Goal: Feedback & Contribution: Leave review/rating

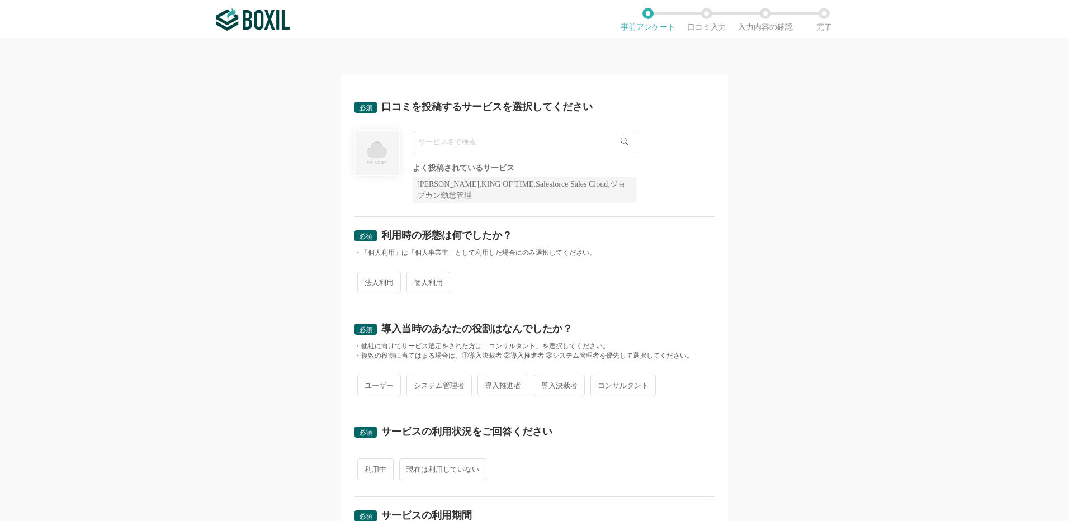
click at [445, 143] on input "text" at bounding box center [525, 142] width 224 height 22
click at [727, 158] on div "必須 口コミを投稿するサービスを選択してください WEBCAS WEBCAS SMS よく投稿されているサービス Sansan,KING OF TIME,Sa…" at bounding box center [534, 280] width 1069 height 482
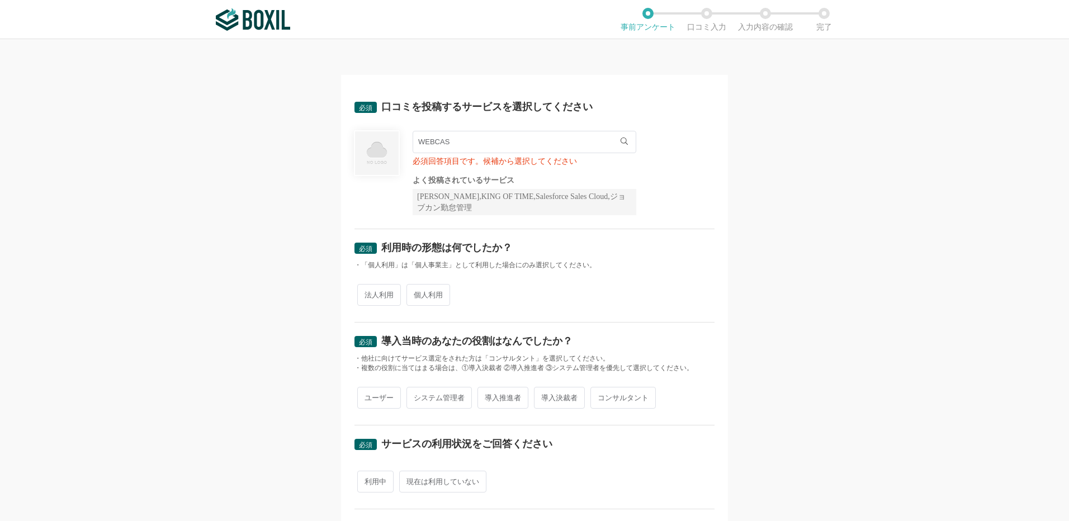
click at [468, 141] on input "WEBCAS" at bounding box center [525, 142] width 224 height 22
type input "W"
click at [269, 29] on img at bounding box center [253, 19] width 74 height 22
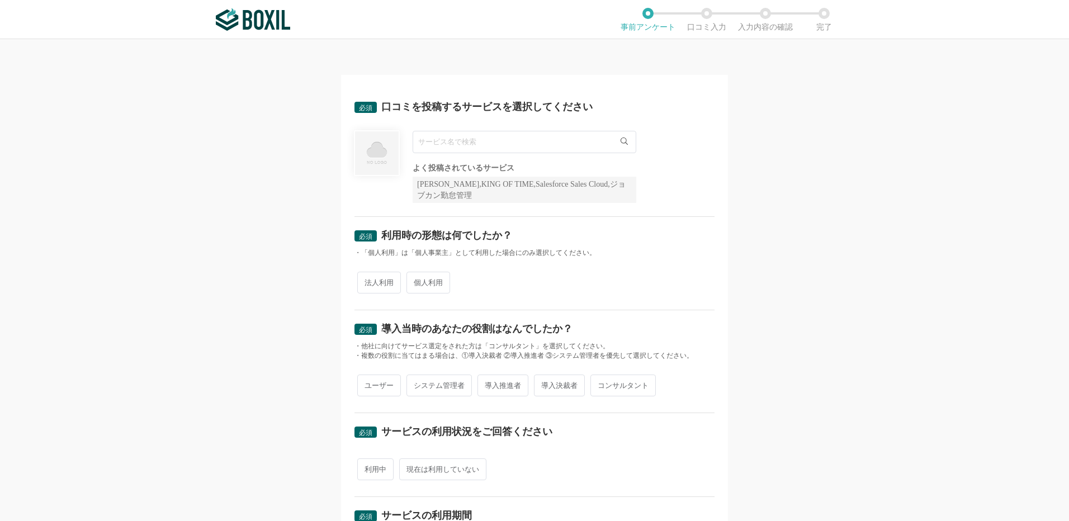
click at [452, 142] on input "text" at bounding box center [525, 142] width 224 height 22
type input "て"
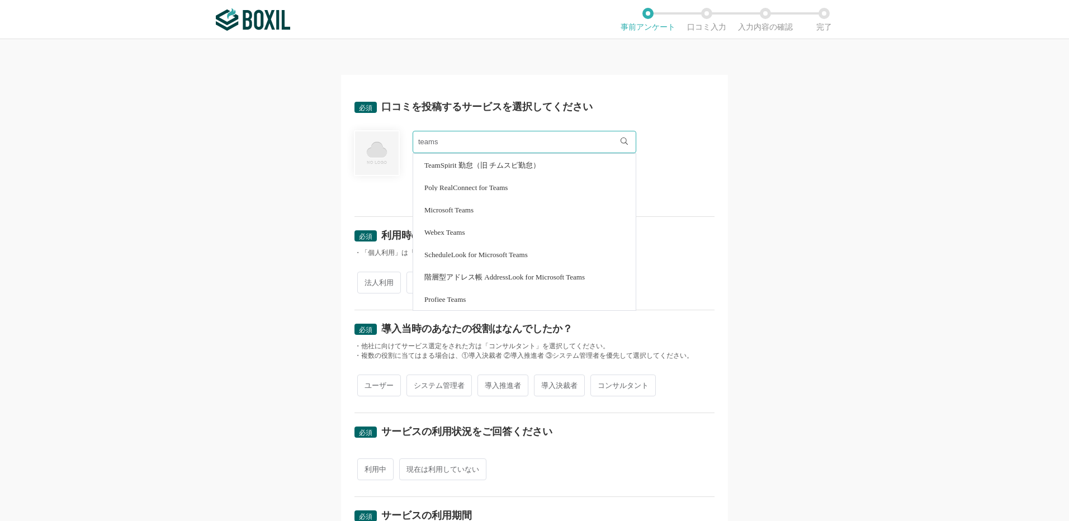
click at [463, 213] on span "Microsoft Teams" at bounding box center [448, 209] width 49 height 7
type input "Microsoft Teams"
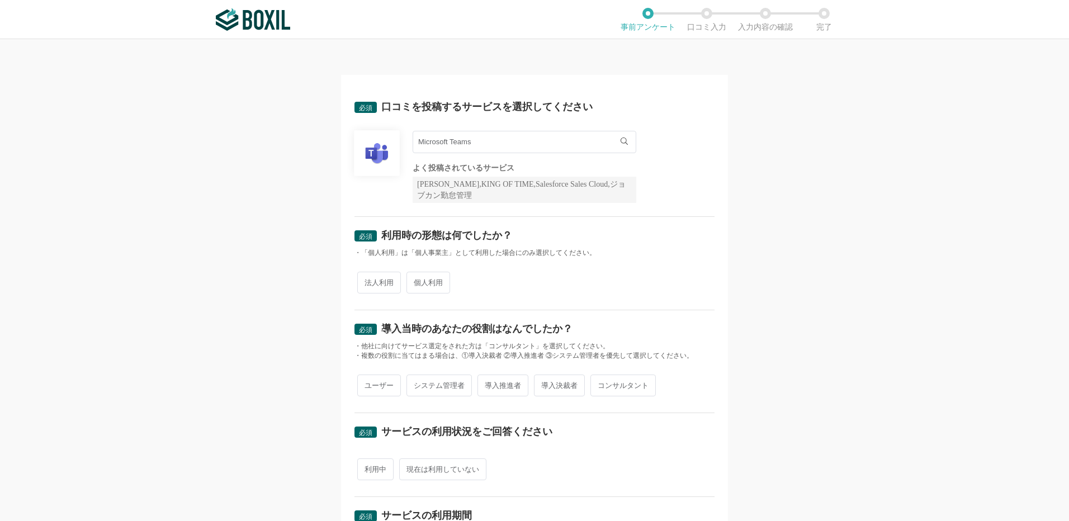
click at [366, 289] on span "法人利用" at bounding box center [379, 283] width 44 height 22
click at [366, 281] on input "法人利用" at bounding box center [363, 276] width 7 height 7
radio input "true"
click at [378, 391] on span "ユーザー" at bounding box center [379, 386] width 44 height 22
click at [367, 383] on input "ユーザー" at bounding box center [363, 379] width 7 height 7
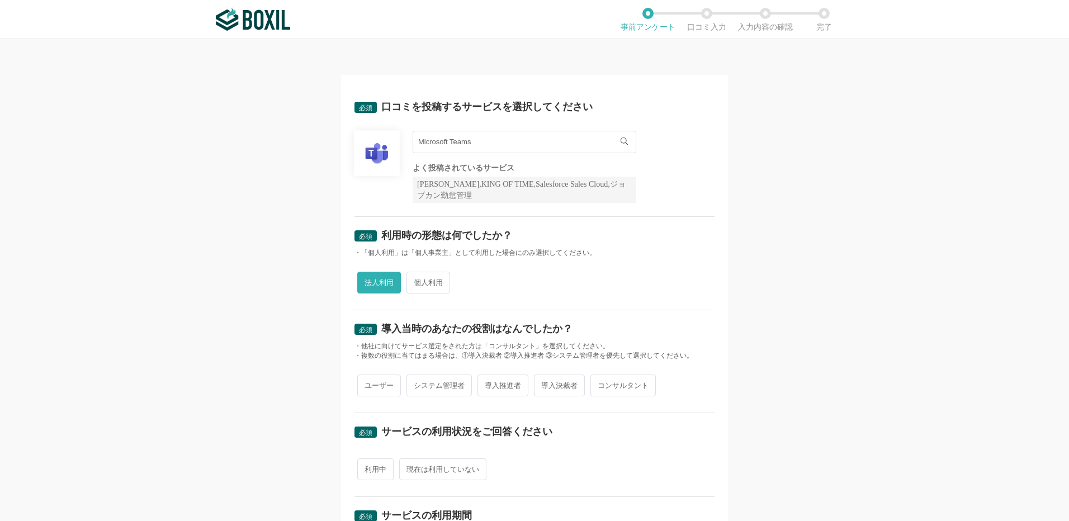
radio input "true"
click at [371, 466] on span "利用中" at bounding box center [375, 469] width 36 height 22
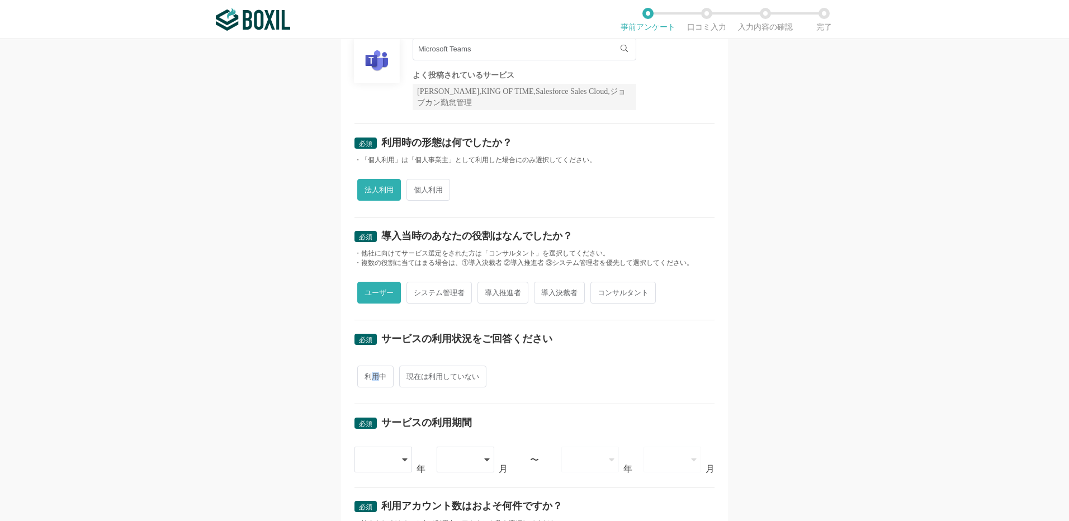
scroll to position [224, 0]
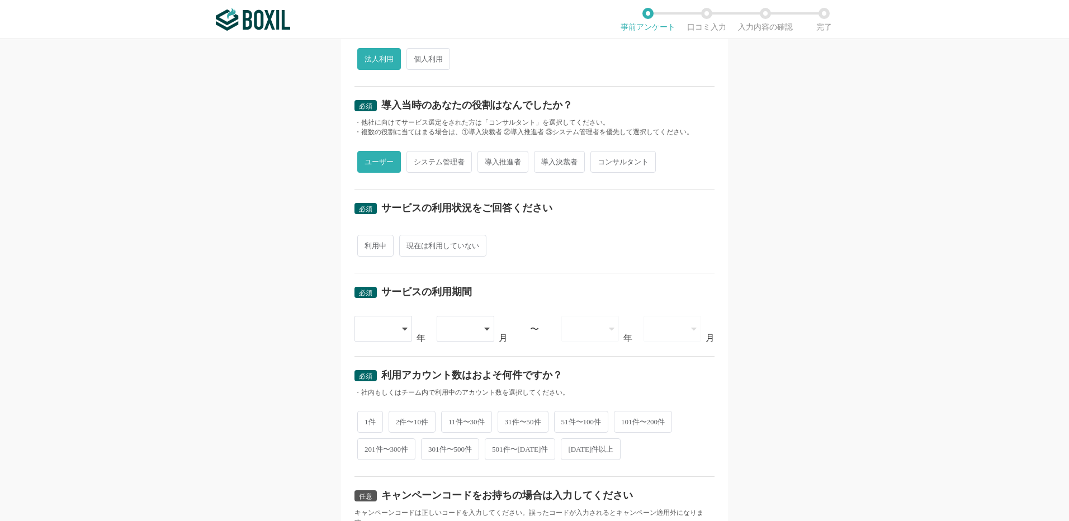
click at [357, 252] on span "利用中" at bounding box center [375, 246] width 36 height 22
click at [360, 244] on input "利用中" at bounding box center [363, 239] width 7 height 7
radio input "true"
click at [403, 326] on icon at bounding box center [406, 328] width 6 height 9
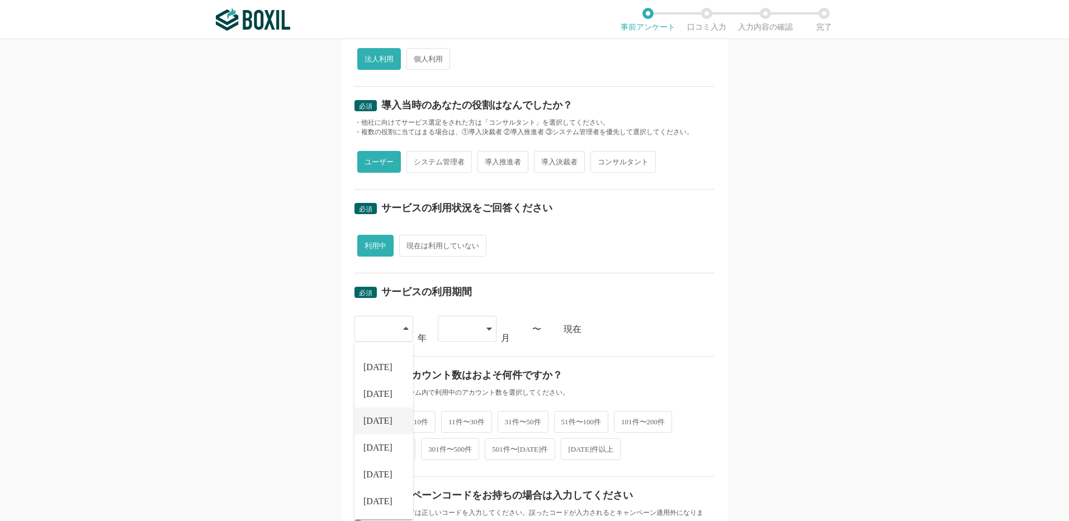
click at [382, 416] on li "[DATE]" at bounding box center [383, 421] width 59 height 27
click at [480, 323] on div at bounding box center [467, 329] width 59 height 26
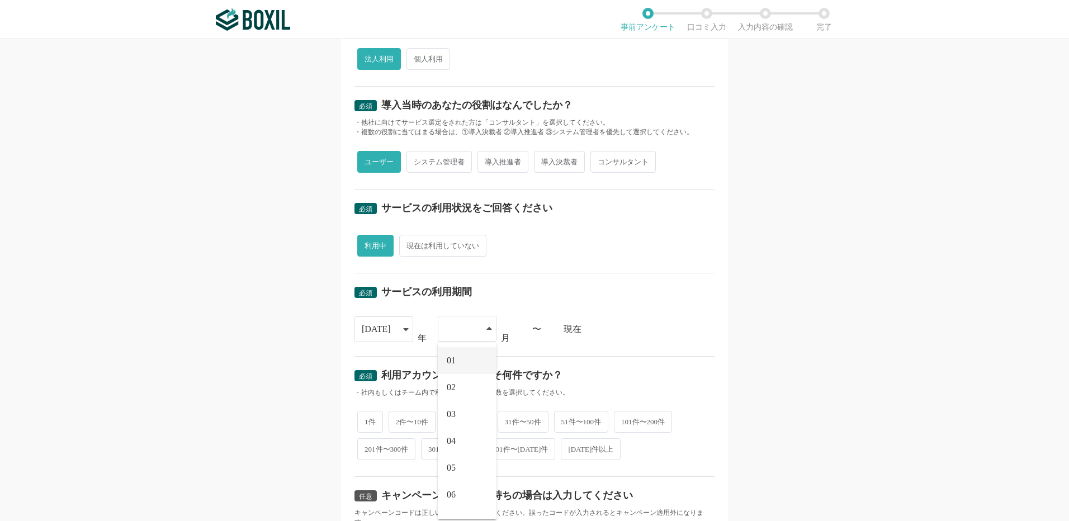
click at [466, 359] on li "01" at bounding box center [467, 360] width 59 height 27
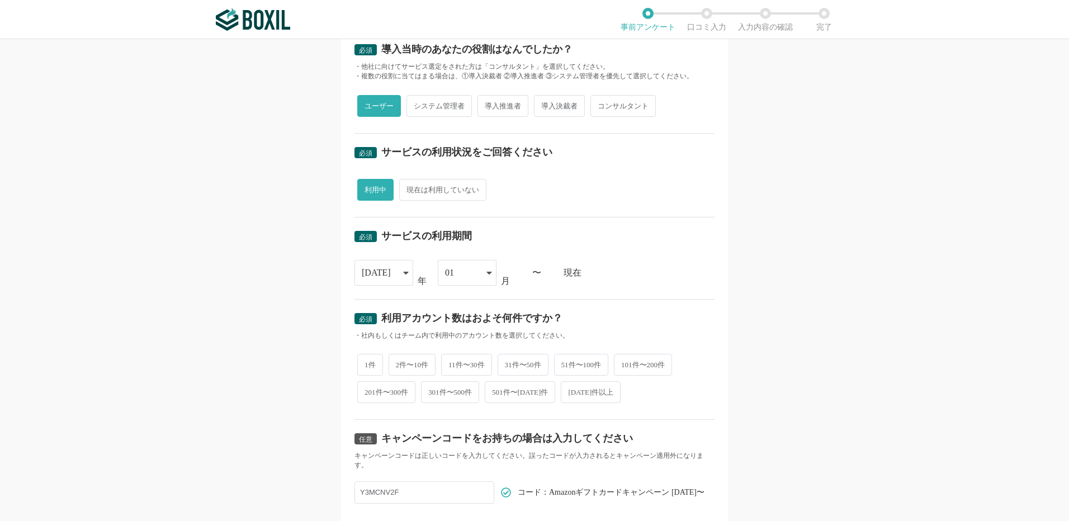
click at [405, 353] on div "1件 2件〜10件 11件〜30件 31件〜50件 51件〜100件 101件〜200件 201件〜300件 301件〜500件 501件〜[DATE]件 […" at bounding box center [534, 378] width 360 height 55
click at [404, 362] on span "2件〜10件" at bounding box center [413, 365] width 48 height 22
click at [399, 362] on input "2件〜10件" at bounding box center [394, 359] width 7 height 7
radio input "true"
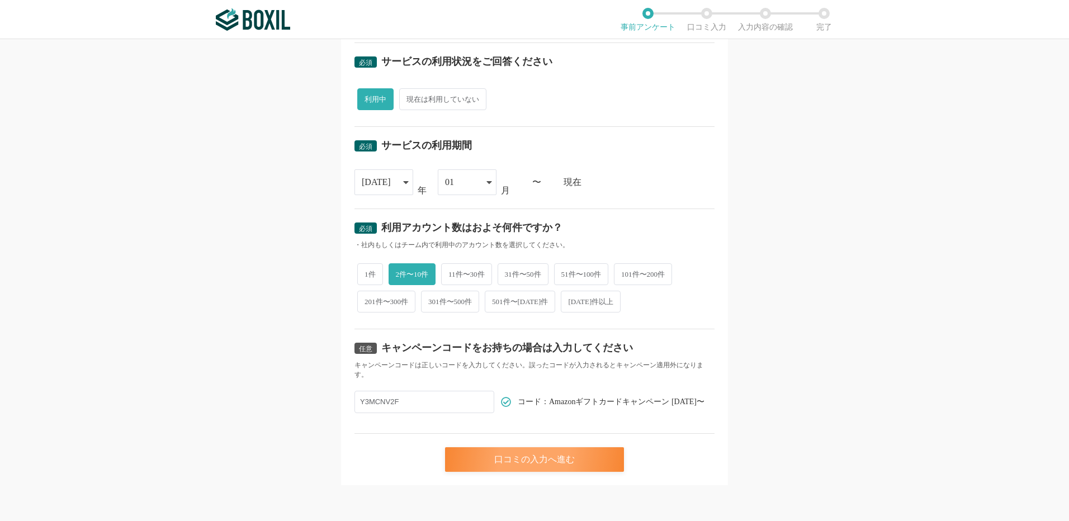
click at [550, 458] on div "口コミの入力へ進む" at bounding box center [534, 459] width 179 height 25
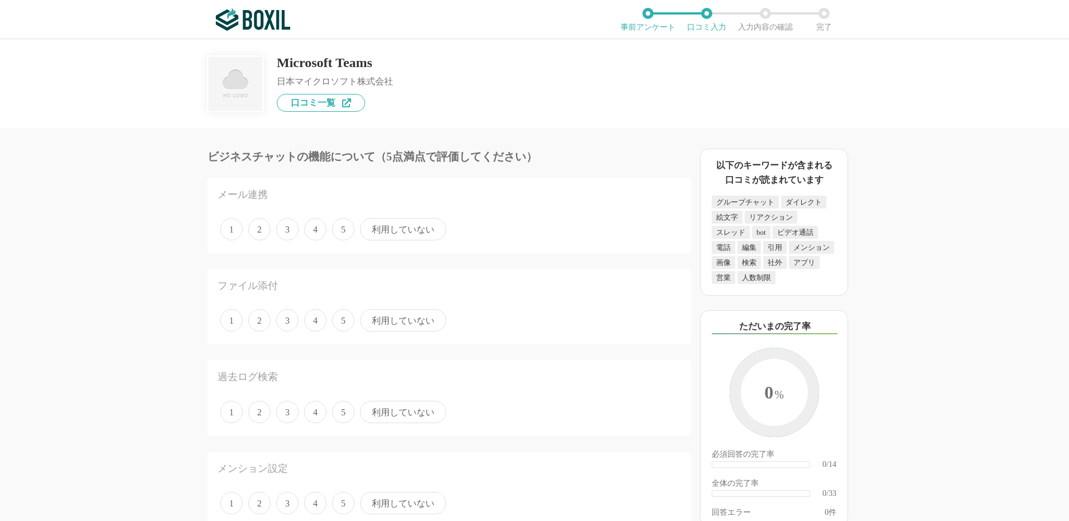
click at [339, 227] on span "5" at bounding box center [343, 229] width 22 height 22
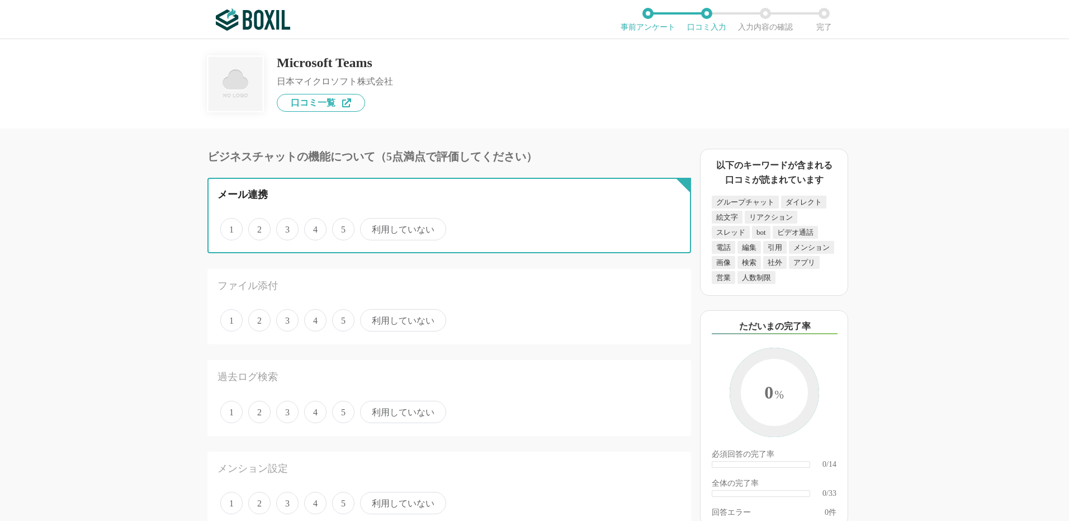
click at [339, 227] on input "5" at bounding box center [338, 223] width 7 height 7
radio input "true"
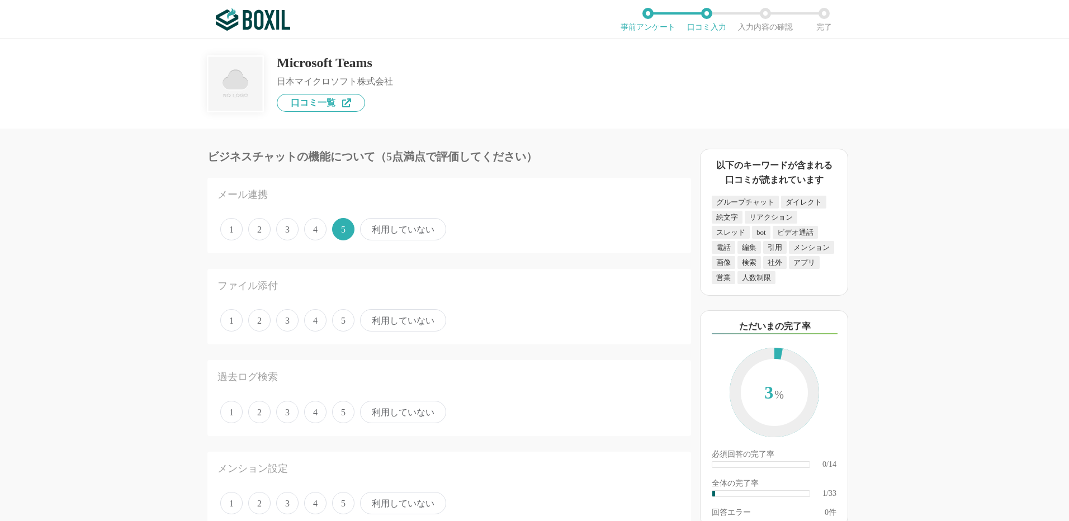
click at [376, 228] on span "利用していない" at bounding box center [403, 229] width 86 height 22
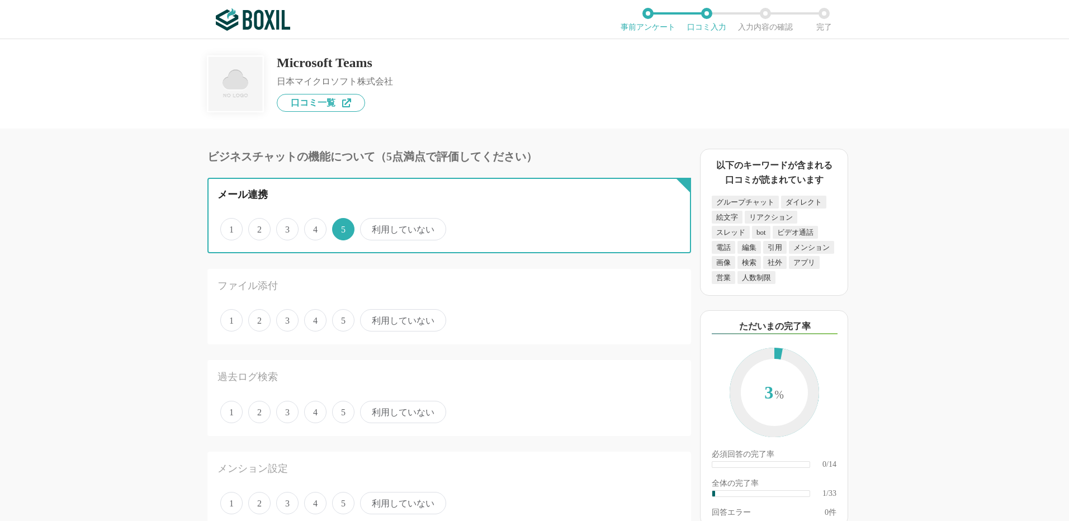
click at [370, 227] on input "利用していない" at bounding box center [366, 223] width 7 height 7
radio input "true"
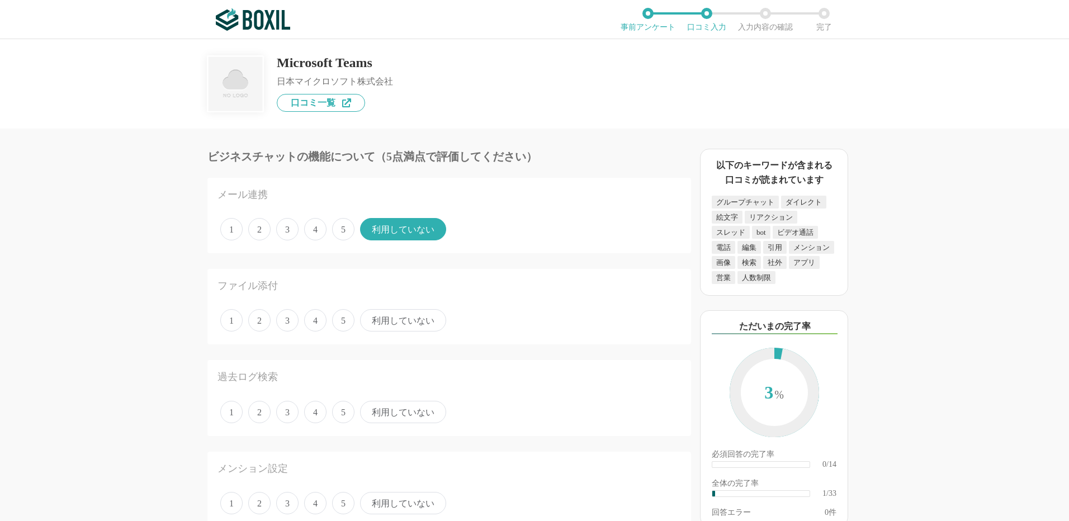
click at [350, 320] on span "5" at bounding box center [343, 320] width 22 height 22
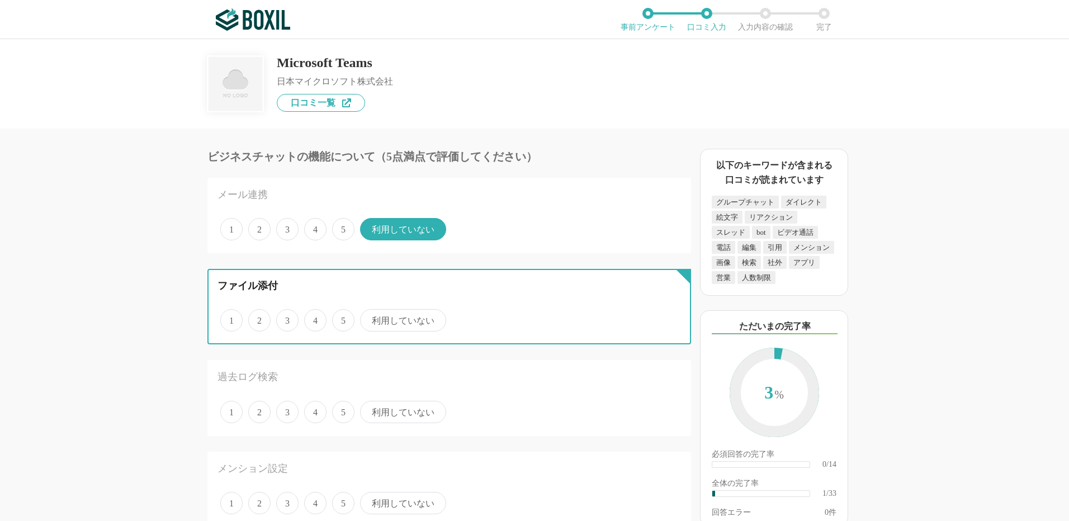
click at [342, 318] on input "5" at bounding box center [338, 314] width 7 height 7
radio input "true"
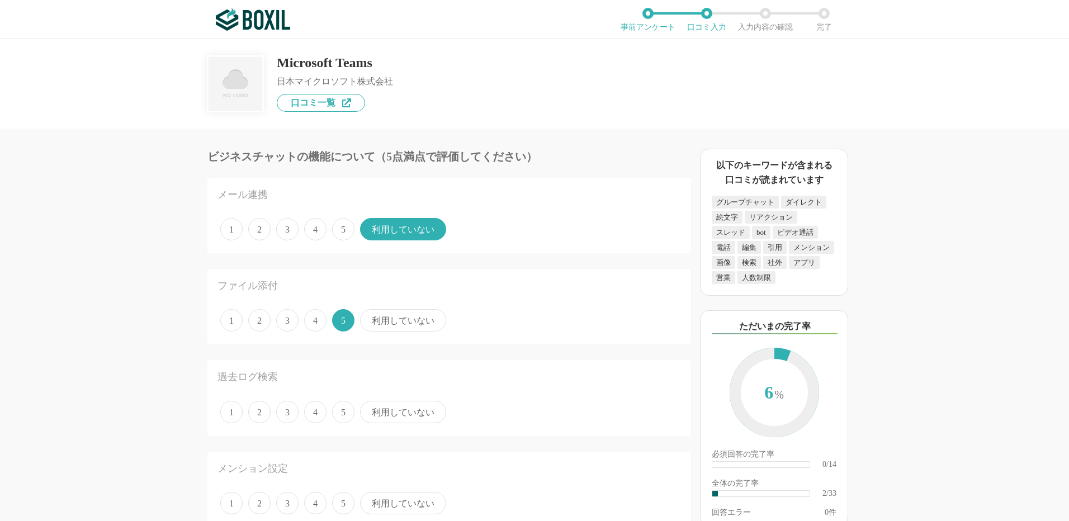
click at [345, 411] on span "5" at bounding box center [343, 412] width 22 height 22
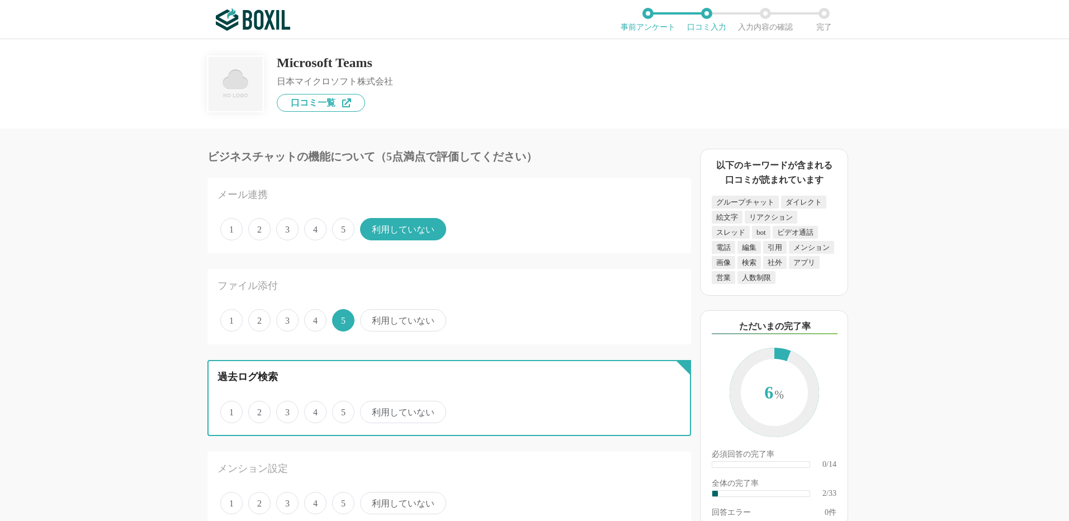
click at [342, 410] on input "5" at bounding box center [338, 406] width 7 height 7
radio input "true"
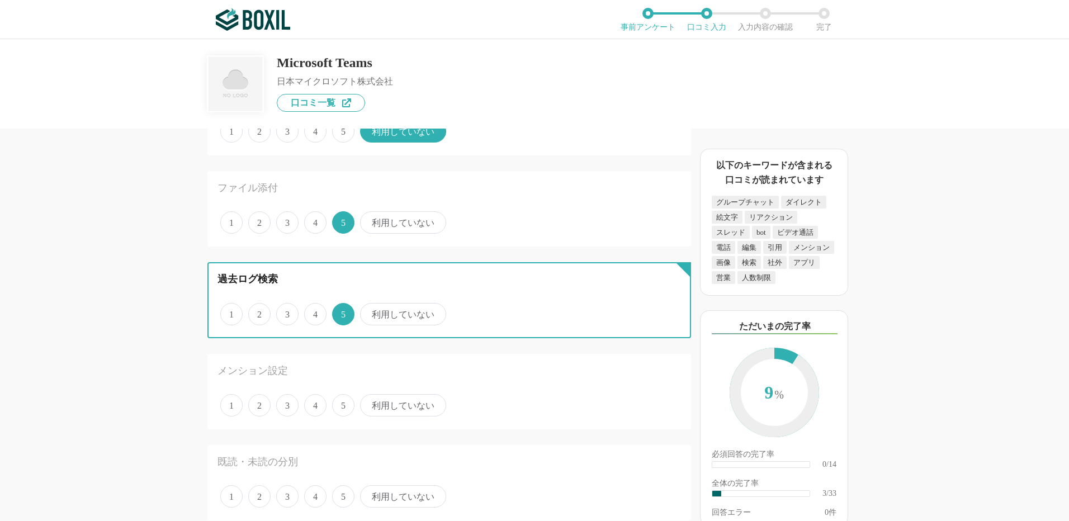
scroll to position [168, 0]
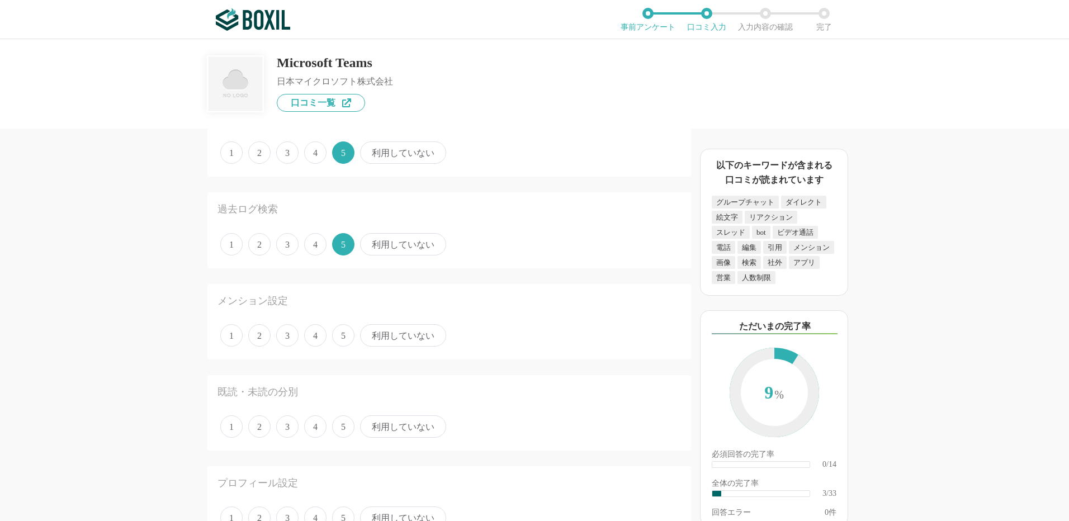
click at [341, 333] on span "5" at bounding box center [343, 335] width 22 height 22
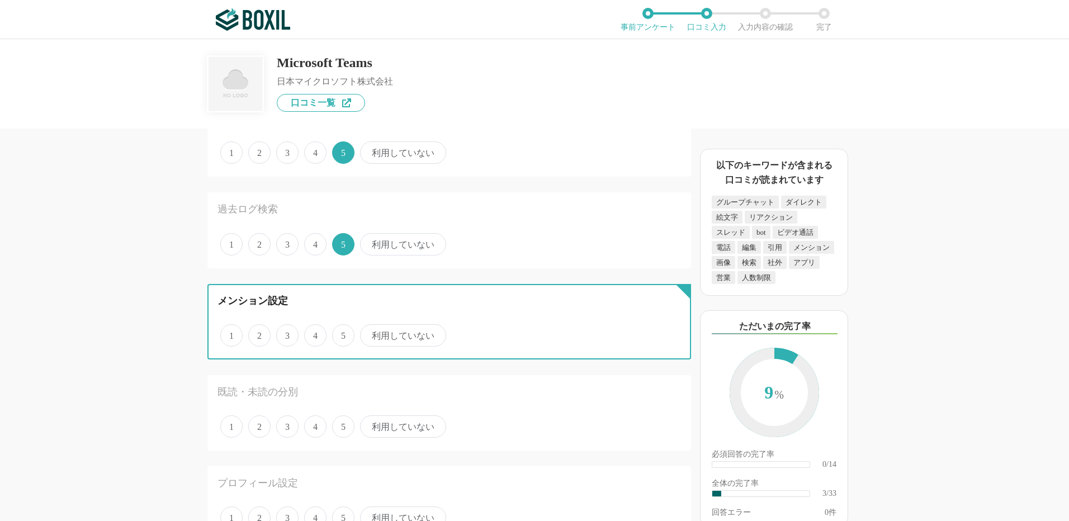
click at [341, 333] on input "5" at bounding box center [338, 329] width 7 height 7
radio input "true"
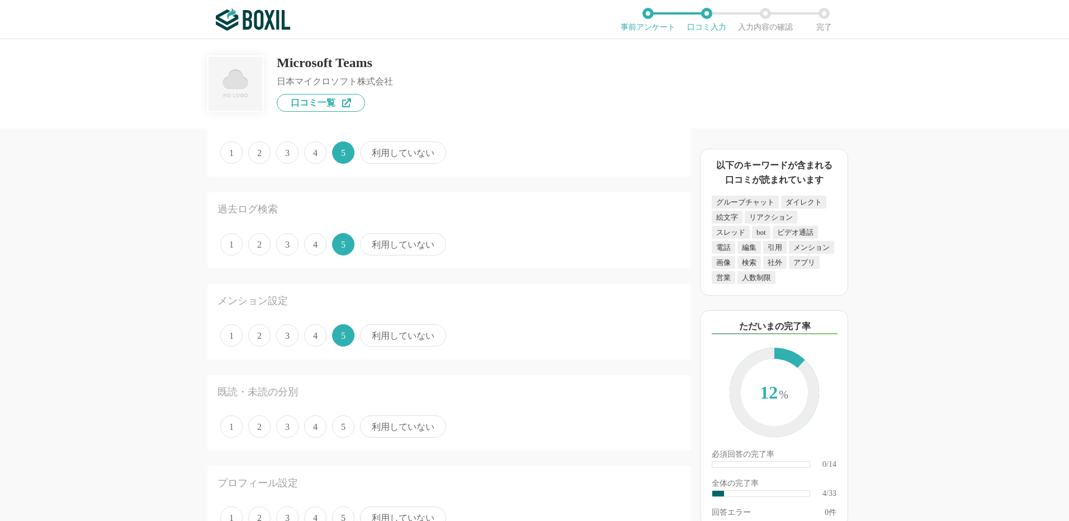
click at [334, 424] on span "5" at bounding box center [343, 426] width 22 height 22
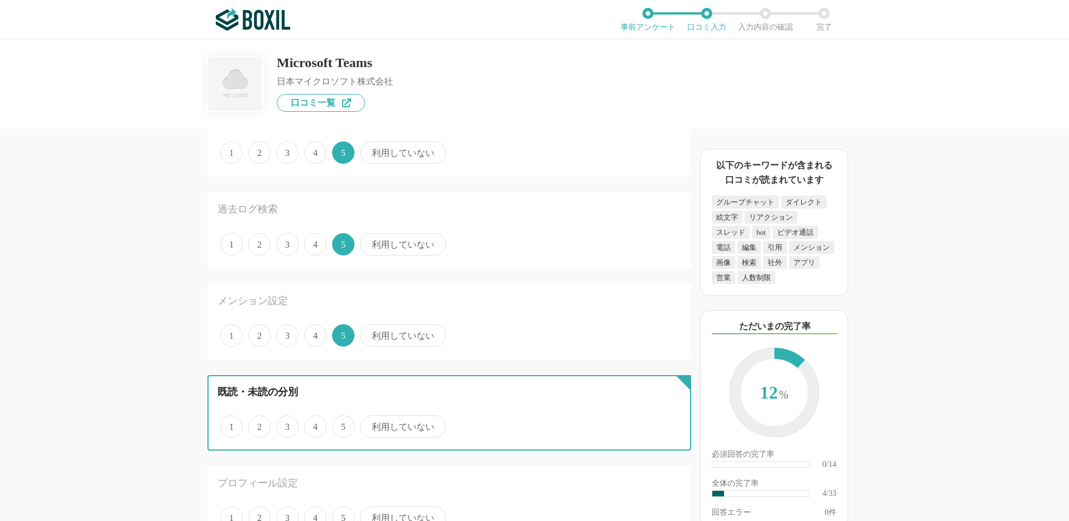
click at [335, 424] on input "5" at bounding box center [338, 420] width 7 height 7
radio input "true"
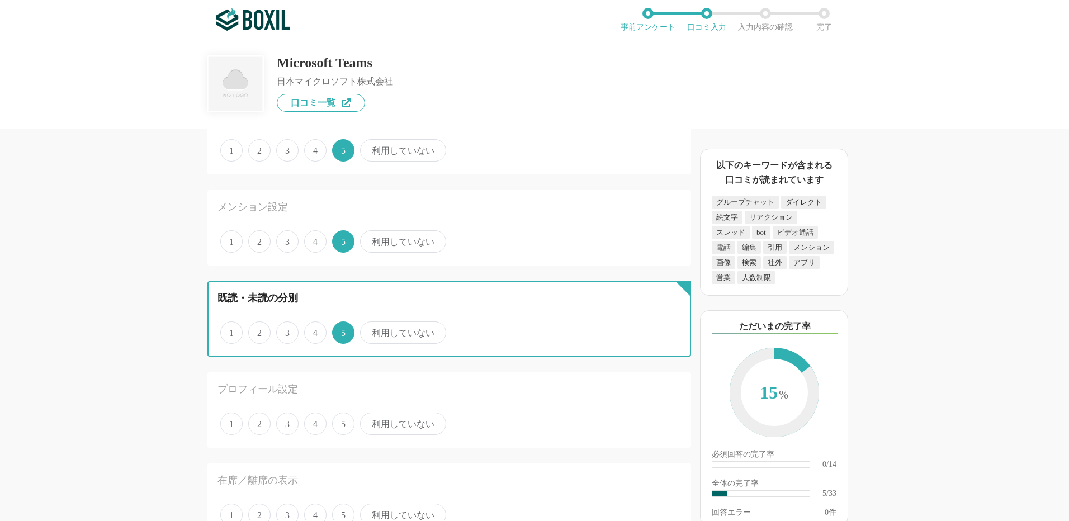
scroll to position [335, 0]
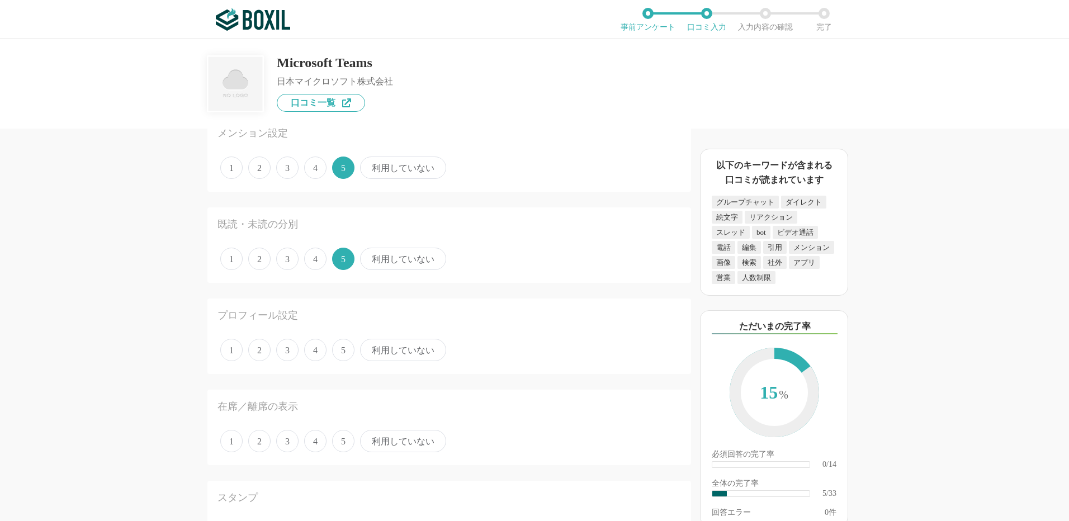
click at [321, 351] on span "4" at bounding box center [315, 350] width 22 height 22
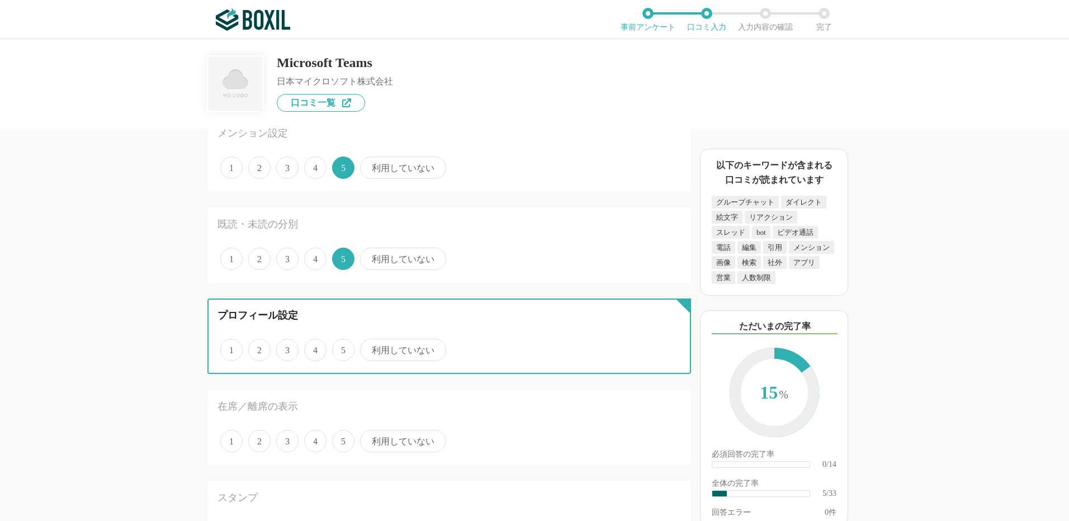
click at [314, 348] on input "4" at bounding box center [310, 343] width 7 height 7
radio input "true"
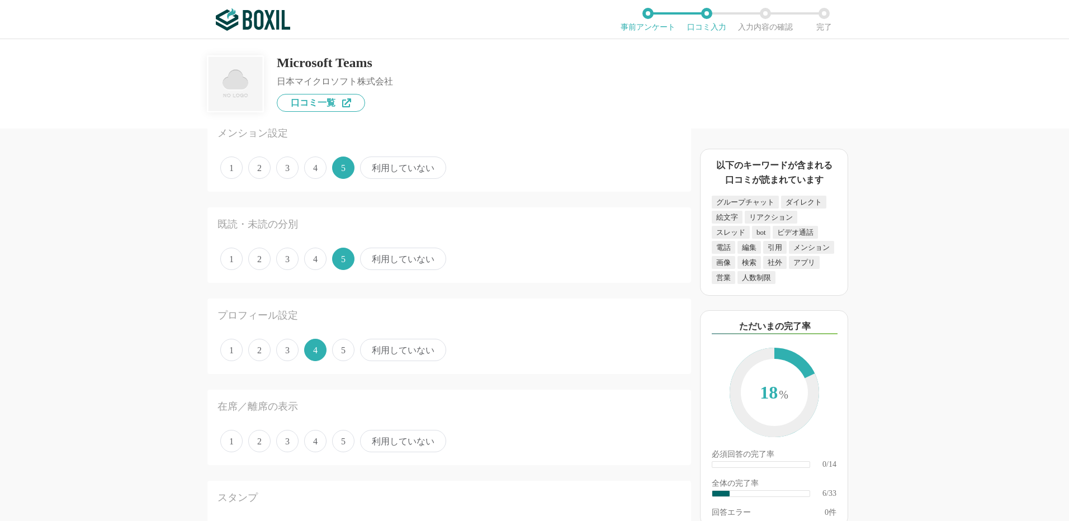
click at [347, 441] on span "5" at bounding box center [343, 441] width 22 height 22
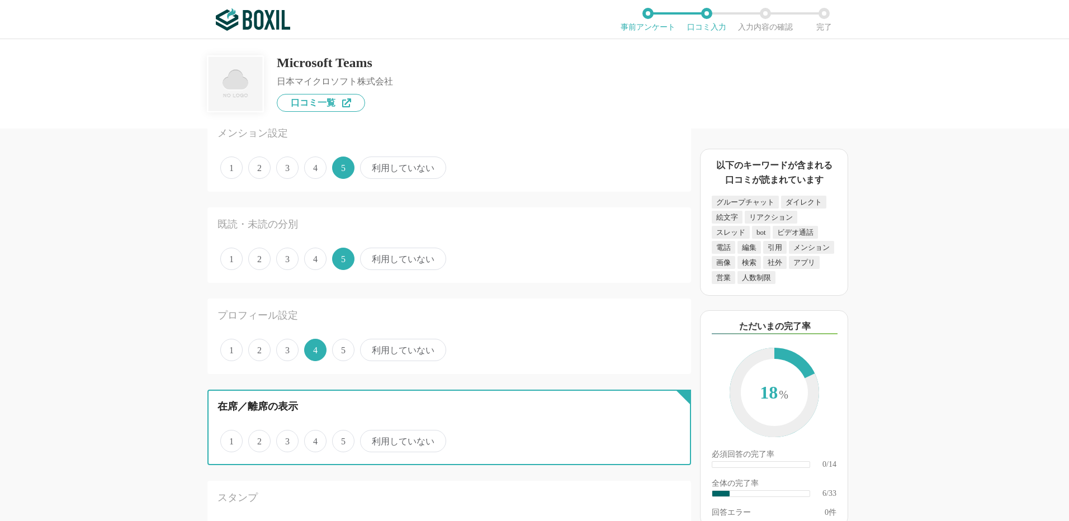
click at [342, 439] on input "5" at bounding box center [338, 435] width 7 height 7
radio input "true"
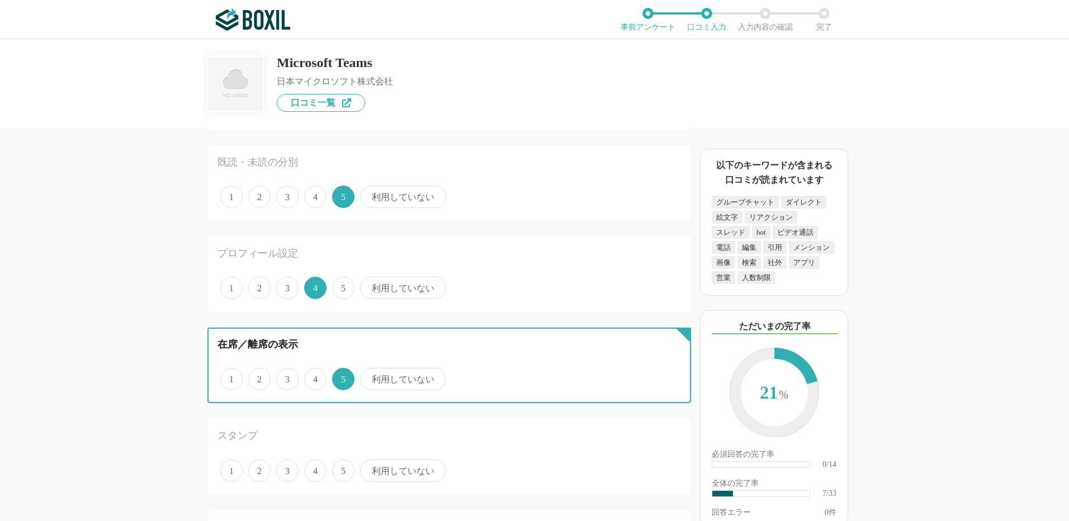
scroll to position [615, 0]
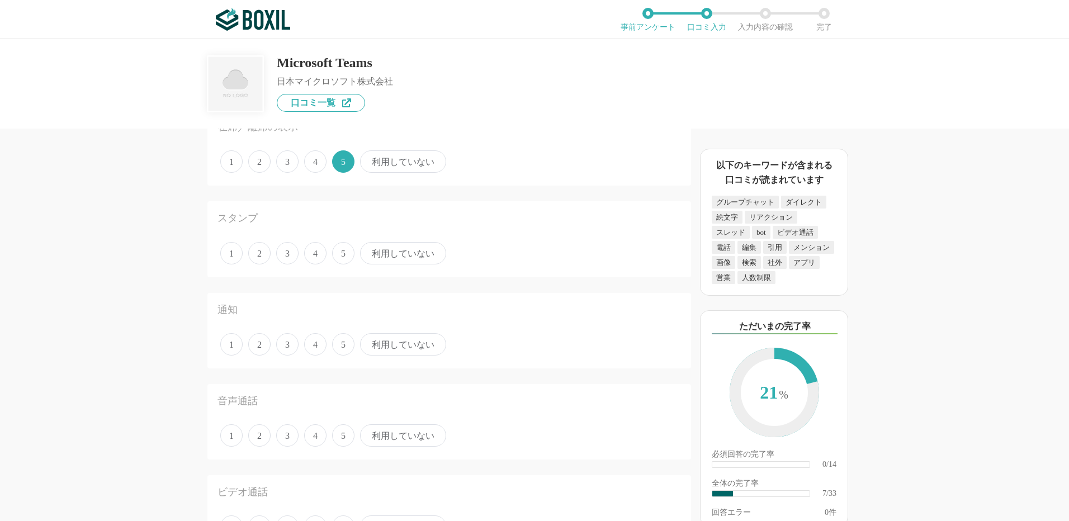
click at [338, 257] on span "5" at bounding box center [343, 253] width 22 height 22
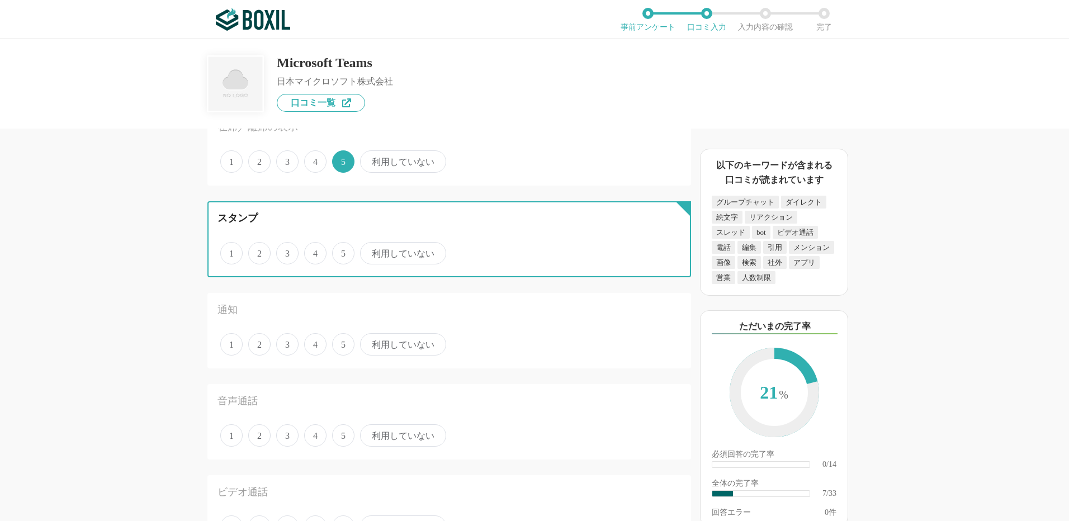
click at [338, 251] on input "5" at bounding box center [338, 247] width 7 height 7
radio input "true"
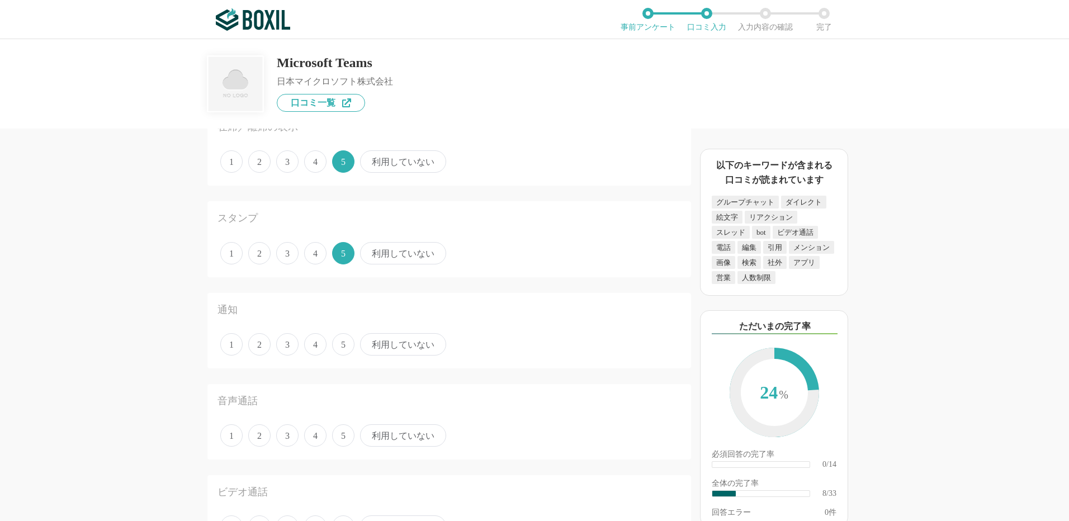
click at [337, 341] on span "5" at bounding box center [343, 344] width 22 height 22
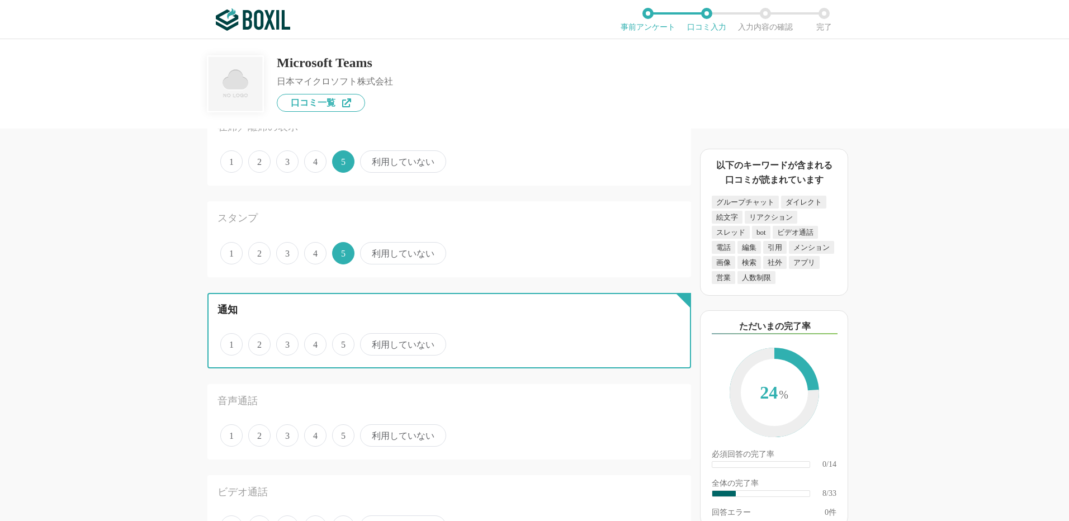
click at [337, 341] on input "5" at bounding box center [338, 338] width 7 height 7
radio input "true"
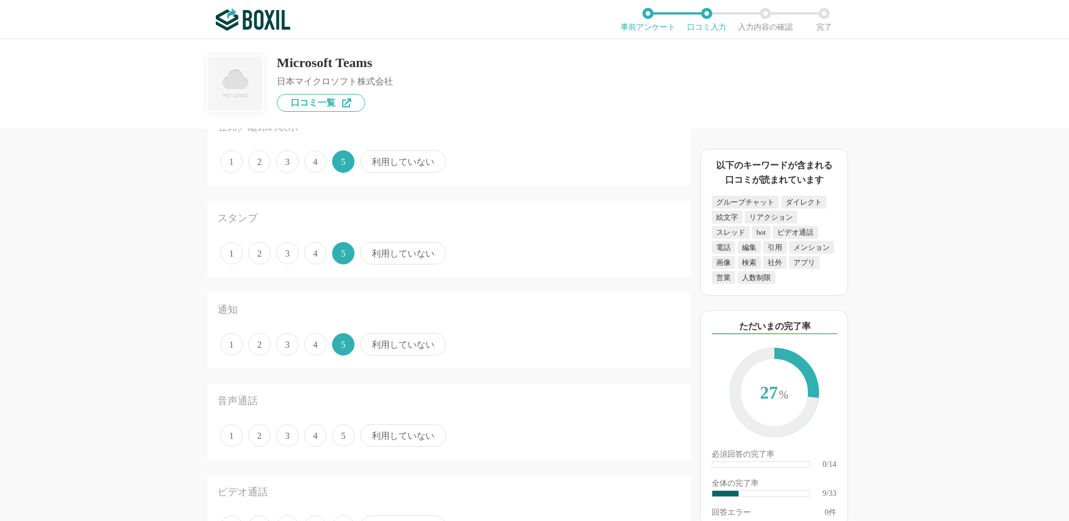
drag, startPoint x: 339, startPoint y: 442, endPoint x: 352, endPoint y: 441, distance: 12.3
click at [339, 442] on span "5" at bounding box center [343, 435] width 22 height 22
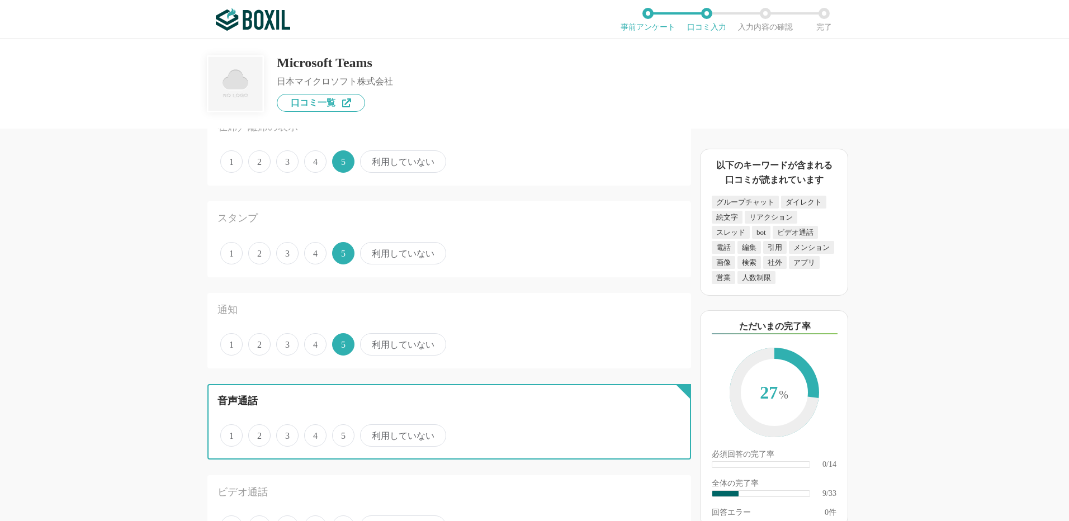
click at [339, 433] on input "5" at bounding box center [338, 429] width 7 height 7
radio input "true"
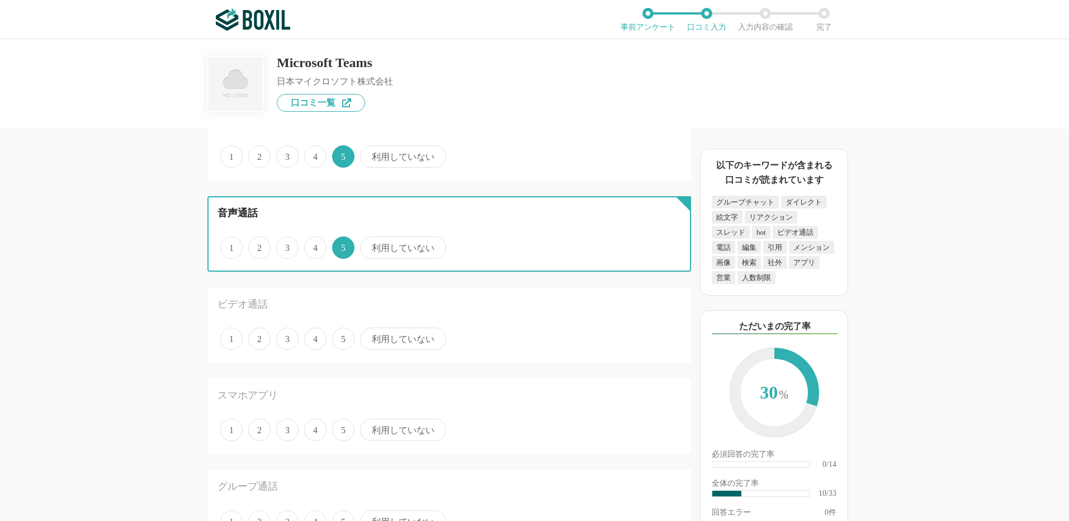
scroll to position [894, 0]
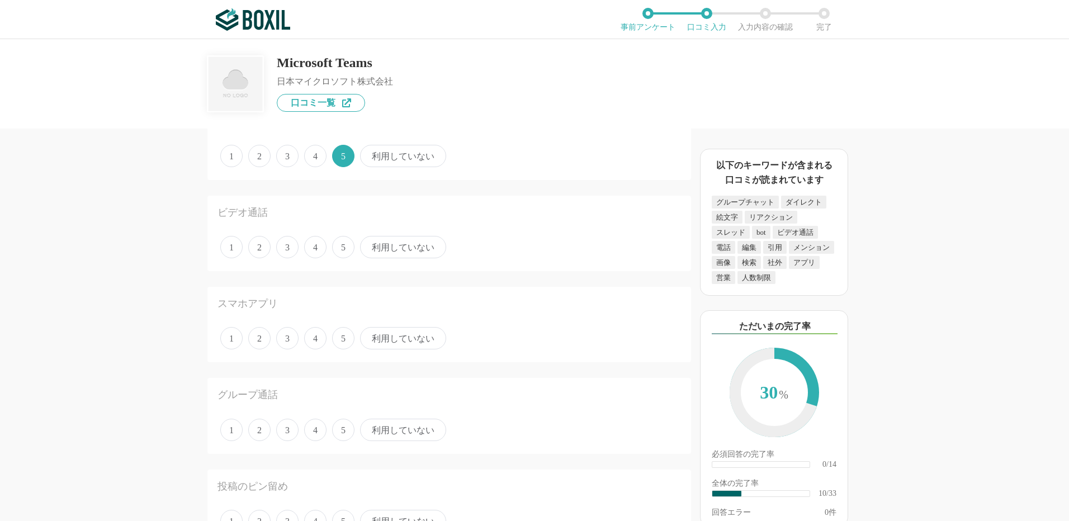
click at [347, 253] on span "5" at bounding box center [343, 247] width 22 height 22
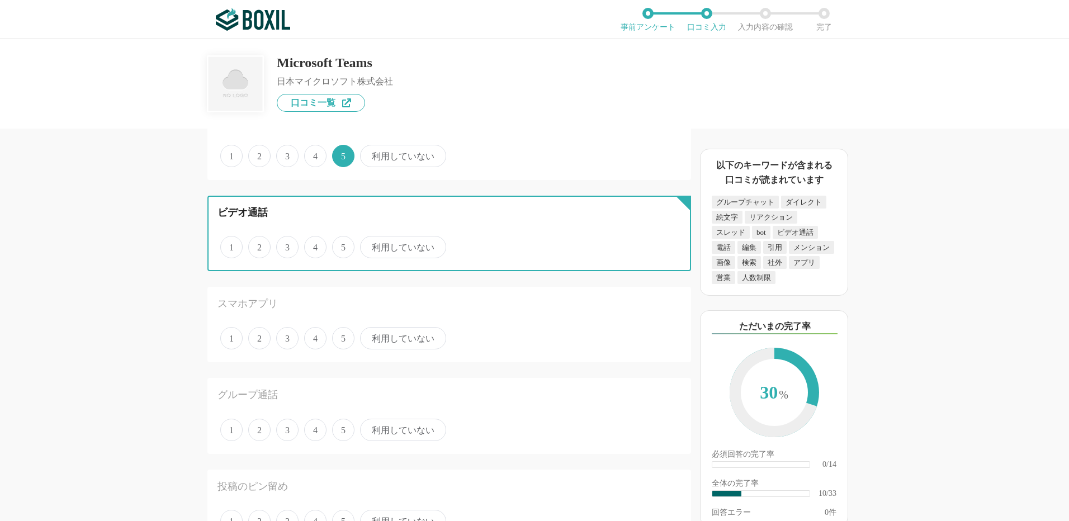
click at [342, 245] on input "5" at bounding box center [338, 241] width 7 height 7
radio input "true"
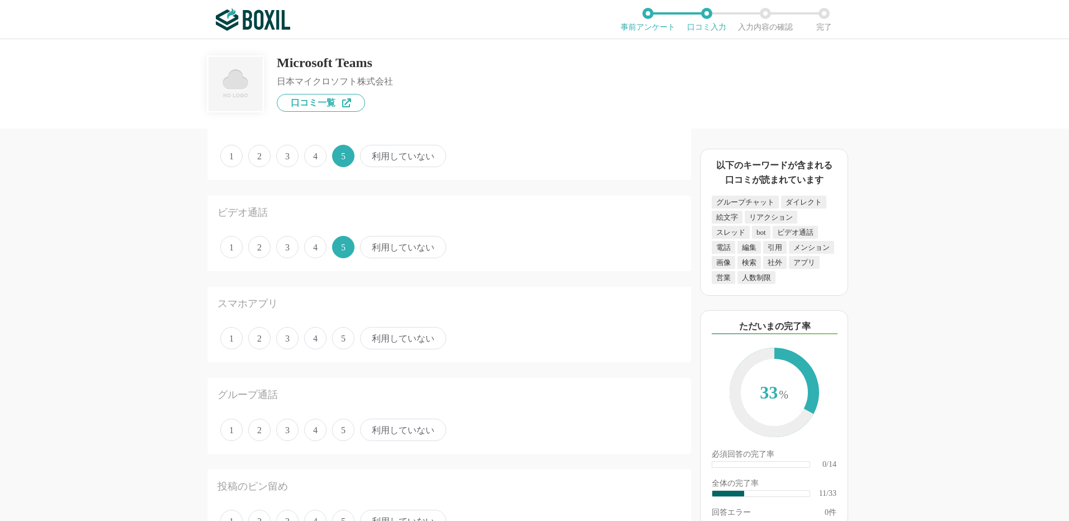
click at [376, 342] on span "利用していない" at bounding box center [403, 338] width 86 height 22
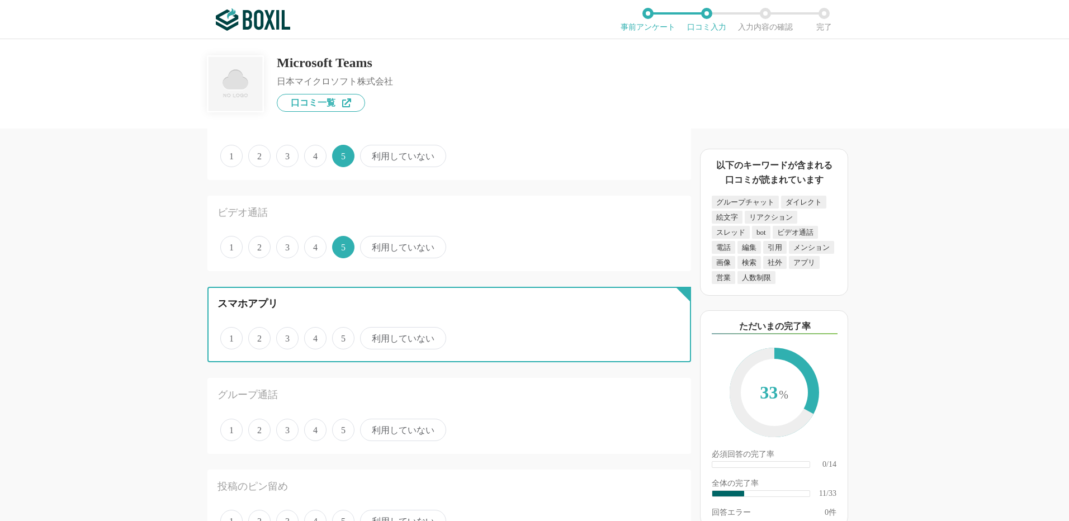
click at [370, 336] on input "利用していない" at bounding box center [366, 332] width 7 height 7
radio input "true"
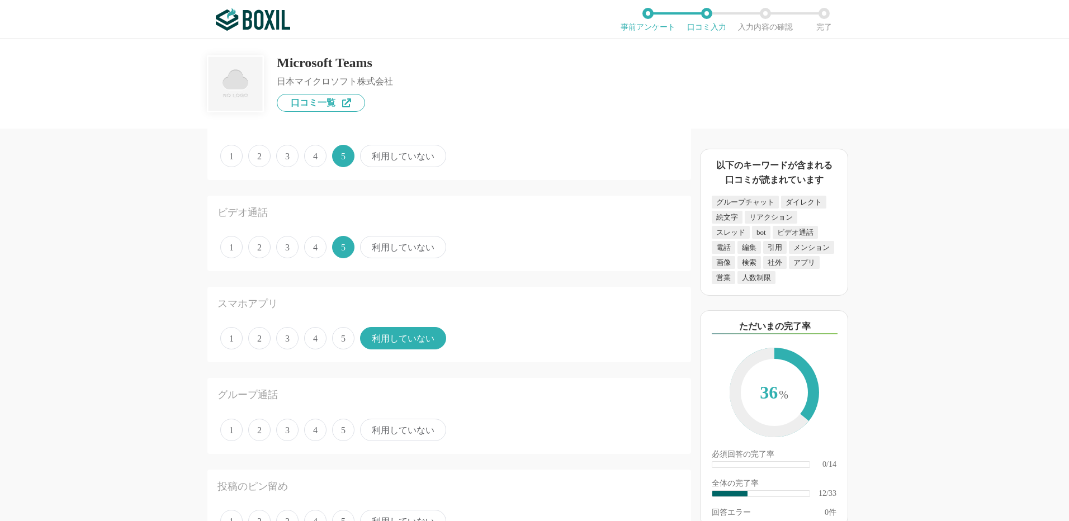
click at [386, 435] on span "利用していない" at bounding box center [403, 430] width 86 height 22
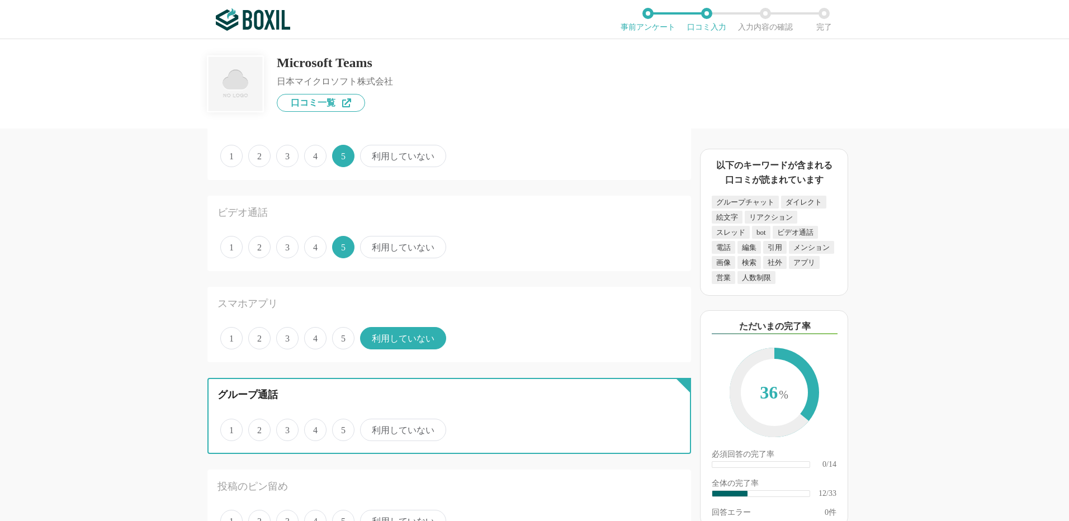
click at [370, 428] on input "利用していない" at bounding box center [366, 423] width 7 height 7
radio input "true"
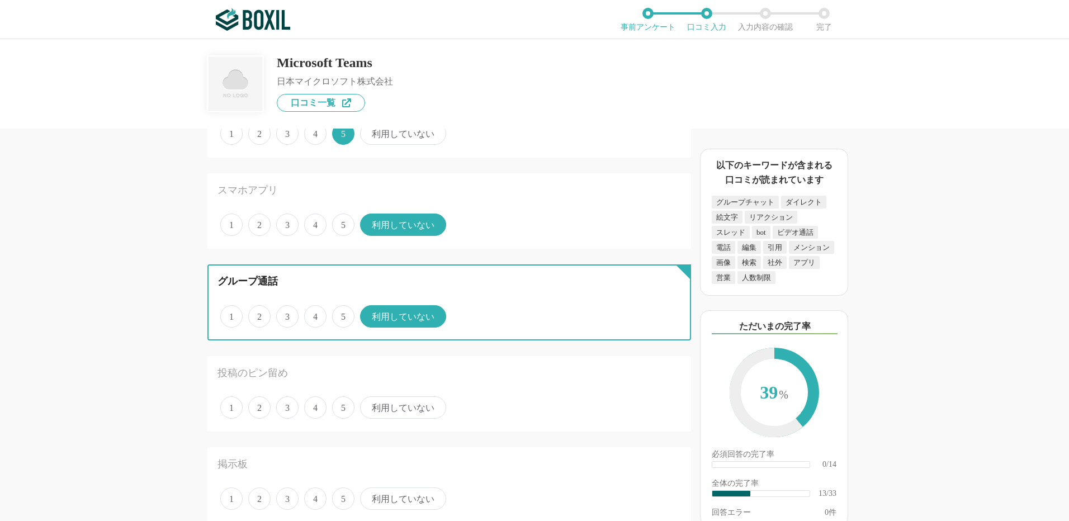
scroll to position [1062, 0]
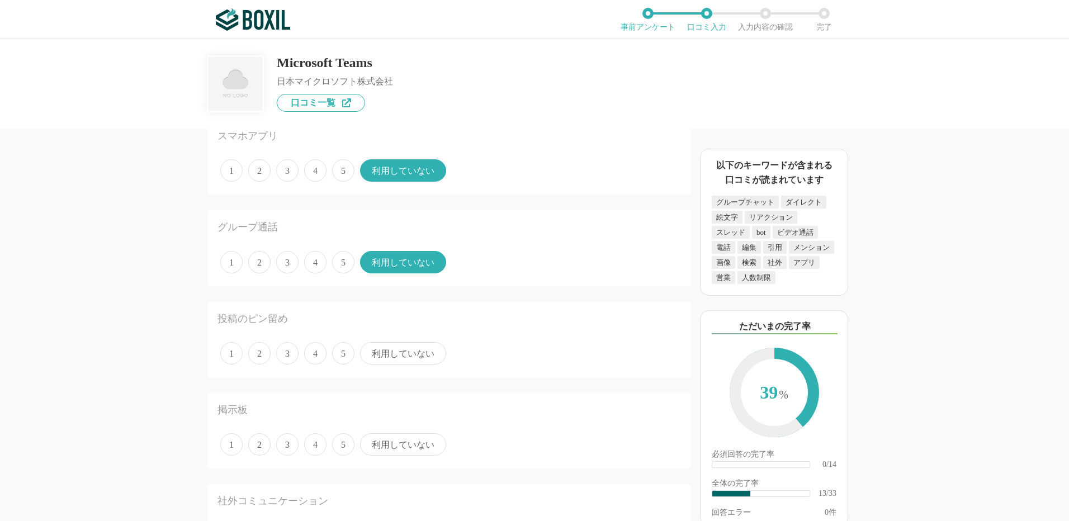
click at [375, 354] on span "利用していない" at bounding box center [403, 353] width 86 height 22
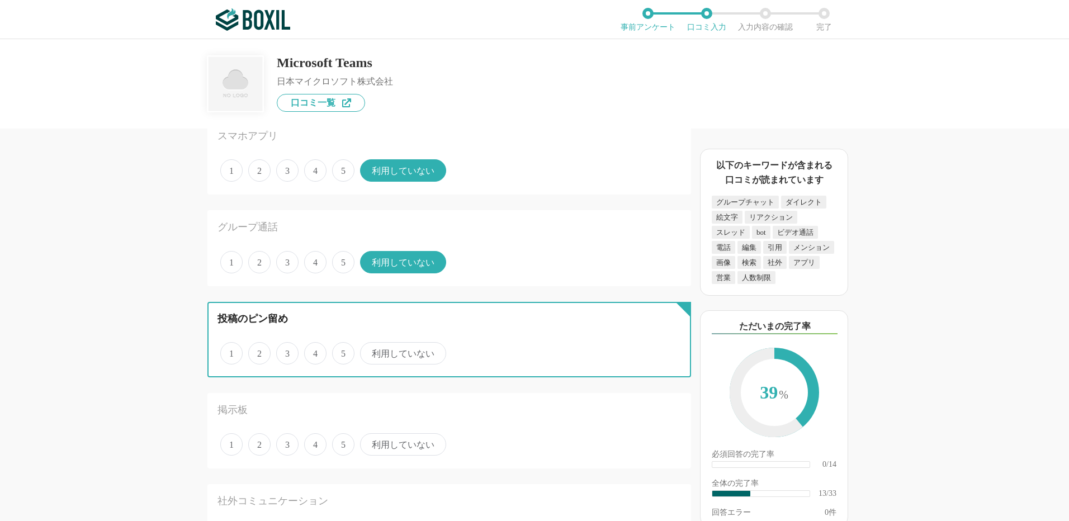
click at [370, 351] on input "利用していない" at bounding box center [366, 347] width 7 height 7
radio input "true"
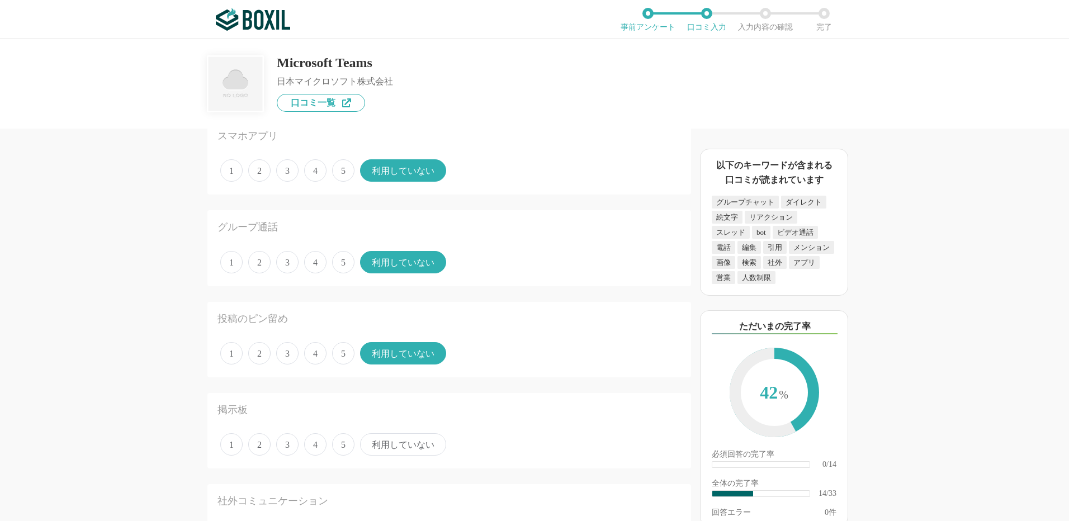
click at [387, 442] on span "利用していない" at bounding box center [403, 444] width 86 height 22
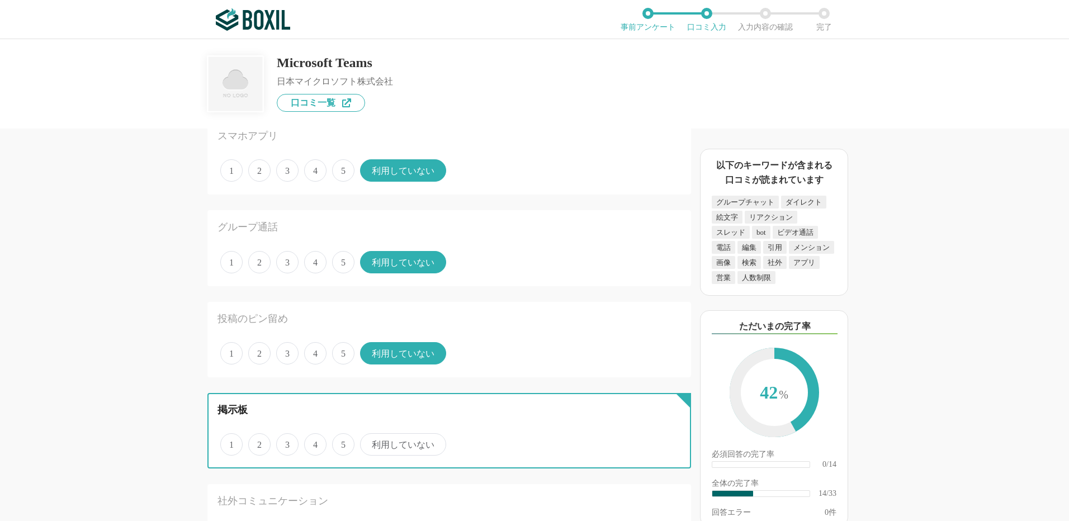
click at [370, 442] on input "利用していない" at bounding box center [366, 438] width 7 height 7
radio input "true"
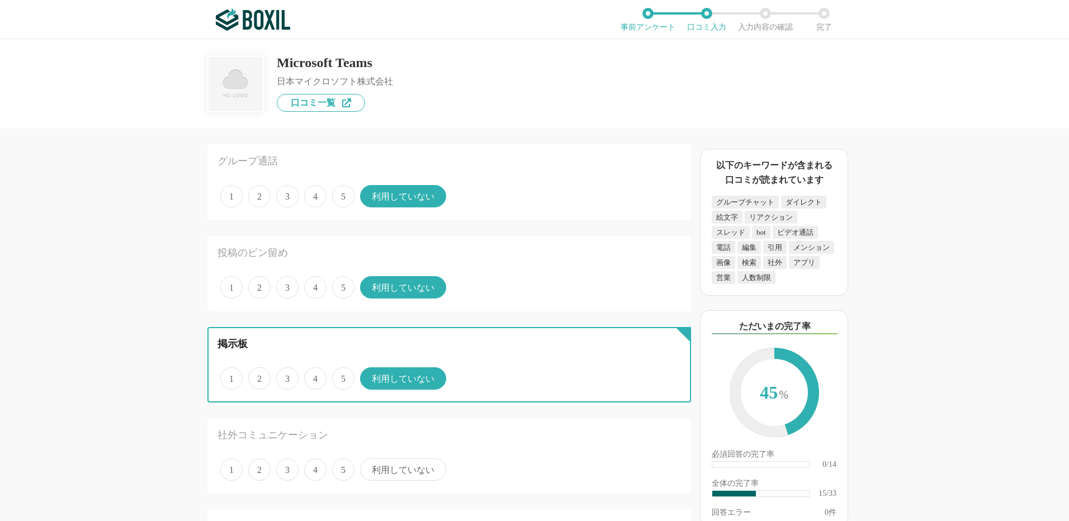
scroll to position [1230, 0]
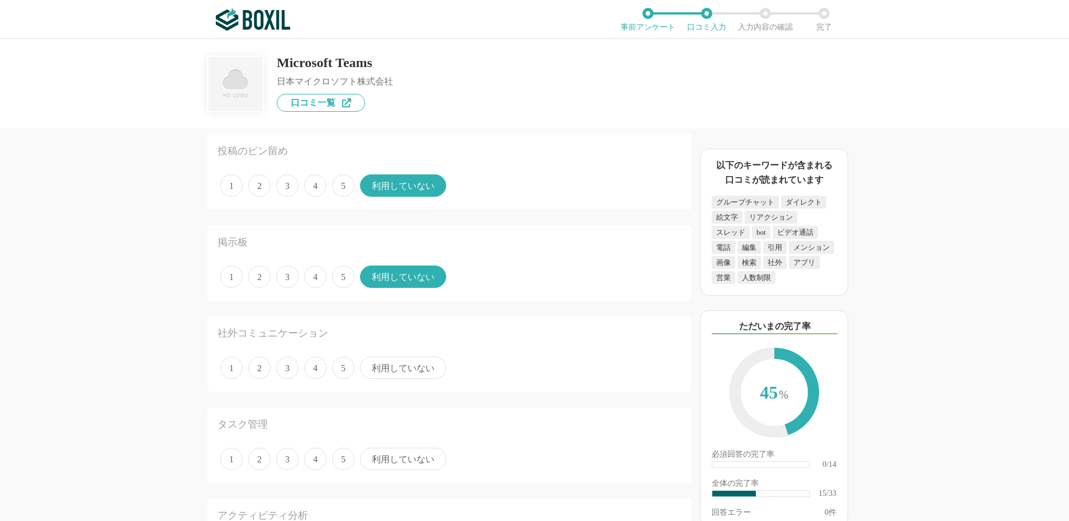
click at [314, 368] on span "4" at bounding box center [315, 368] width 22 height 22
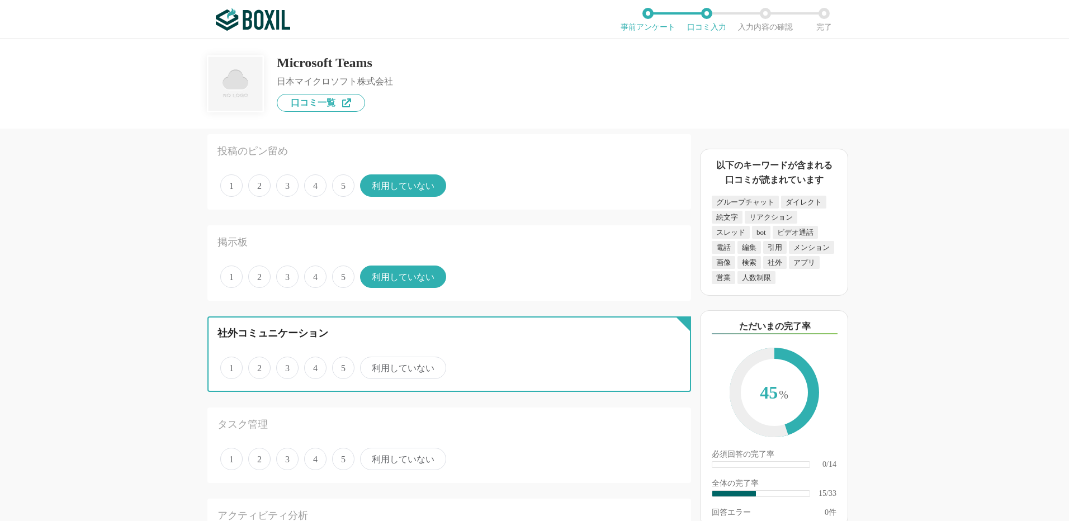
click at [314, 366] on input "4" at bounding box center [310, 361] width 7 height 7
radio input "true"
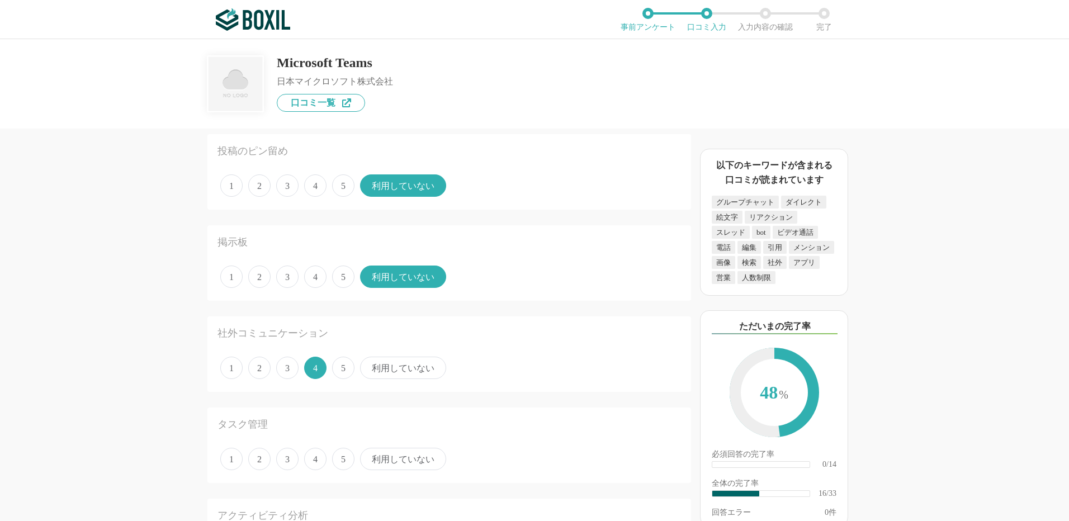
click at [379, 457] on span "利用していない" at bounding box center [403, 459] width 86 height 22
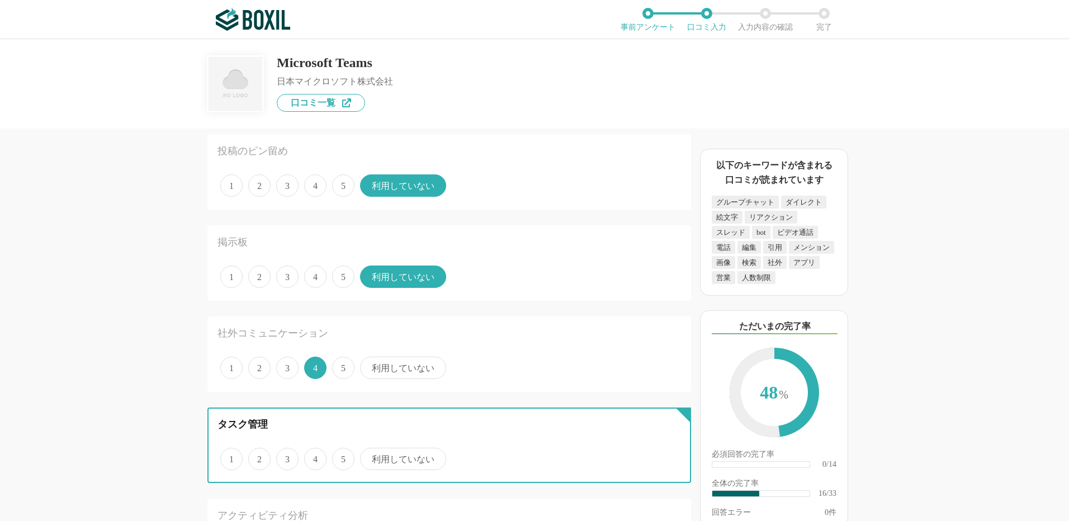
click at [370, 457] on input "利用していない" at bounding box center [366, 452] width 7 height 7
radio input "true"
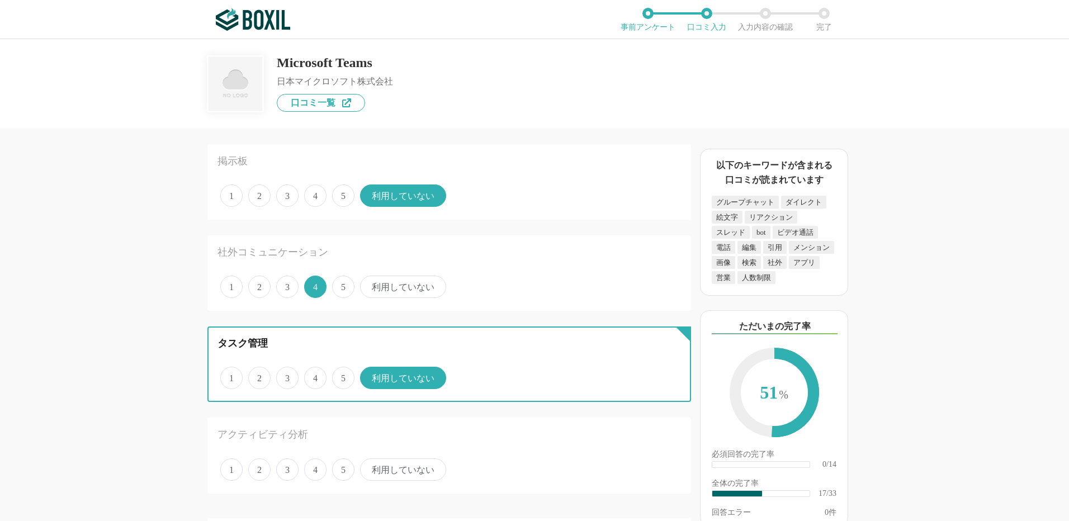
scroll to position [1453, 0]
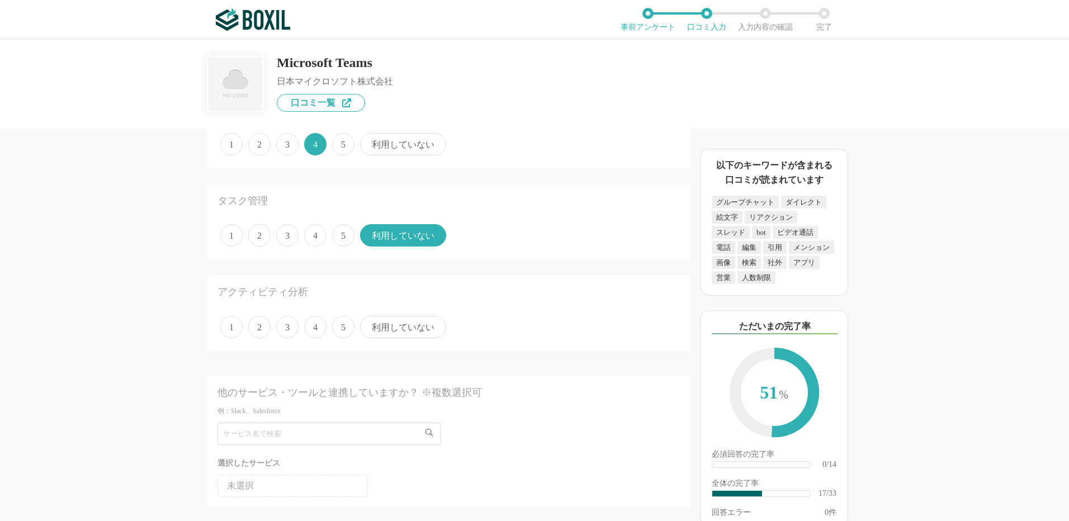
click at [377, 330] on span "利用していない" at bounding box center [403, 327] width 86 height 22
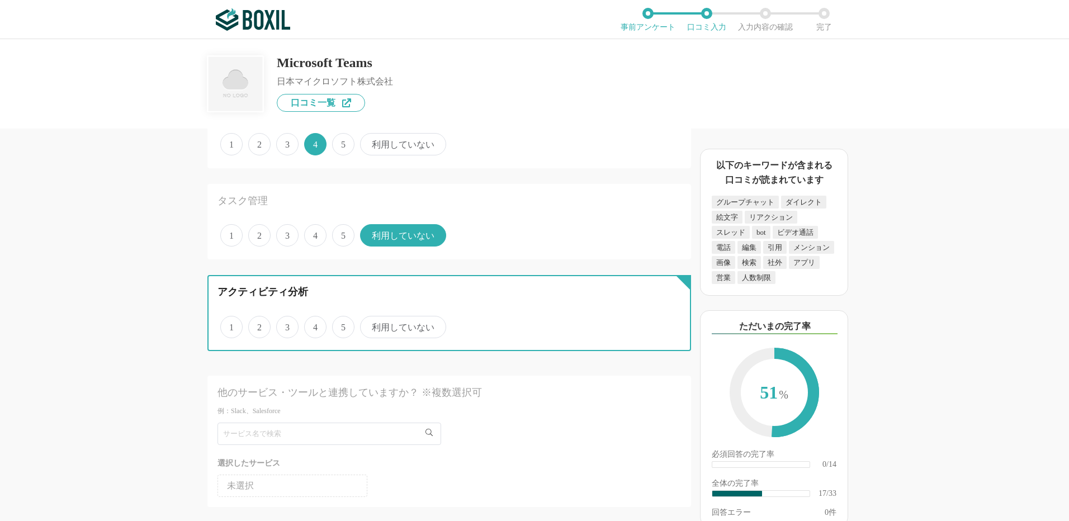
click at [370, 325] on input "利用していない" at bounding box center [366, 321] width 7 height 7
radio input "true"
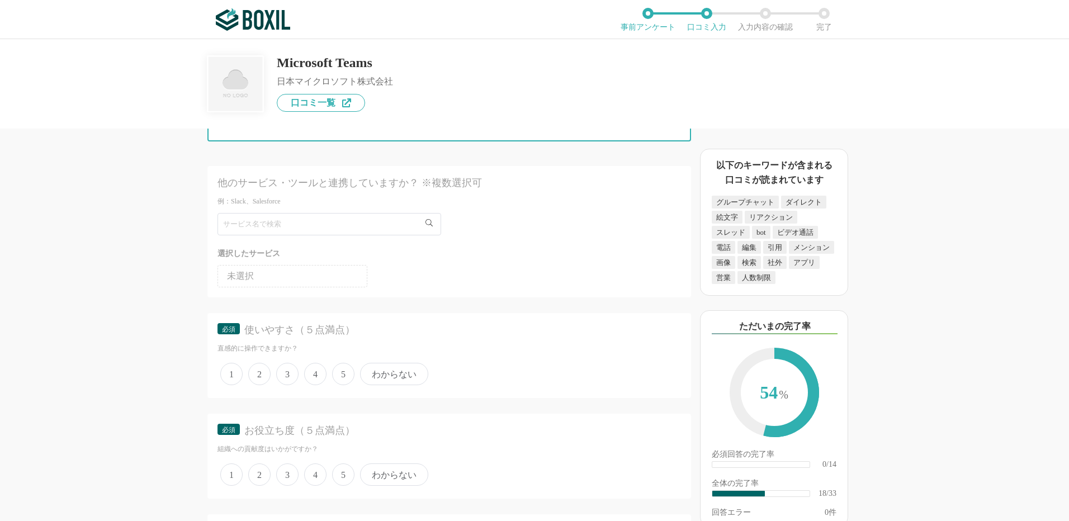
scroll to position [1677, 0]
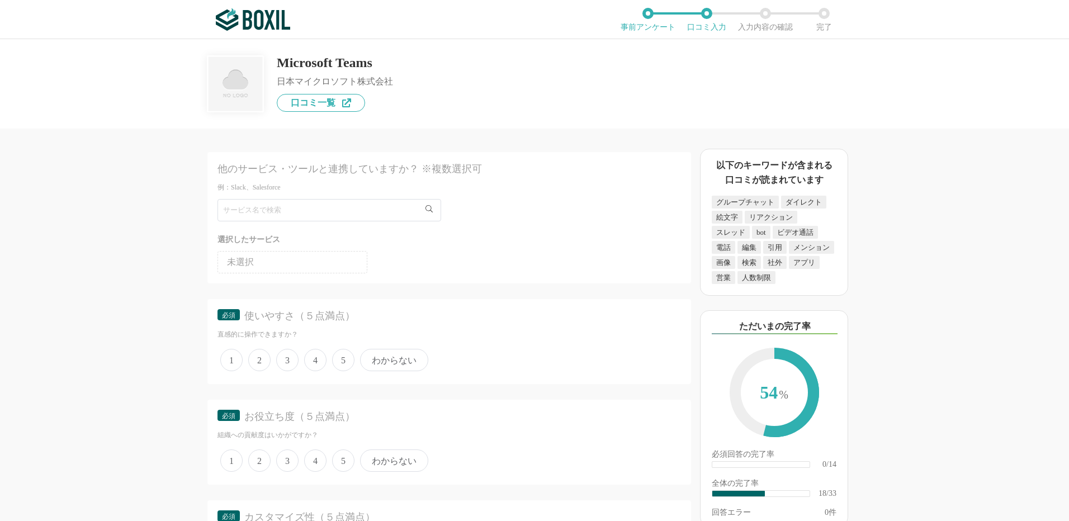
click at [347, 361] on span "5" at bounding box center [343, 360] width 22 height 22
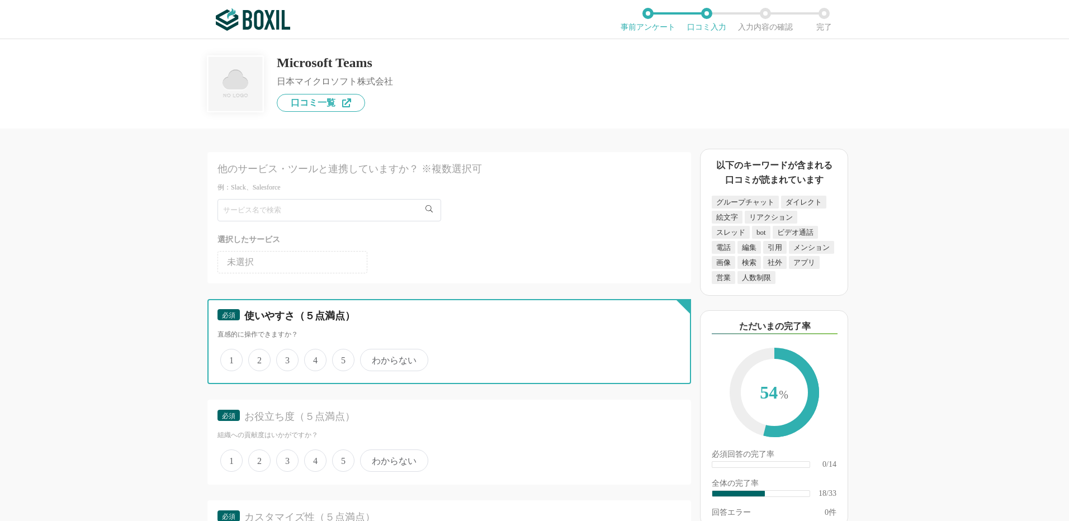
click at [342, 358] on input "5" at bounding box center [338, 354] width 7 height 7
radio input "true"
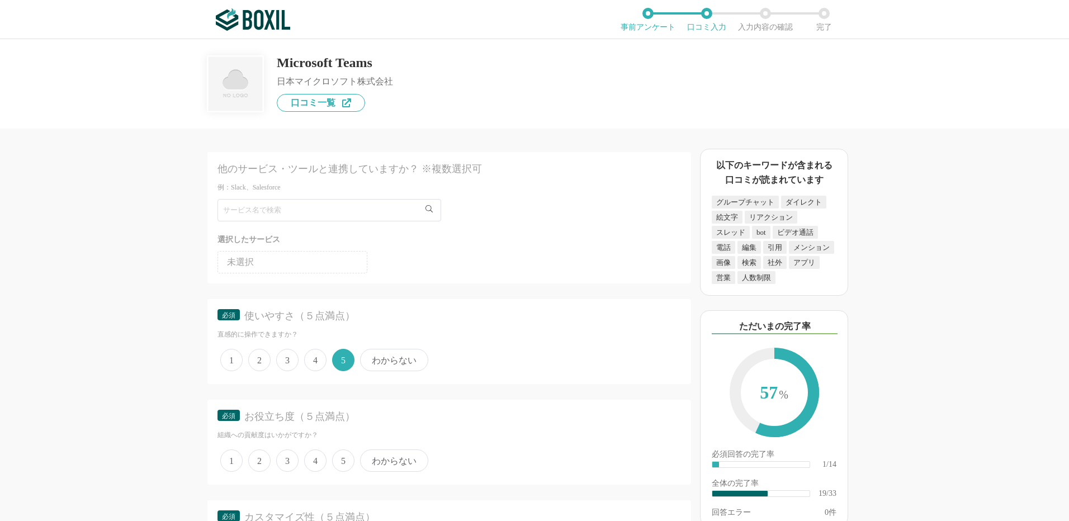
click at [342, 454] on span "5" at bounding box center [343, 460] width 22 height 22
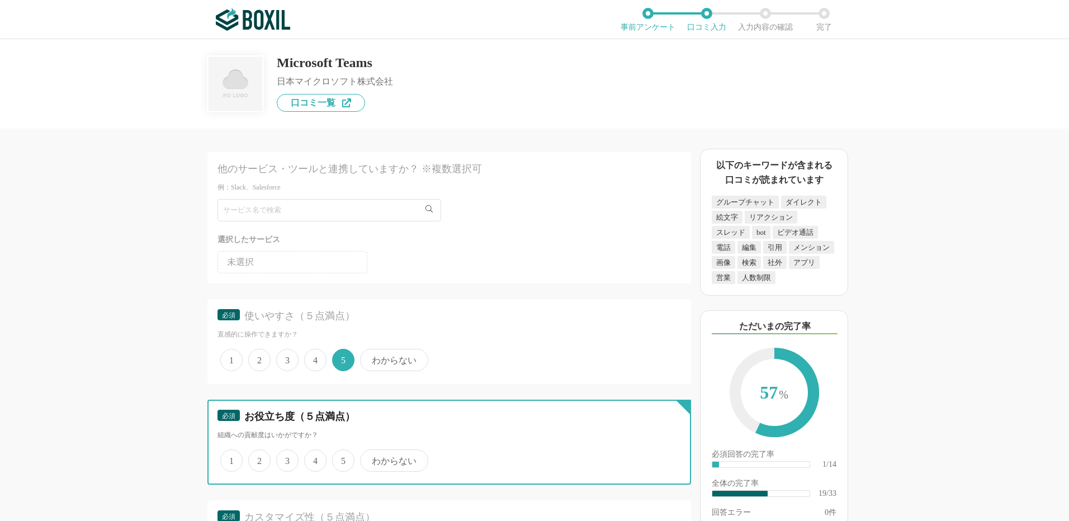
click at [342, 454] on input "5" at bounding box center [338, 454] width 7 height 7
radio input "true"
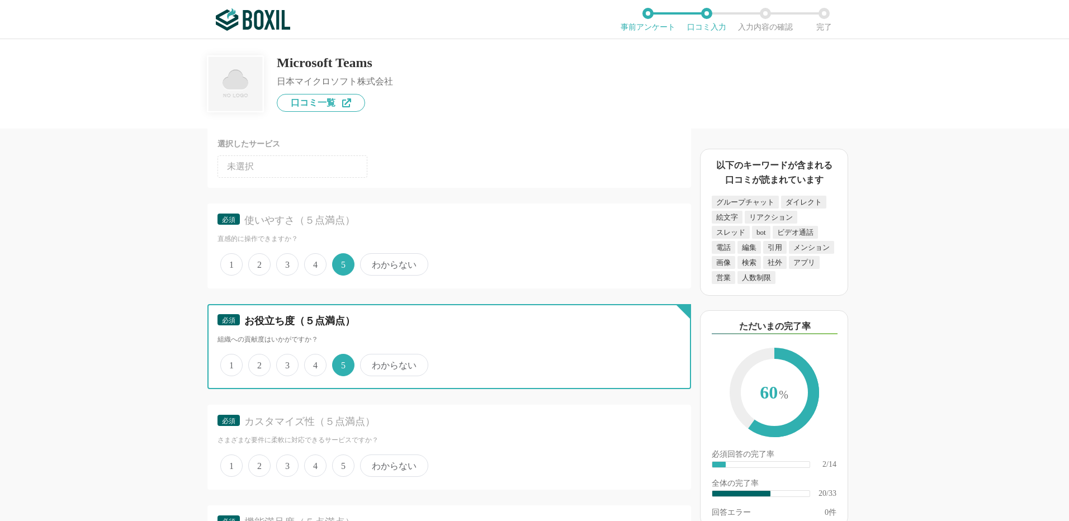
scroll to position [1845, 0]
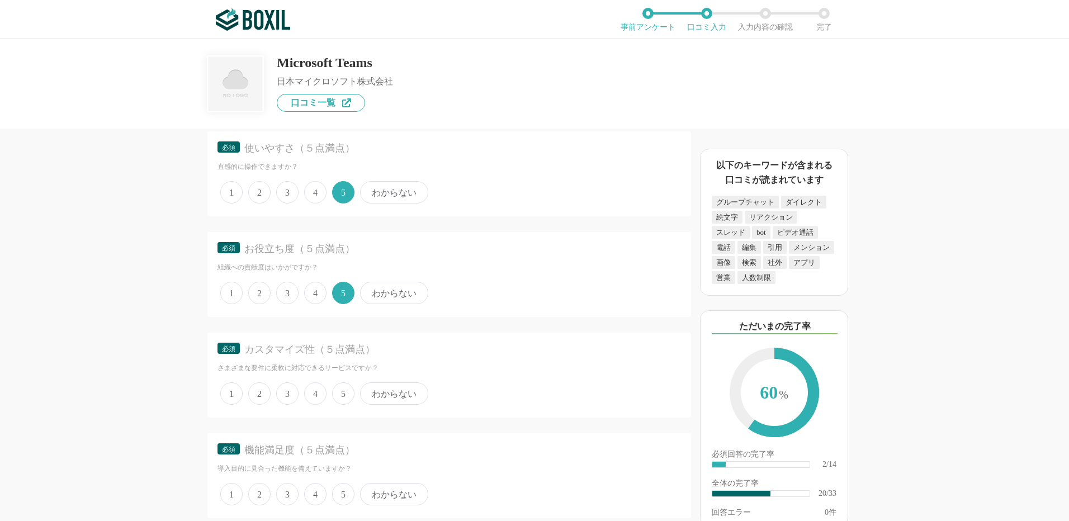
click at [322, 393] on span "4" at bounding box center [315, 393] width 22 height 22
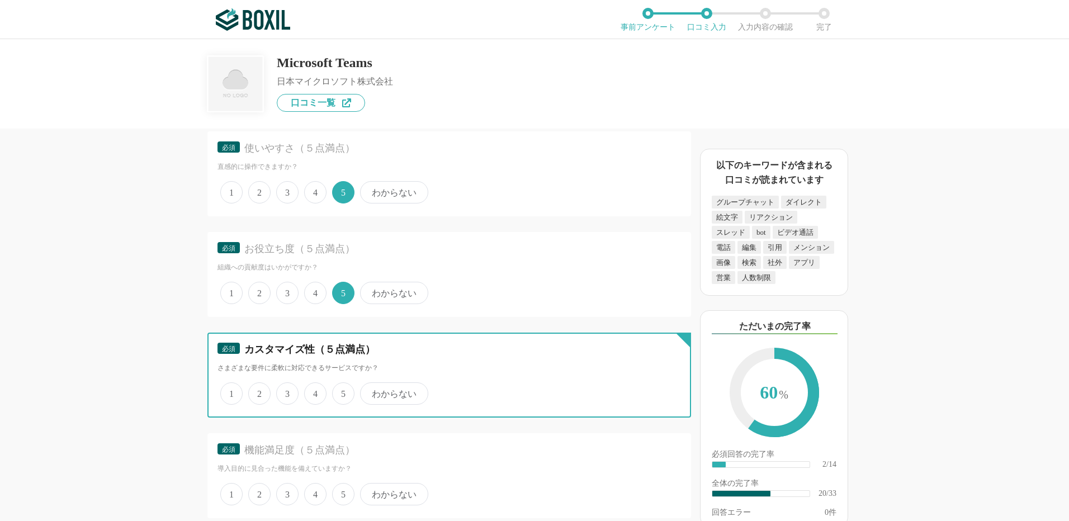
click at [314, 391] on input "4" at bounding box center [310, 387] width 7 height 7
radio input "true"
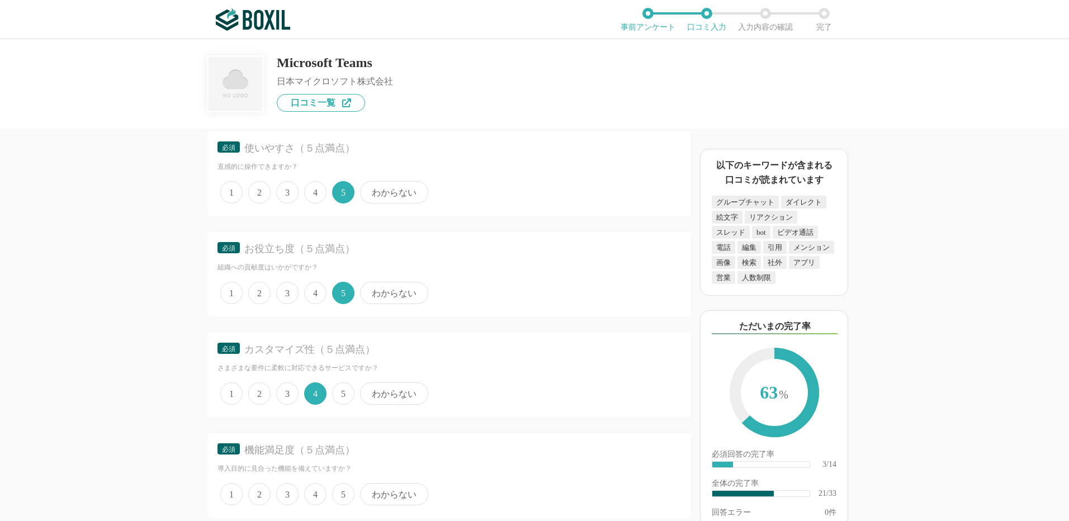
click at [338, 488] on span "5" at bounding box center [343, 494] width 22 height 22
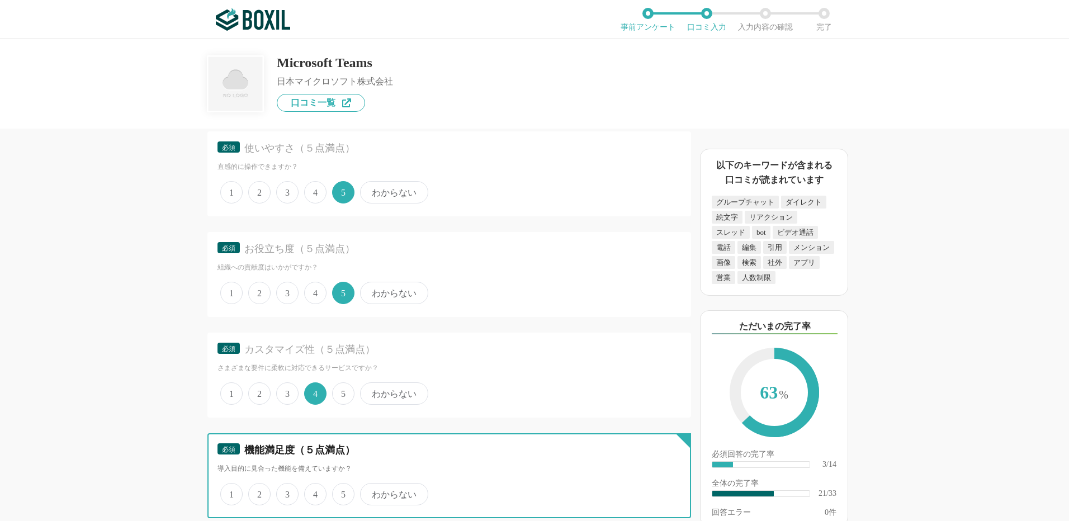
click at [338, 488] on input "5" at bounding box center [338, 488] width 7 height 7
radio input "true"
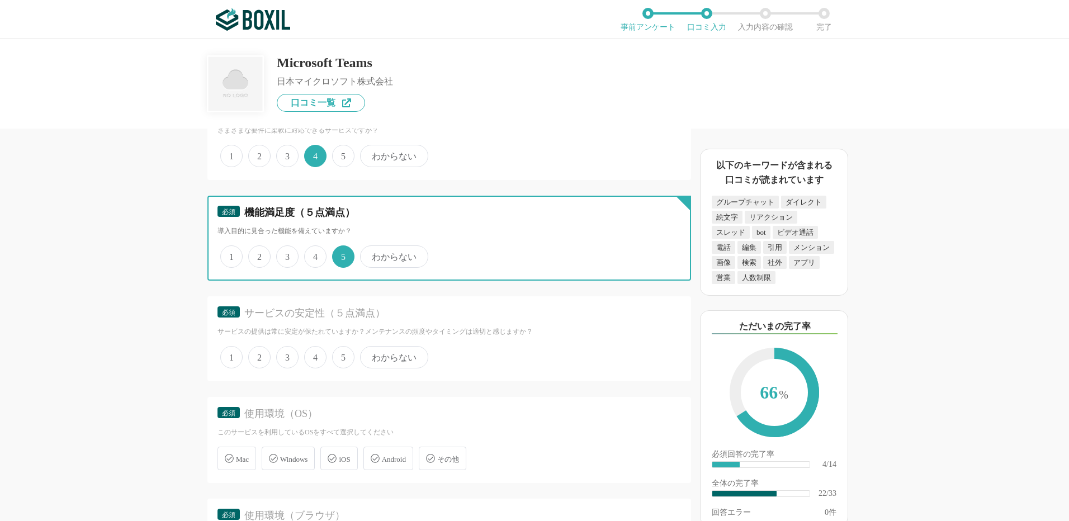
scroll to position [2180, 0]
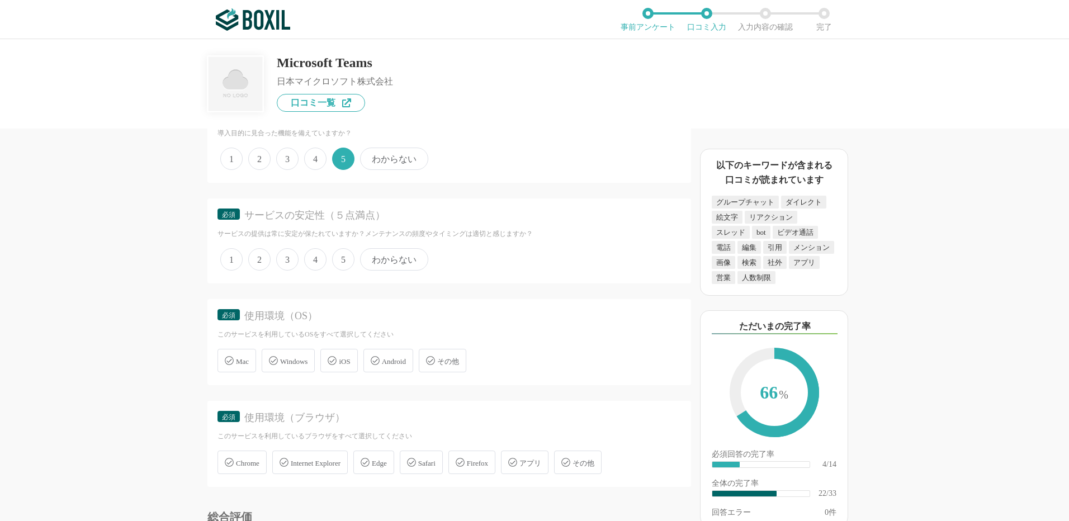
click at [344, 255] on span "5" at bounding box center [343, 259] width 22 height 22
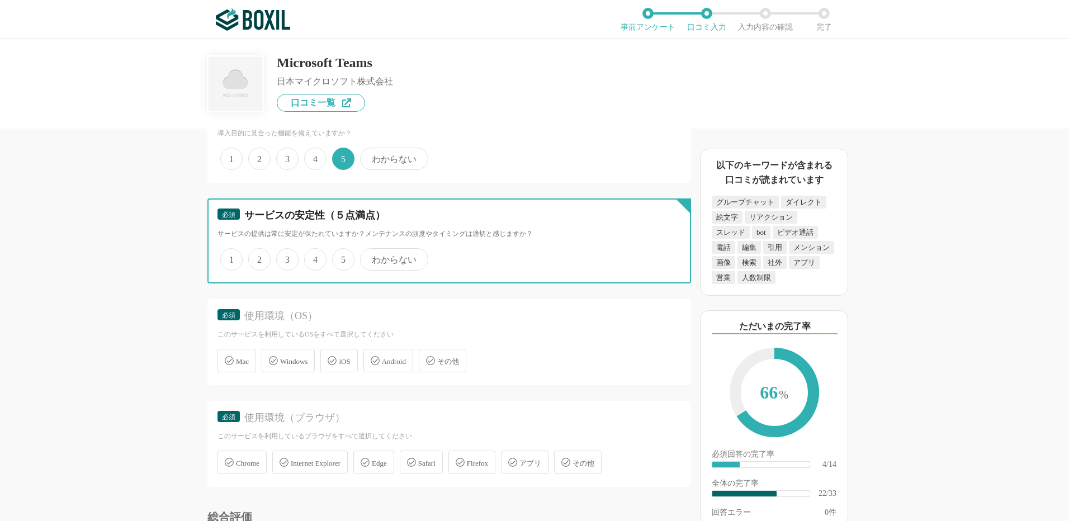
click at [342, 255] on input "5" at bounding box center [338, 253] width 7 height 7
radio input "true"
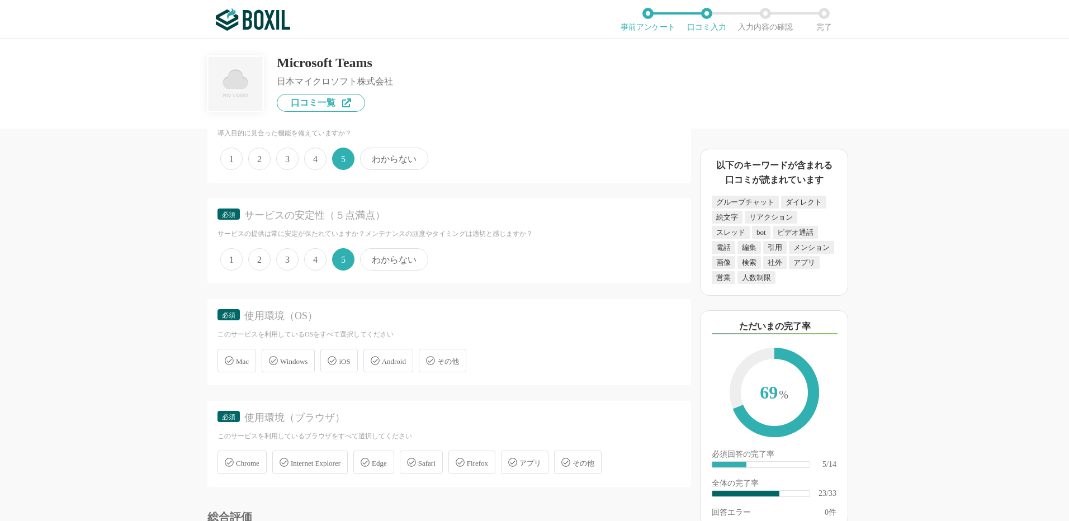
click at [292, 366] on span "Windows" at bounding box center [293, 361] width 27 height 8
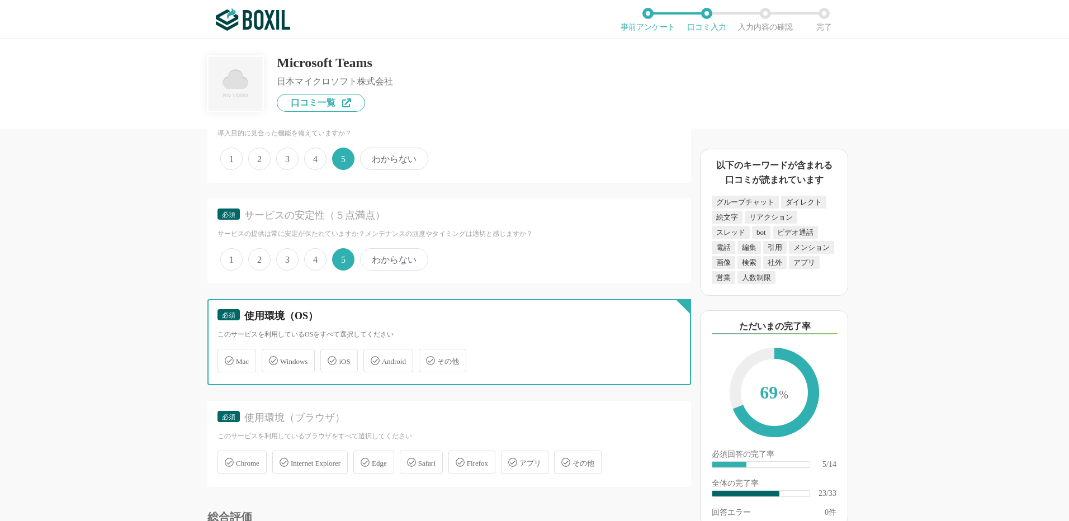
click at [271, 358] on input "Windows" at bounding box center [267, 354] width 7 height 7
checkbox input "true"
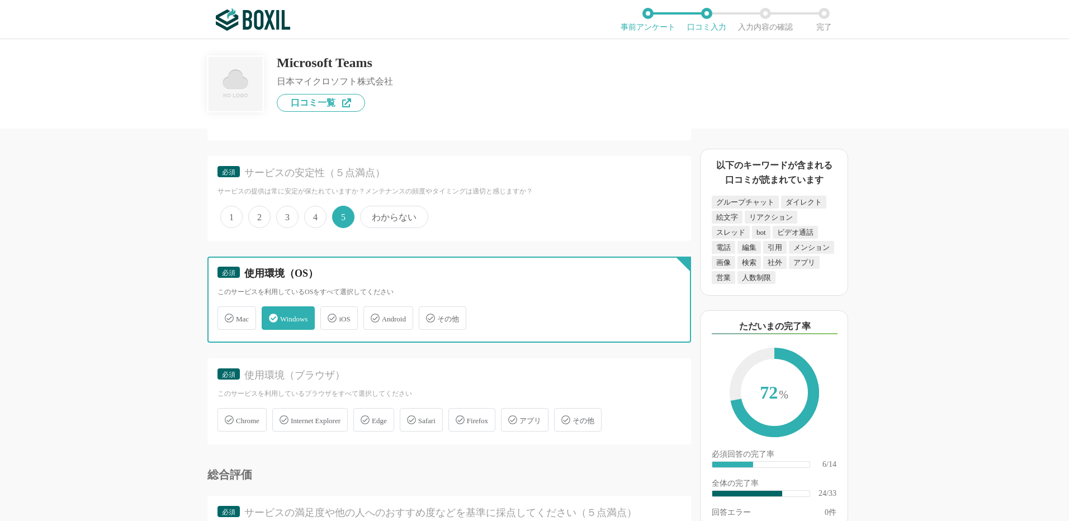
scroll to position [2236, 0]
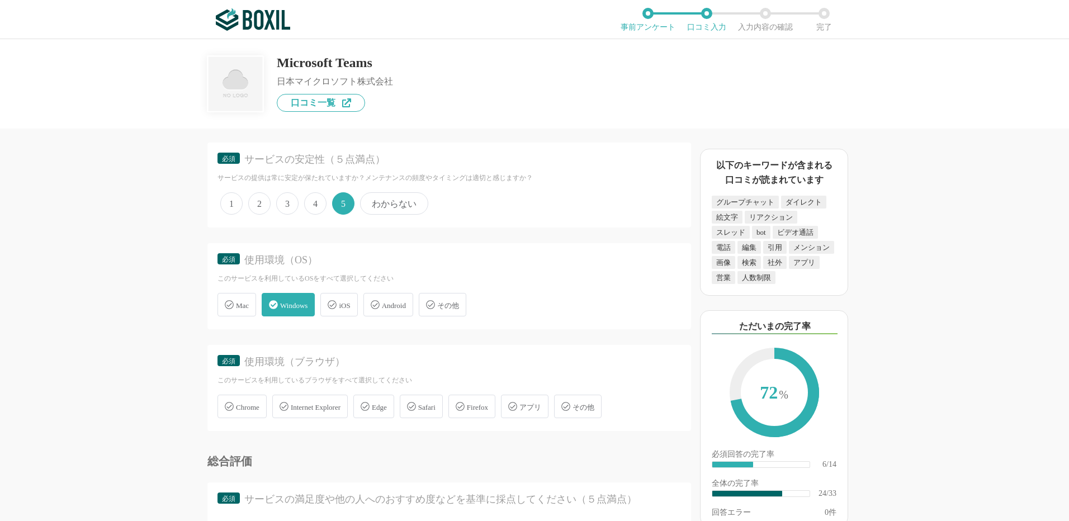
click at [240, 405] on span "Chrome" at bounding box center [247, 407] width 23 height 8
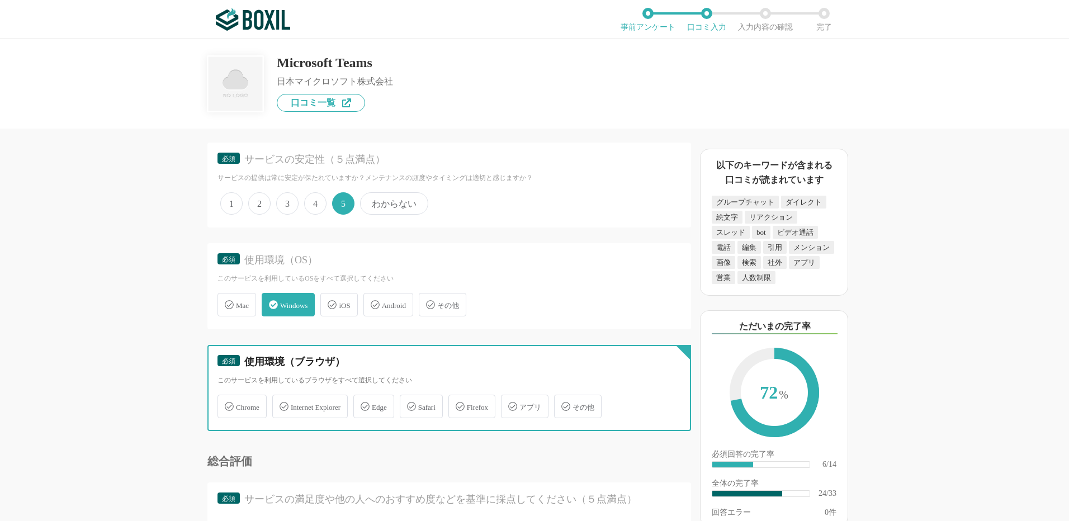
click at [227, 404] on input "Chrome" at bounding box center [223, 399] width 7 height 7
checkbox input "true"
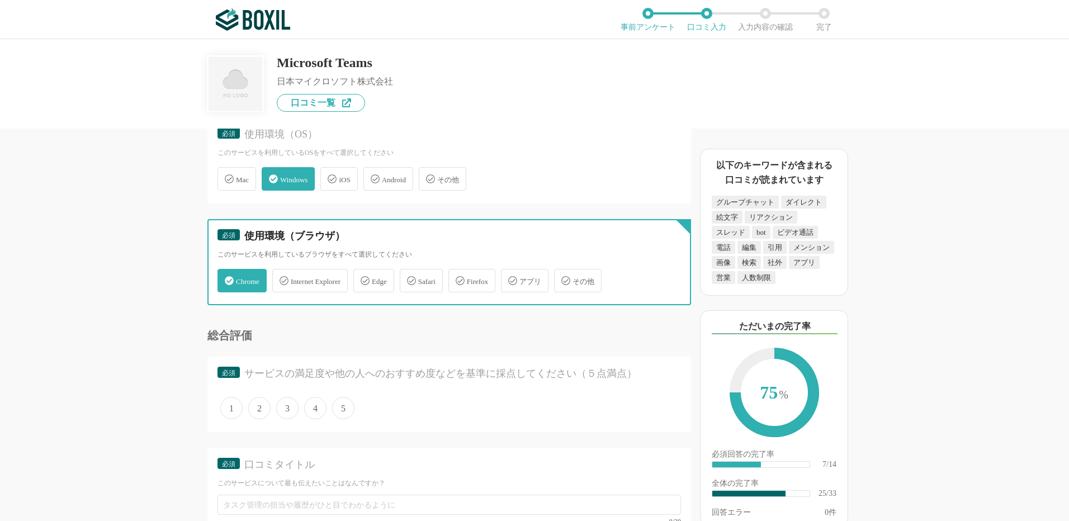
scroll to position [2460, 0]
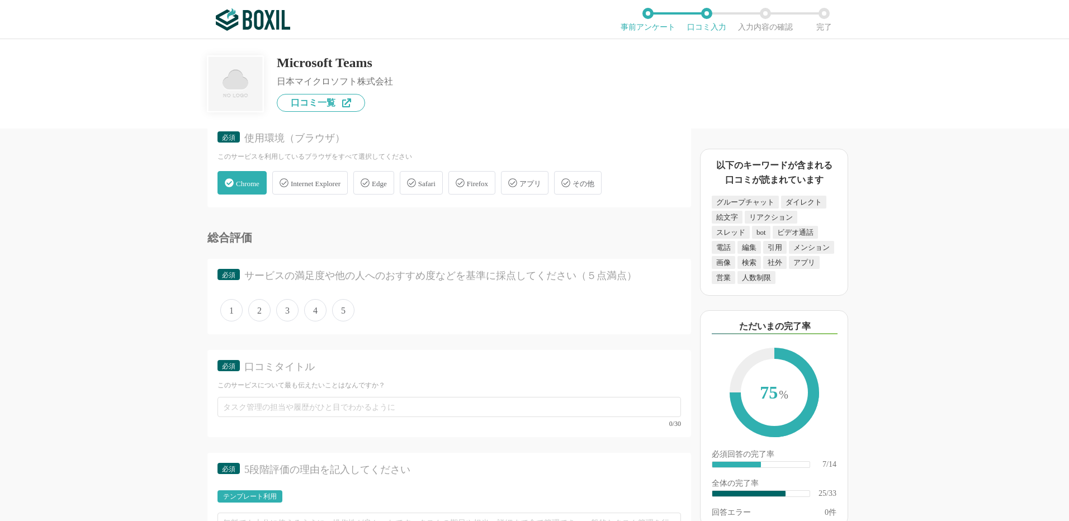
click at [386, 182] on span "Edge" at bounding box center [379, 183] width 15 height 8
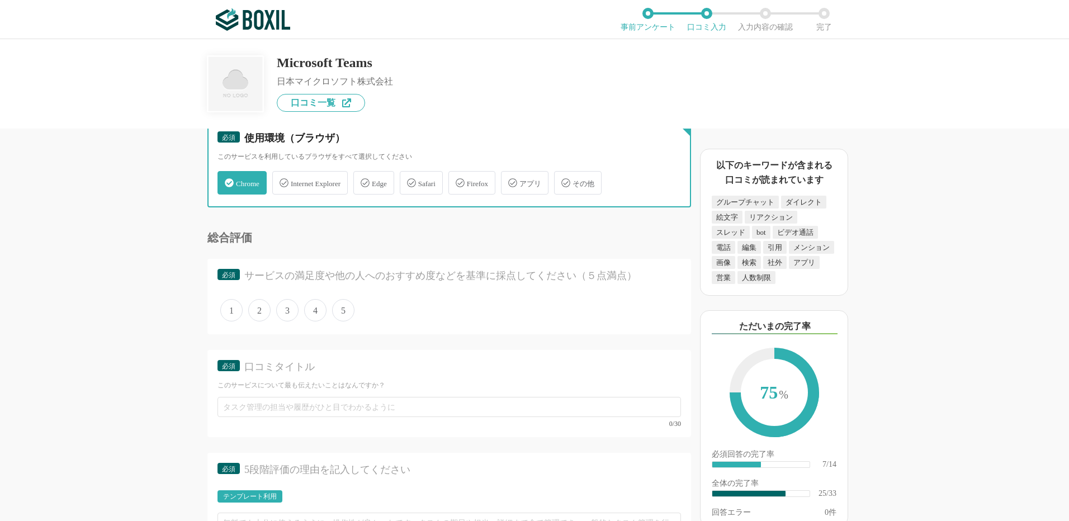
click at [363, 180] on input "Edge" at bounding box center [359, 176] width 7 height 7
checkbox input "true"
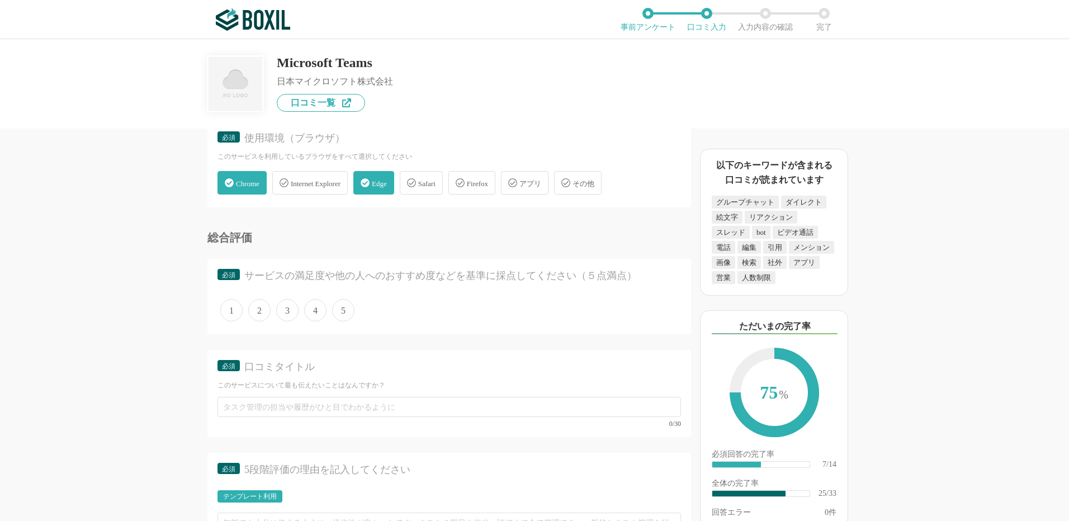
drag, startPoint x: 344, startPoint y: 304, endPoint x: 350, endPoint y: 340, distance: 36.9
click at [344, 304] on span "5" at bounding box center [343, 310] width 22 height 22
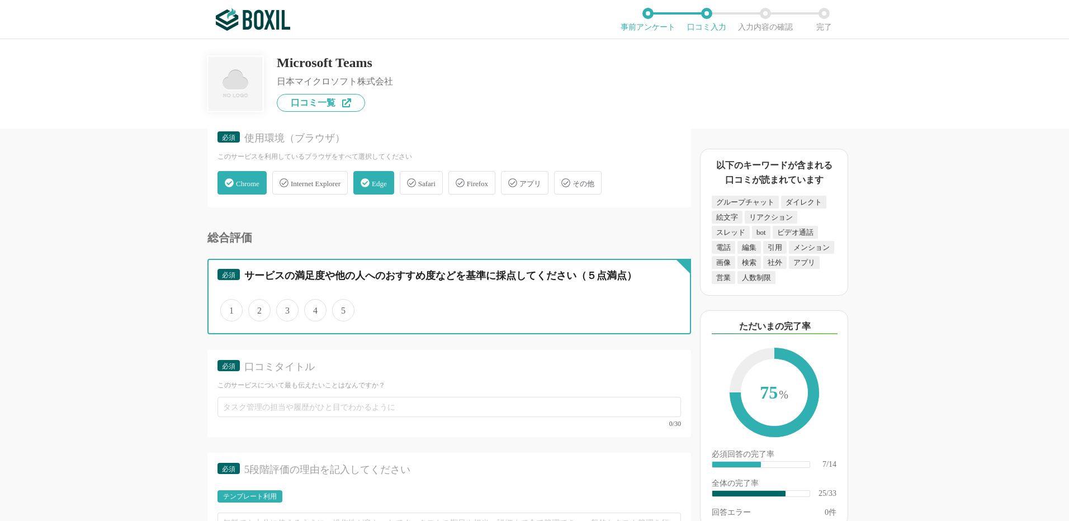
click at [342, 304] on input "5" at bounding box center [338, 304] width 7 height 7
radio input "true"
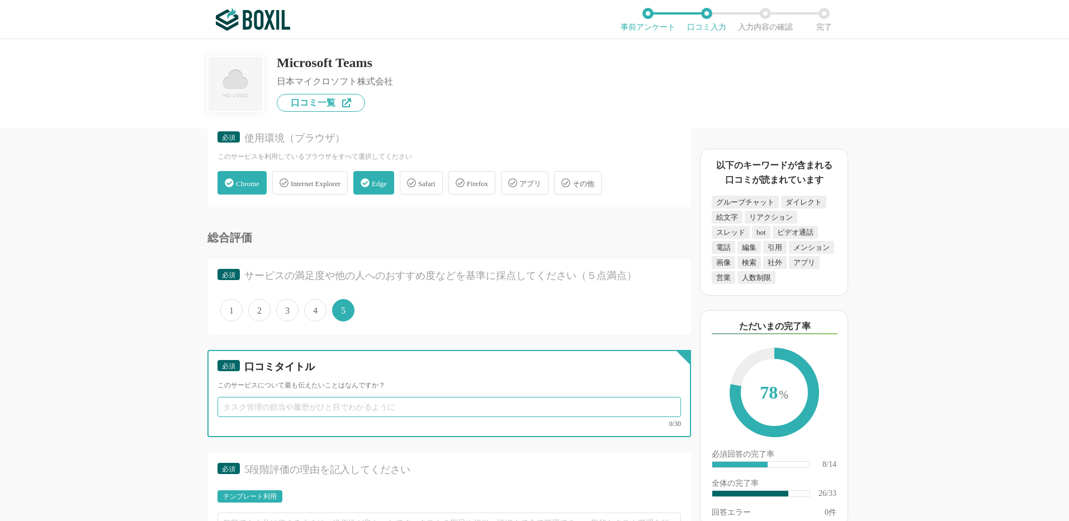
click at [243, 410] on input "text" at bounding box center [448, 407] width 463 height 20
paste input "チャットから会議まで、これひとつで完結"
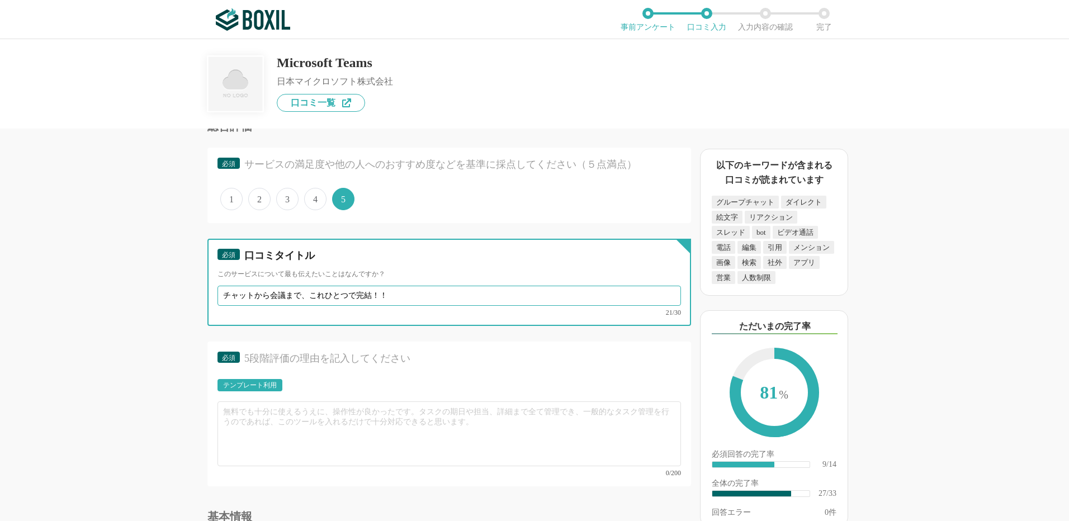
scroll to position [2572, 0]
type input "チャットから会議まで、これひとつで完結！！"
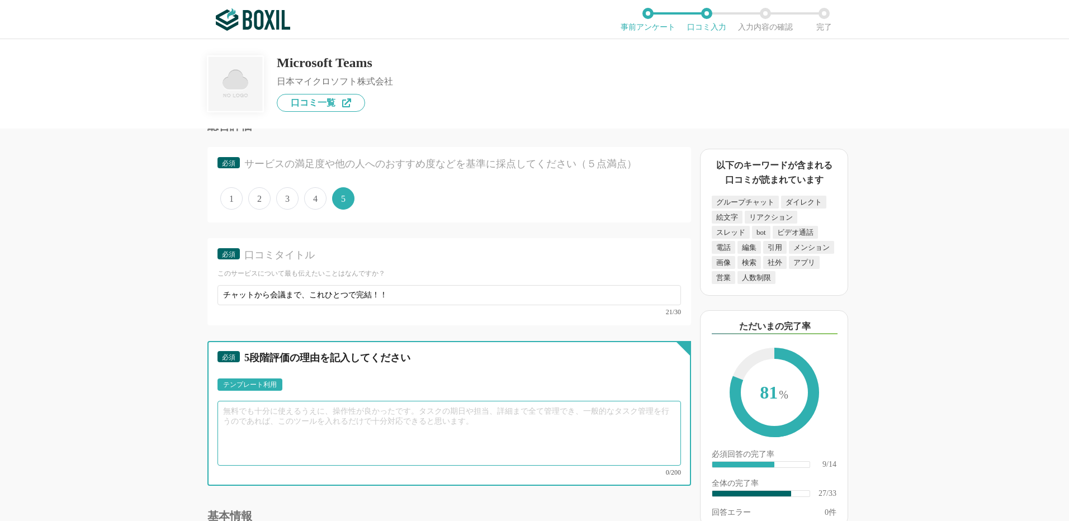
click at [250, 415] on textarea at bounding box center [448, 433] width 463 height 65
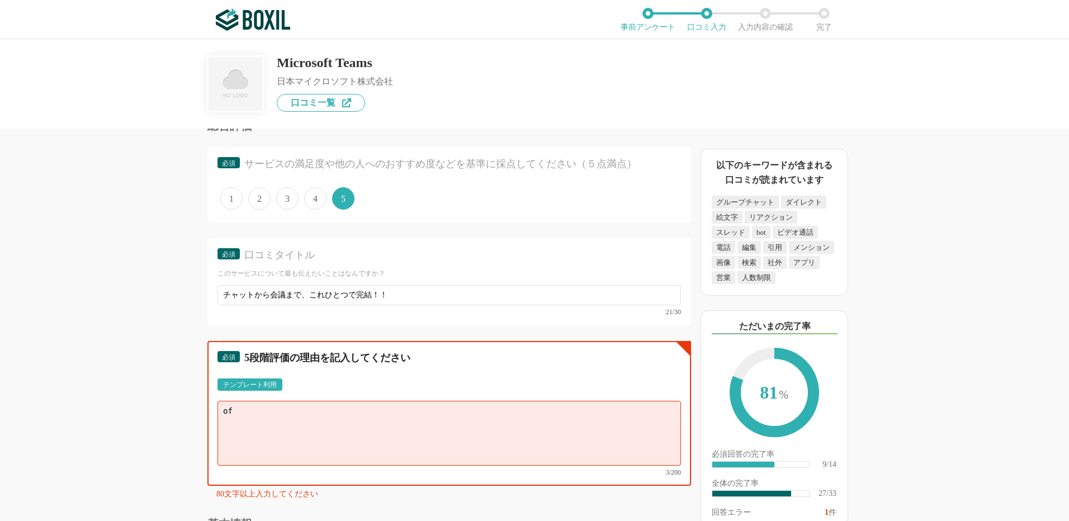
type textarea "o"
type textarea "M"
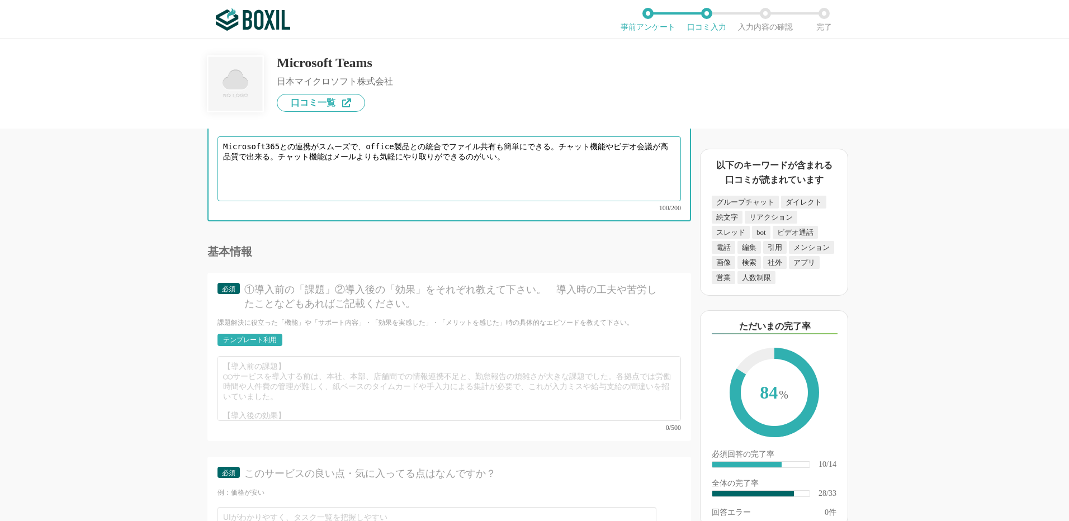
scroll to position [2851, 0]
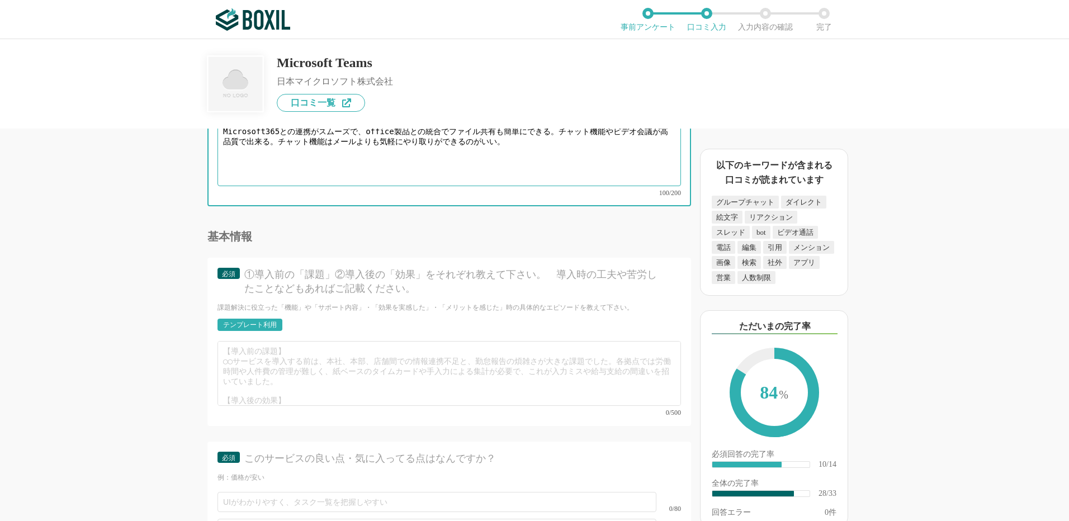
type textarea "Microsoft365との連携がスムーズで、office製品との統合でファイル共有も簡単にできる。チャット機能やビデオ会議が高品質で出来る。チャット機能はメ…"
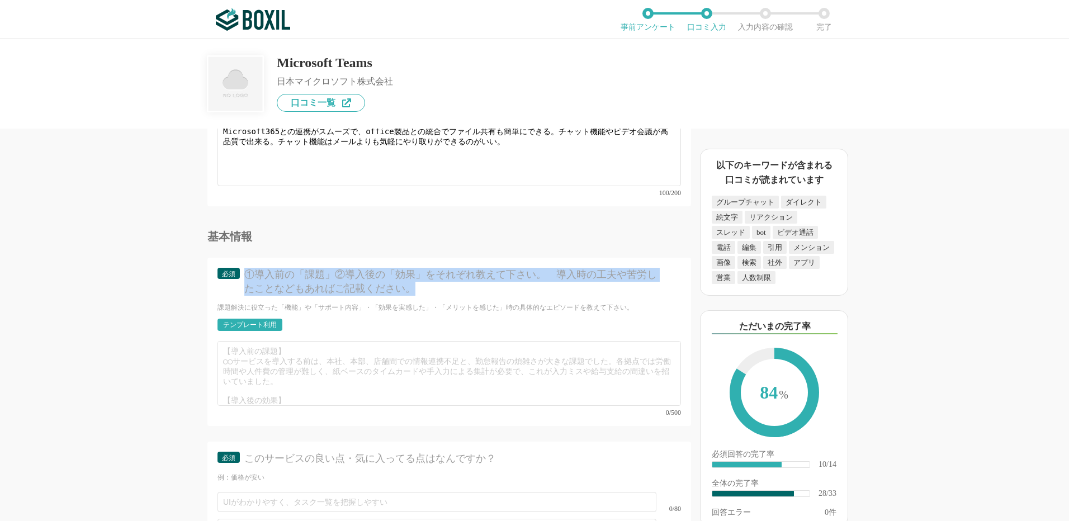
drag, startPoint x: 245, startPoint y: 269, endPoint x: 420, endPoint y: 281, distance: 174.8
click at [420, 281] on div "①導入前の「課題」②導入後の「効果」をそれぞれ教えて下さい。　導入時の工夫や苦労したことなどもあればご記載ください。" at bounding box center [452, 282] width 417 height 28
copy div "①導入前の「課題」②導入後の「効果」をそれぞれ教えて下さい。　導入時の工夫や苦労したことなどもあればご記載ください。"
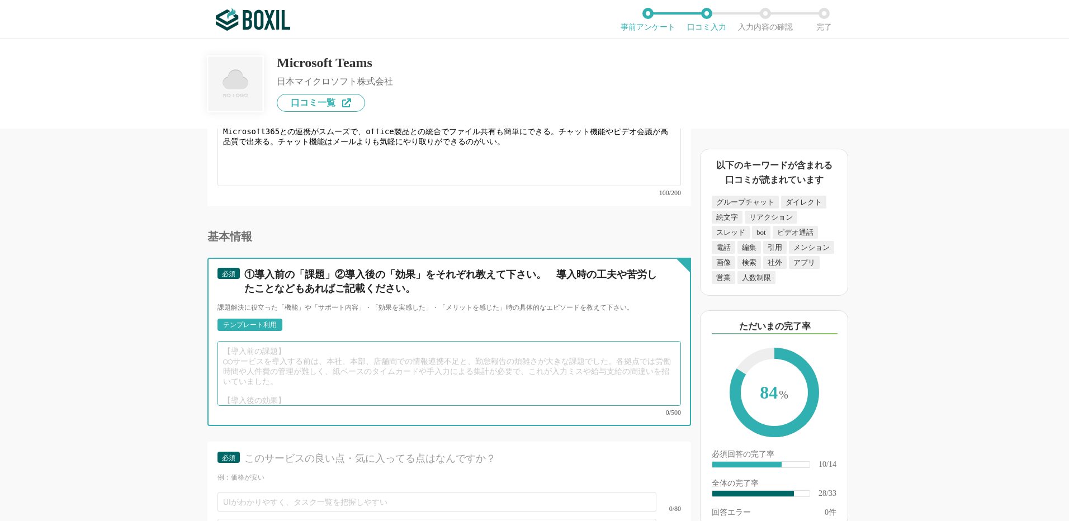
click at [254, 353] on textarea at bounding box center [448, 373] width 463 height 65
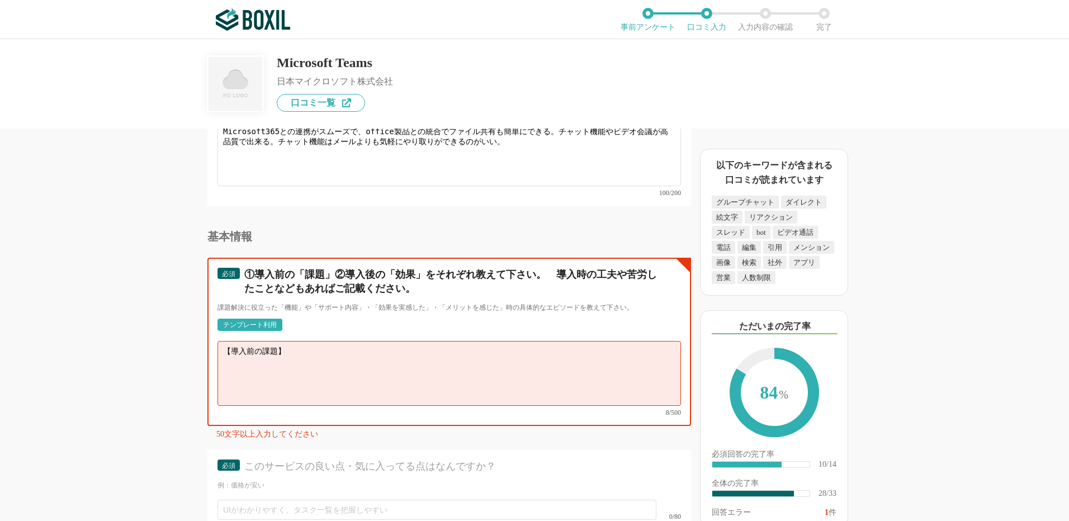
click at [229, 356] on textarea "【導入前の課題】" at bounding box center [448, 373] width 463 height 65
paste textarea "社内外のコミュニケーションがメール中心で、やり取りが遅く情報が埋もれやすかった。 部署ごとに別のチャットツールを使っており、情報が分散してしまっていた。"
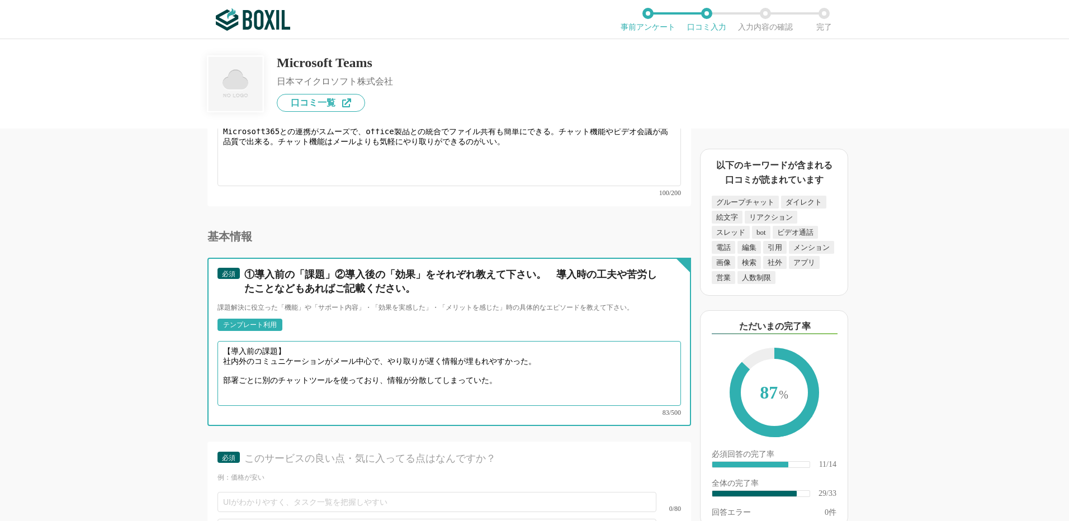
click at [225, 353] on textarea "【導入前の課題】 社内外のコミュニケーションがメール中心で、やり取りが遅く情報が埋もれやすかった。 部署ごとに別のチャットツールを使っており、情報が分散してし…" at bounding box center [448, 373] width 463 height 65
click at [238, 383] on textarea "【導入前の課題】 ・社内外のコミュニケーションがメール中心で、やり取りが遅く情報が埋もれやすかった。 ・部署ごとに別のチャットツールを使っており、情報が分散し…" at bounding box center [448, 373] width 463 height 65
paste textarea "チャット・会議・ファイル共有がTeamsで一元化でき、やり取りがスピーディーになった。 Microsoft 365との連携により、WordやExcelの共同編…"
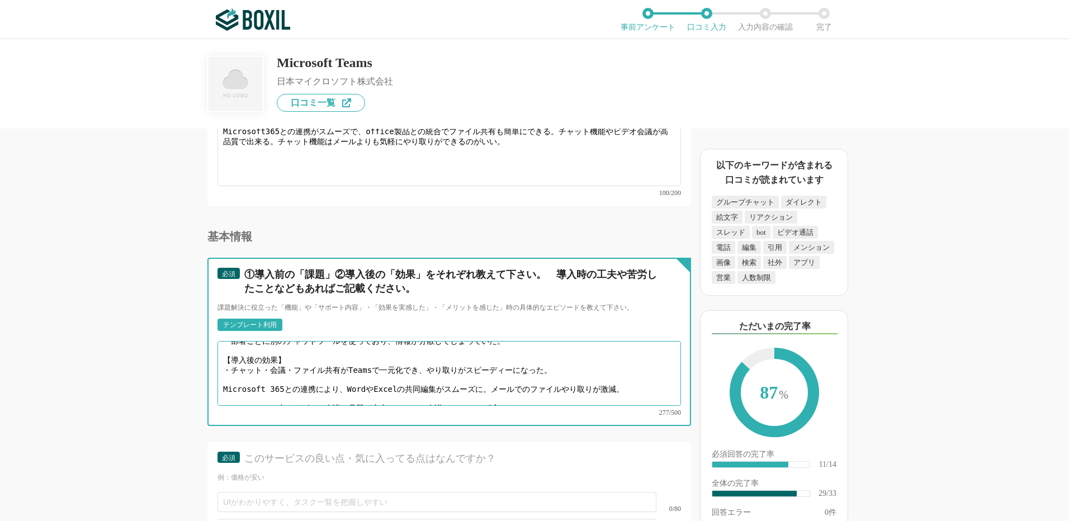
scroll to position [47, 0]
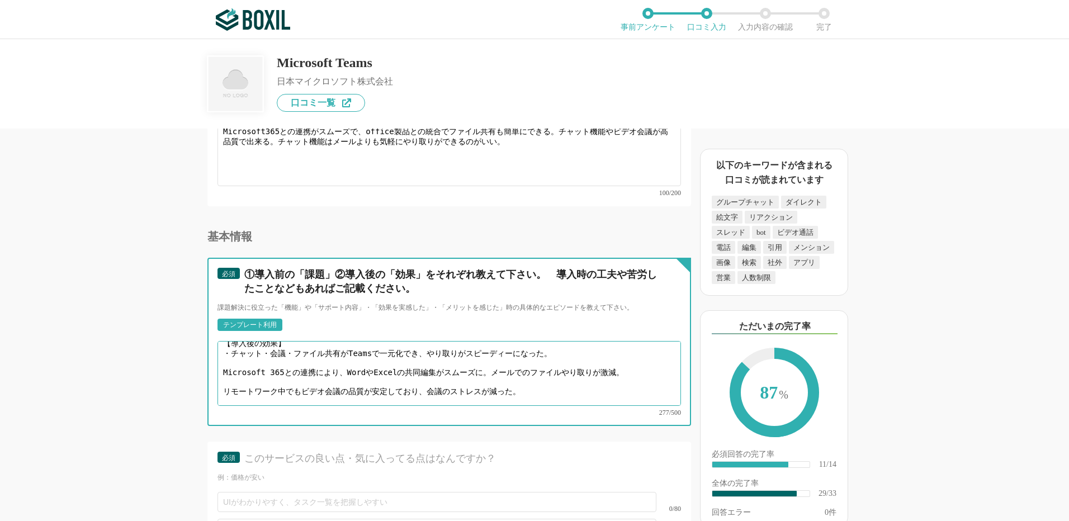
click at [221, 350] on textarea "【導入前の課題】 ・社内外のコミュニケーションがメール中心で、やり取りが遅く情報が埋もれやすかった。 ・部署ごとに別のチャットツールを使っており、情報が分散し…" at bounding box center [448, 373] width 463 height 65
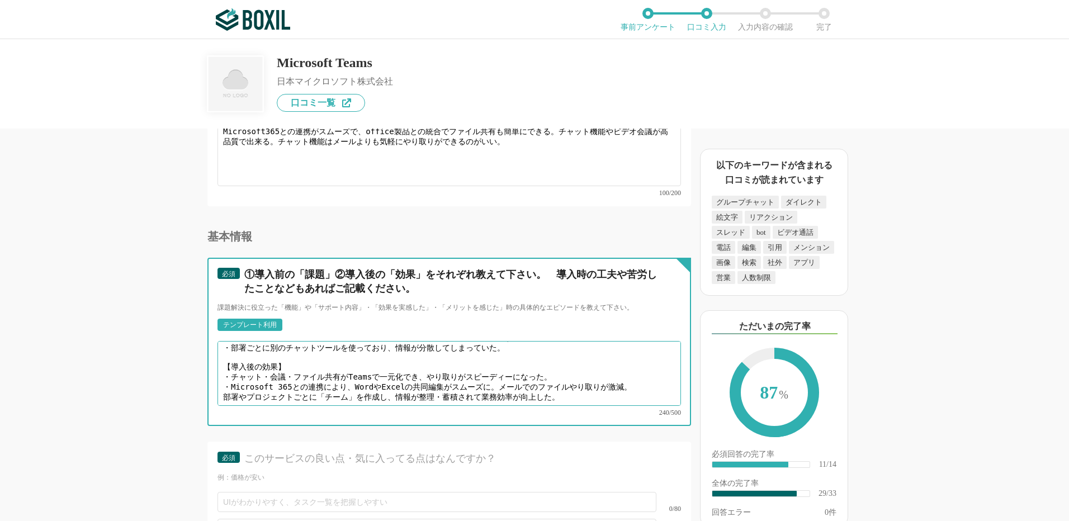
scroll to position [16, 0]
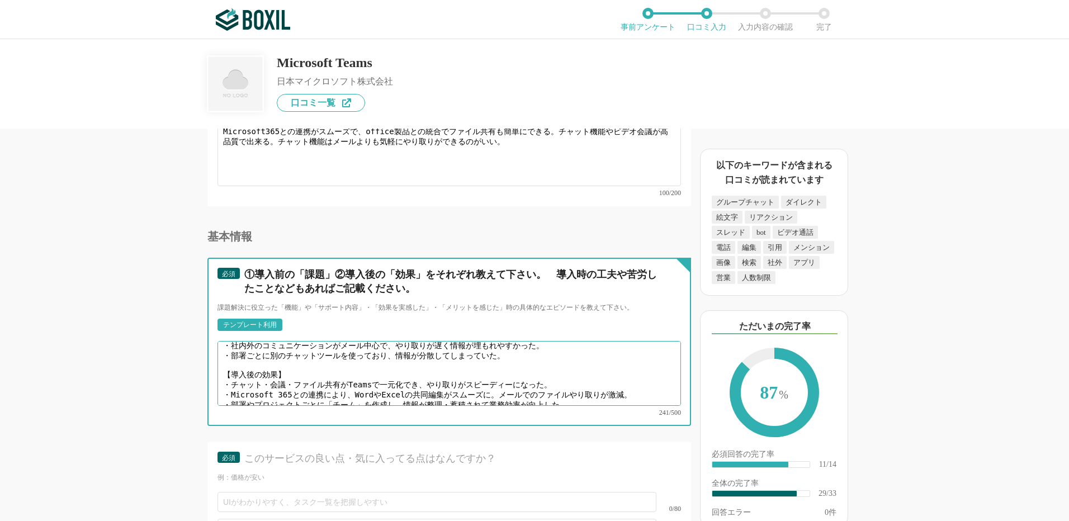
click at [579, 385] on textarea "【導入前の課題】 ・社内外のコミュニケーションがメール中心で、やり取りが遅く情報が埋もれやすかった。 ・部署ごとに別のチャットツールを使っており、情報が分散し…" at bounding box center [448, 373] width 463 height 65
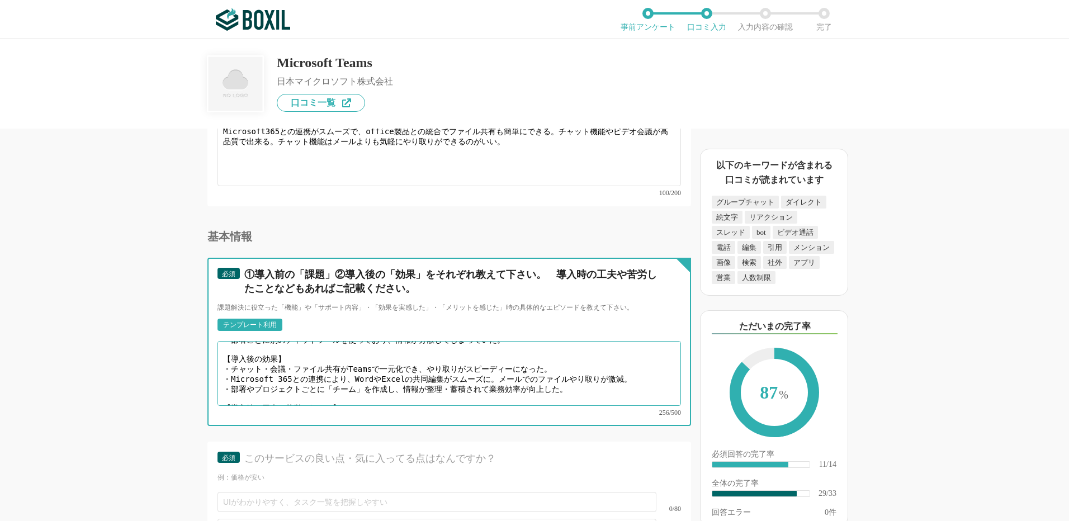
scroll to position [39, 0]
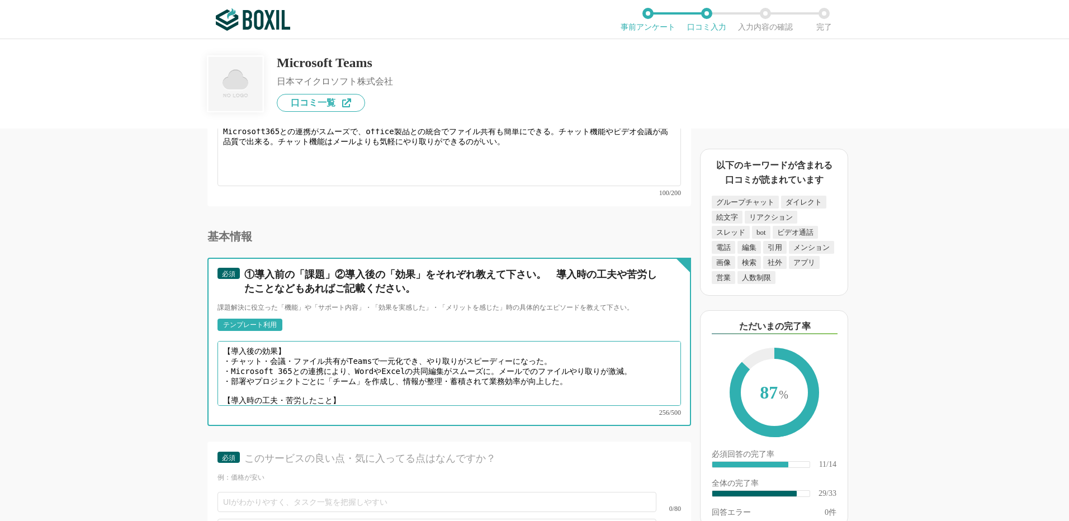
click at [242, 386] on textarea "【導入前の課題】 ・社内外のコミュニケーションがメール中心で、やり取りが遅く情報が埋もれやすかった。 ・部署ごとに別のチャットツールを使っており、情報が分散し…" at bounding box center [448, 373] width 463 height 65
paste textarea "多機能ゆえに「どの機能をどう使うか」利用ルールをあらかじめ定義する必要があった。 特に「チャットとメールの使い分け方」を明確にしないと混乱が生じやすかった。 …"
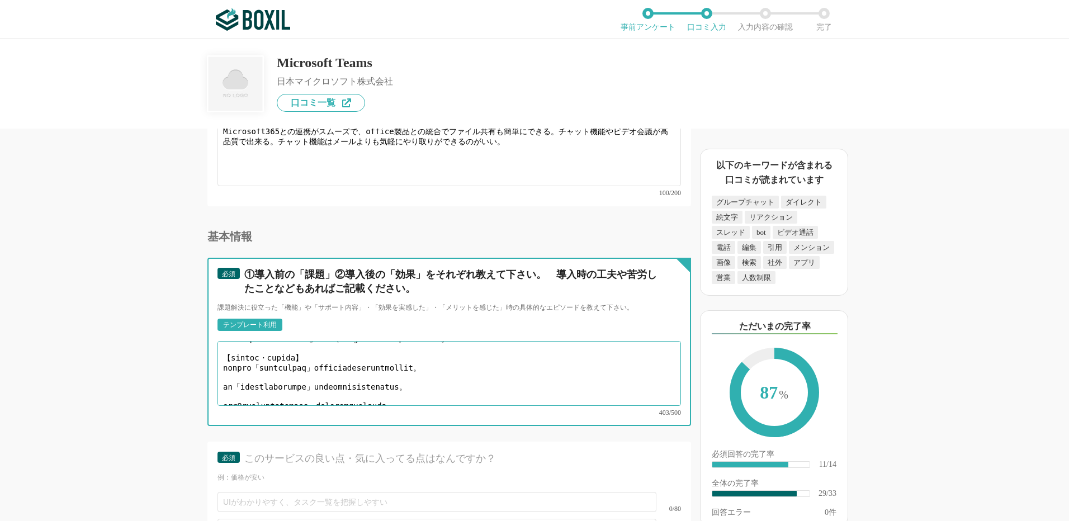
scroll to position [86, 0]
drag, startPoint x: 482, startPoint y: 372, endPoint x: 215, endPoint y: 370, distance: 266.7
click at [223, 354] on textarea at bounding box center [448, 373] width 463 height 65
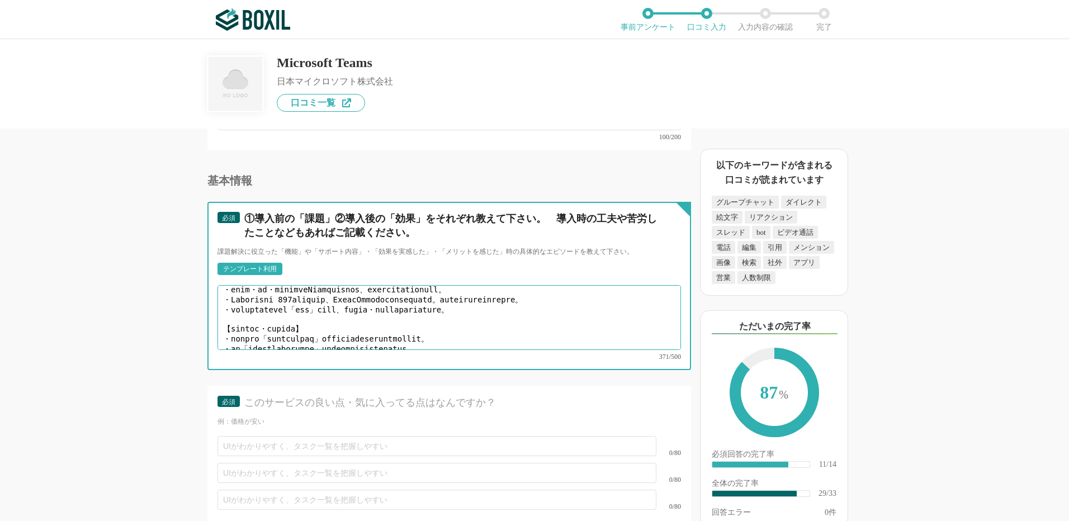
scroll to position [2963, 0]
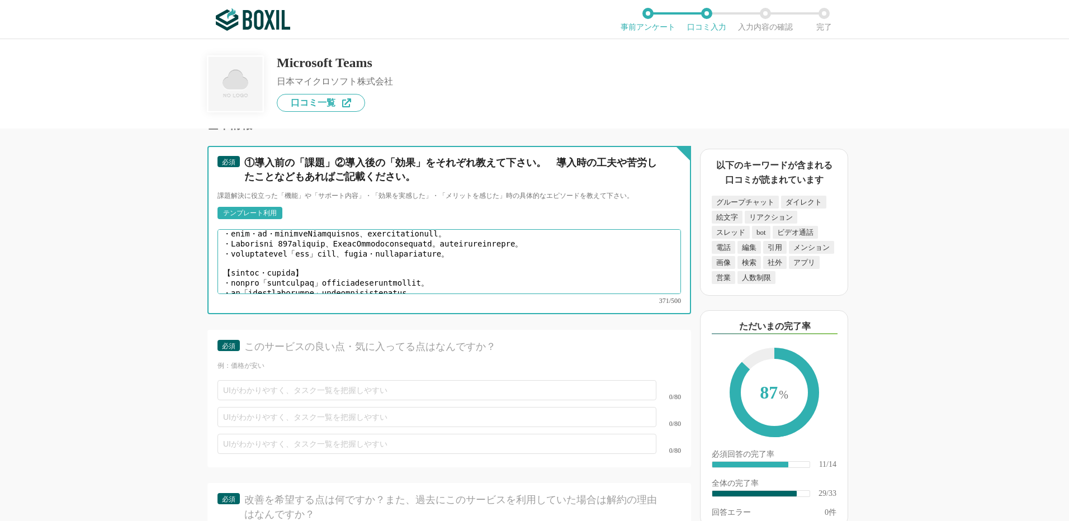
type textarea "【導入前の課題】 ・社内外のコミュニケーションがメール中心で、やり取りが遅く情報が埋もれやすかった。 ・部署ごとに別のチャットツールを使っており、情報が分散し…"
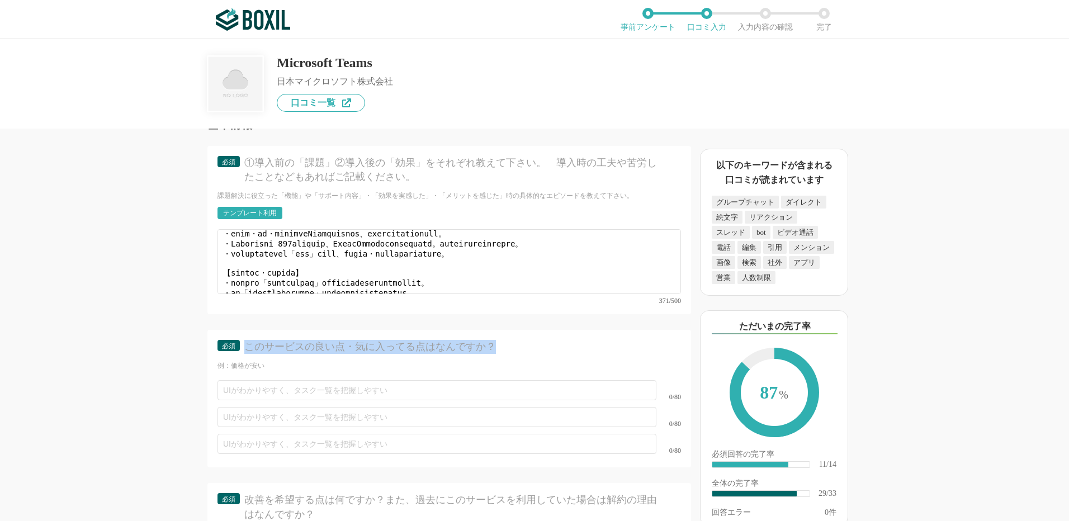
drag, startPoint x: 247, startPoint y: 336, endPoint x: 533, endPoint y: 334, distance: 286.8
copy div "このサービスの良い点・気に入ってる点はなんですか？"
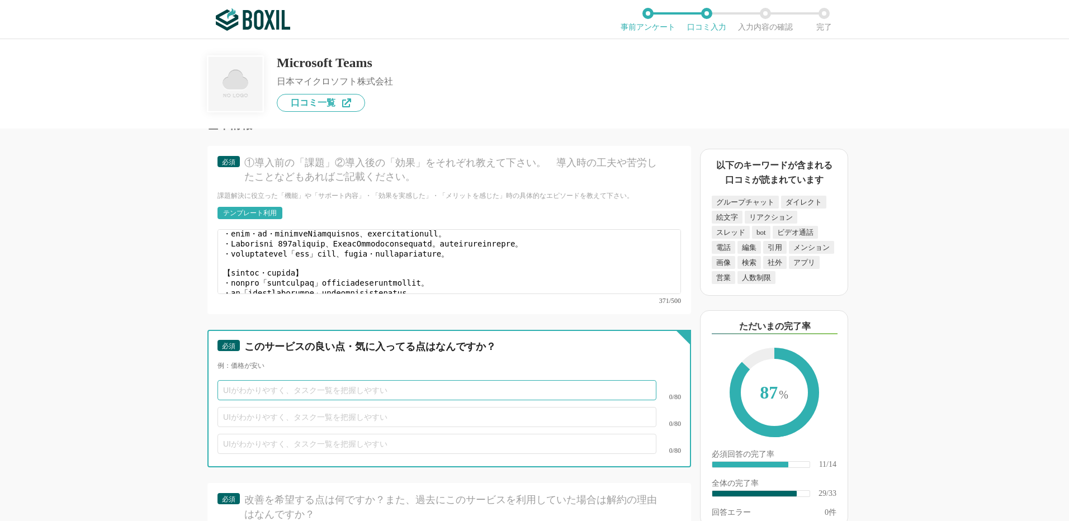
click at [252, 380] on input "text" at bounding box center [436, 390] width 439 height 20
paste input "チャットから会議まで、これひとつで完結"
drag, startPoint x: 429, startPoint y: 374, endPoint x: 132, endPoint y: 378, distance: 296.3
click at [132, 378] on div "ビジネスチャットの機能について（5点満点で評価してください） メール連携 1 2 3 4 5 利用していない ファイル添付 1 2 3 4 5 利用していない…" at bounding box center [411, 325] width 559 height 392
paste input "機能で気軽に質問でき、ビデオ会議も高画質で安定しています"
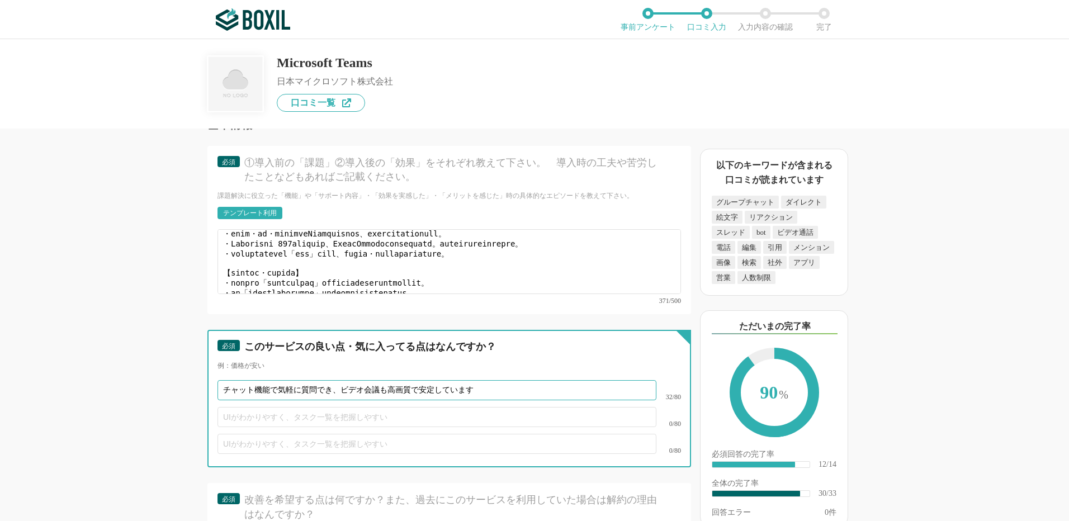
type input "チャット機能で気軽に質問でき、ビデオ会議も高画質で安定しています"
click at [228, 407] on input "text" at bounding box center [436, 417] width 439 height 20
click at [291, 407] on input "text" at bounding box center [436, 417] width 439 height 20
paste input "Office365との連携もスムーズで、ファイル共有も簡単に行え"
type input "Office365との連携もスムーズで、ファイル共有も簡単に行える"
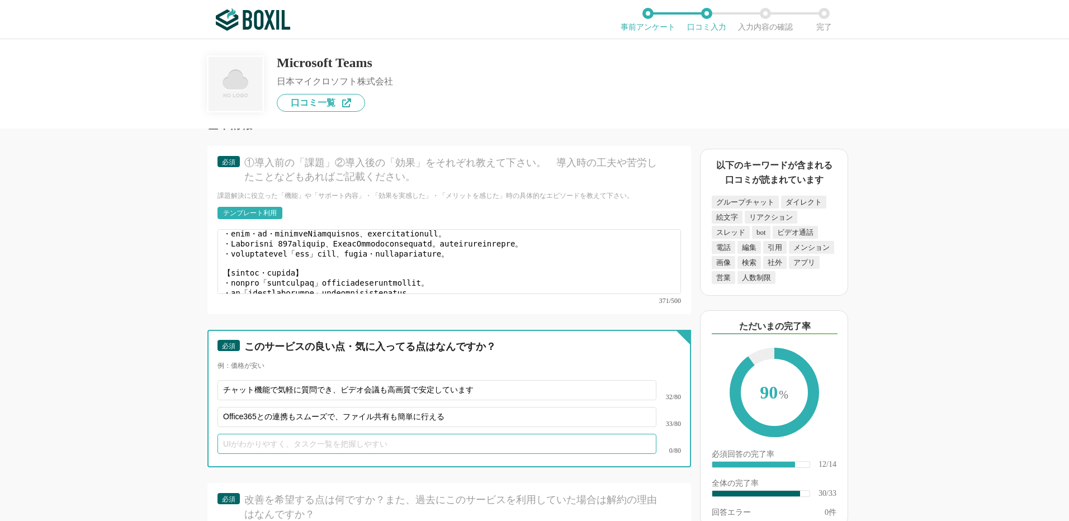
click at [261, 434] on input "text" at bounding box center [436, 444] width 439 height 20
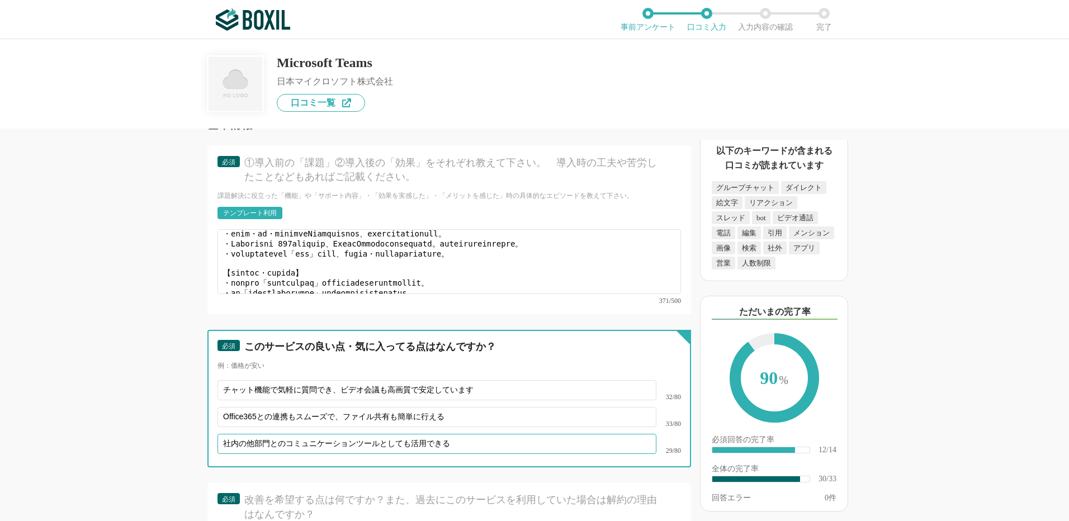
scroll to position [29, 0]
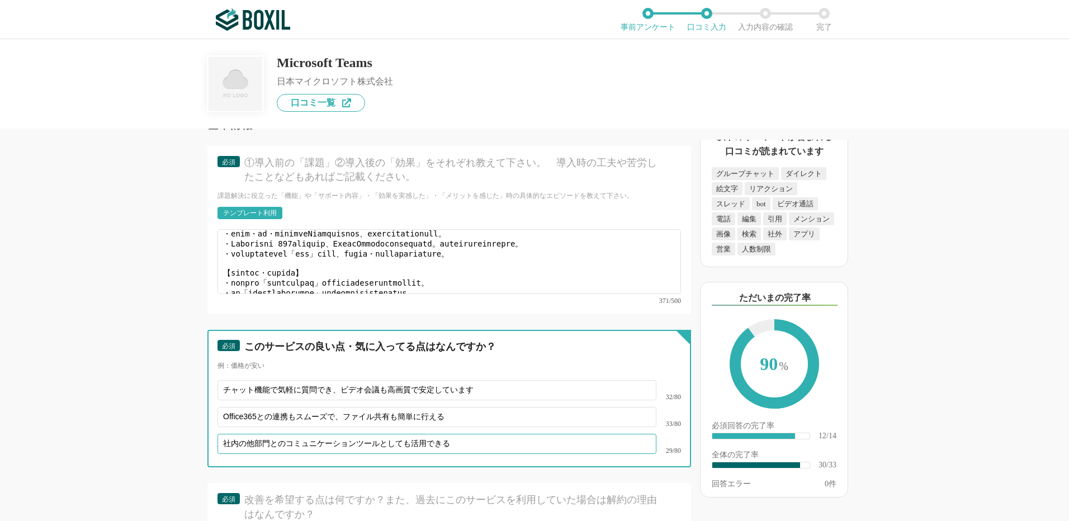
type input "社内の他部門とのコミュニケーションツールとしても活用できる"
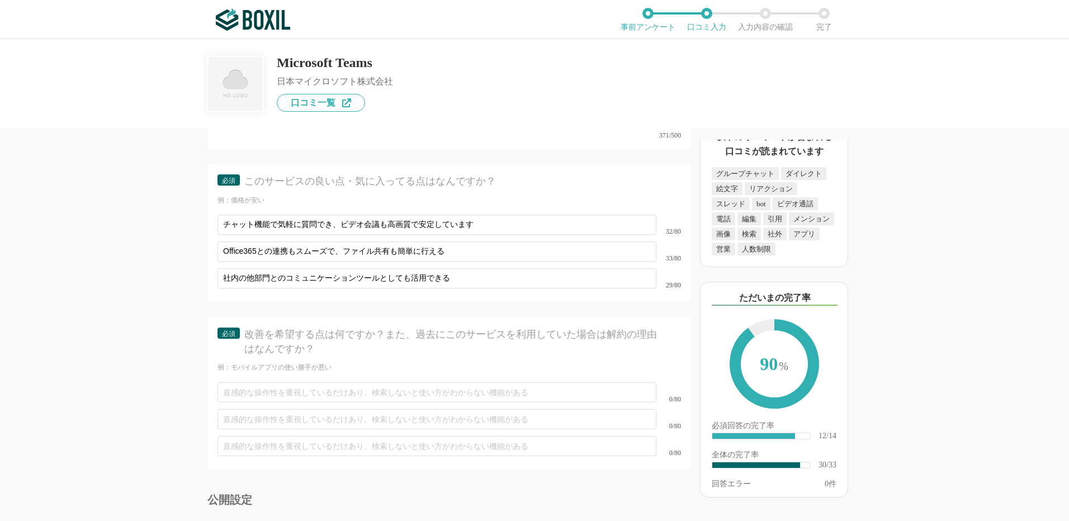
scroll to position [3131, 0]
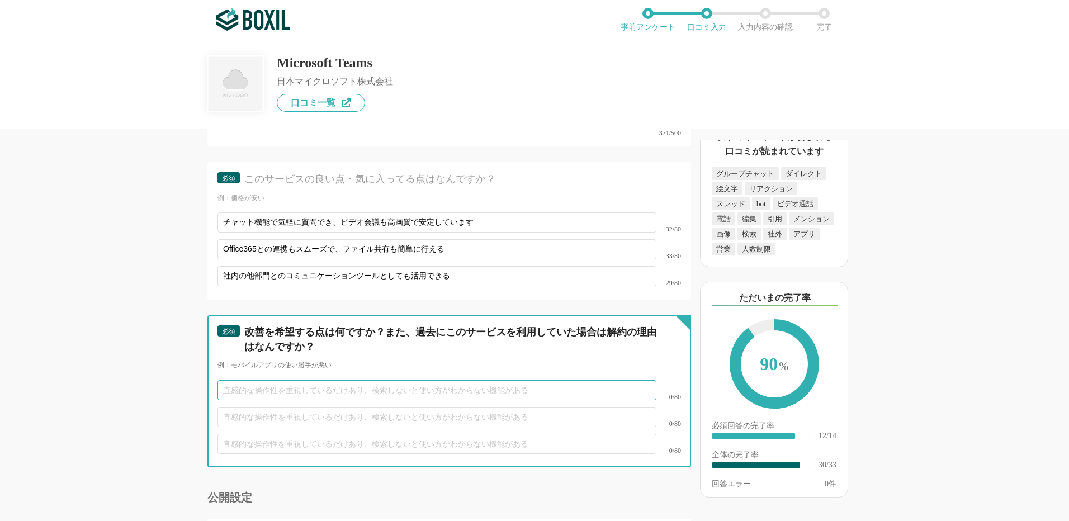
click at [284, 381] on input "text" at bounding box center [436, 390] width 439 height 20
paste input "多機能が故に使いこなせていない機能が多くあります。もっとシンプルな形でも良い"
type input "多機能が故に使いこなせていない機能が多くあります。もっとシンプルな形でも良い"
click at [263, 410] on input "text" at bounding box center [436, 417] width 439 height 20
paste input "eamsは内部協業に強いが、Zoomは外部向けの「使いやすさ」「高品質ビデオ」「豊富な連携」が強みとして評価され、併用する組織もある"
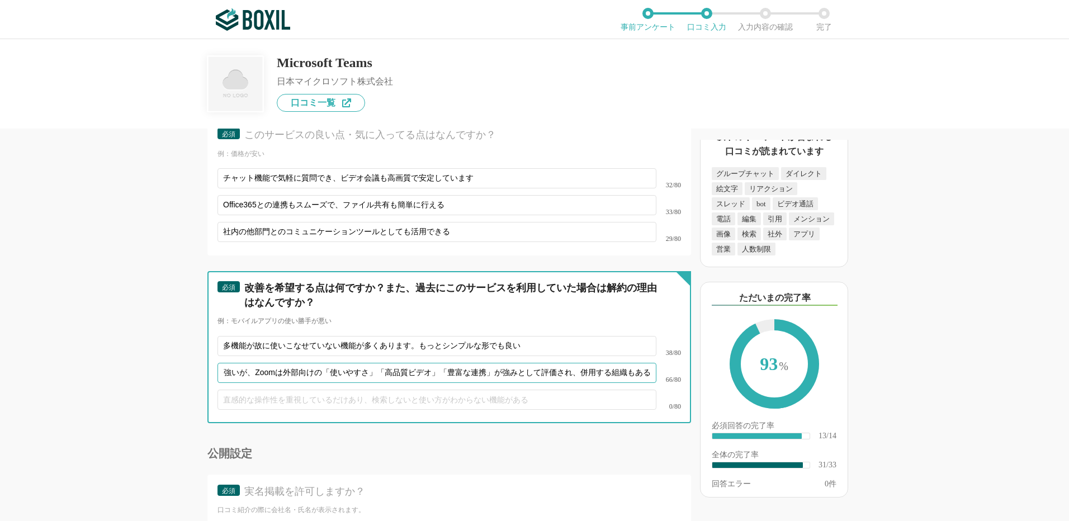
scroll to position [3242, 0]
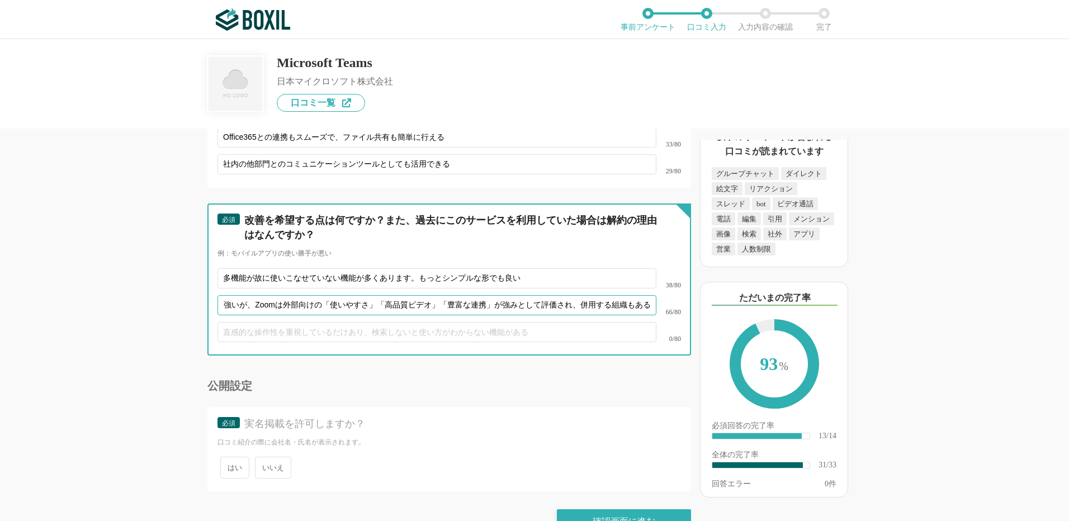
type input "eamsは内部協業に強いが、Zoomは外部向けの「使いやすさ」「高品質ビデオ」「豊富な連携」が強みとして評価され、併用する組織もある"
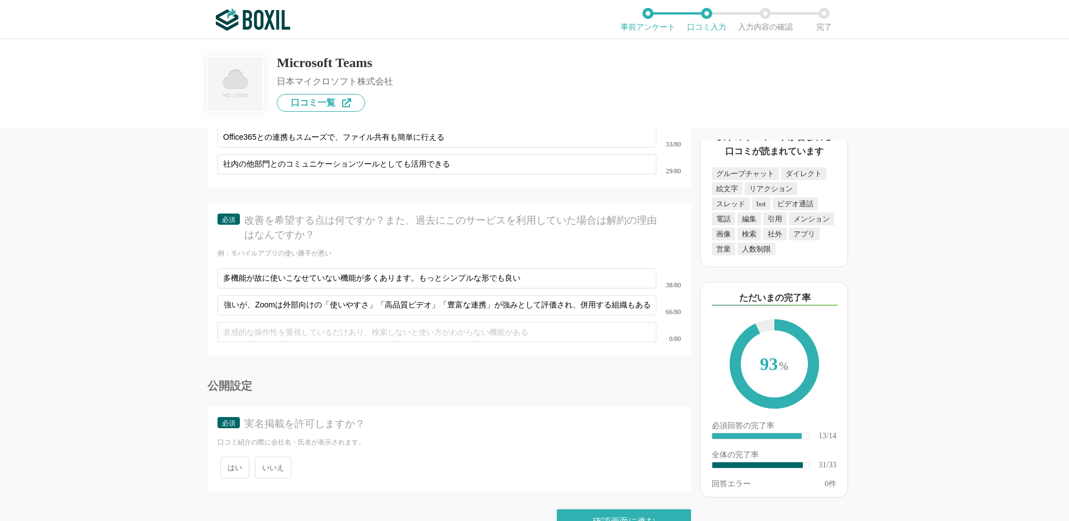
click at [269, 457] on span "いいえ" at bounding box center [273, 468] width 36 height 22
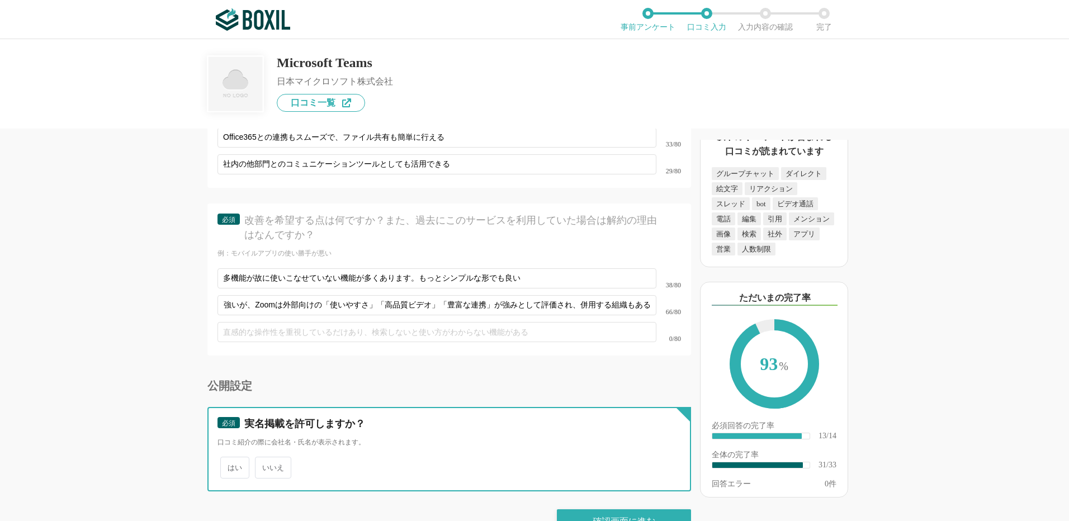
click at [265, 458] on input "いいえ" at bounding box center [261, 461] width 7 height 7
radio input "true"
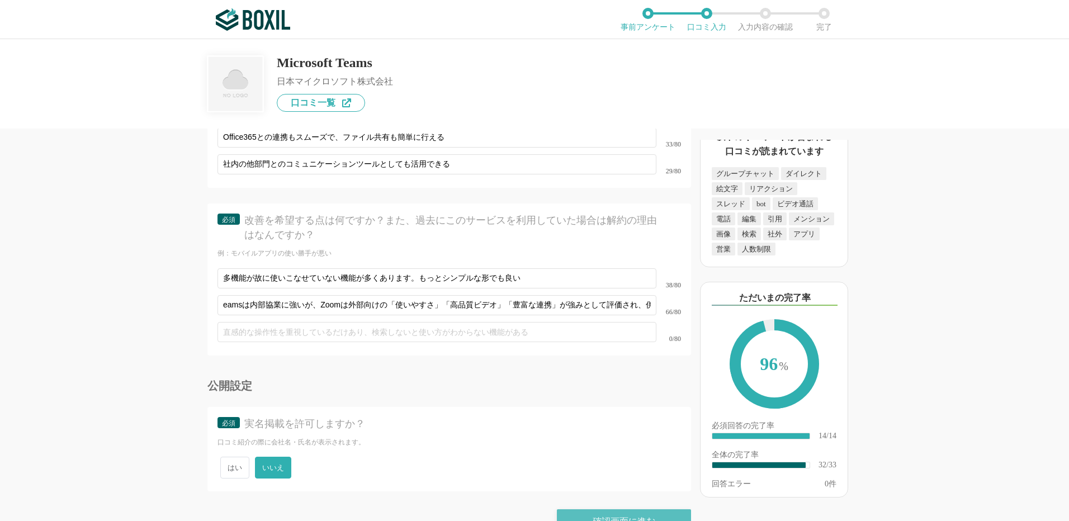
click at [600, 509] on div "確認画面に進む" at bounding box center [624, 521] width 134 height 25
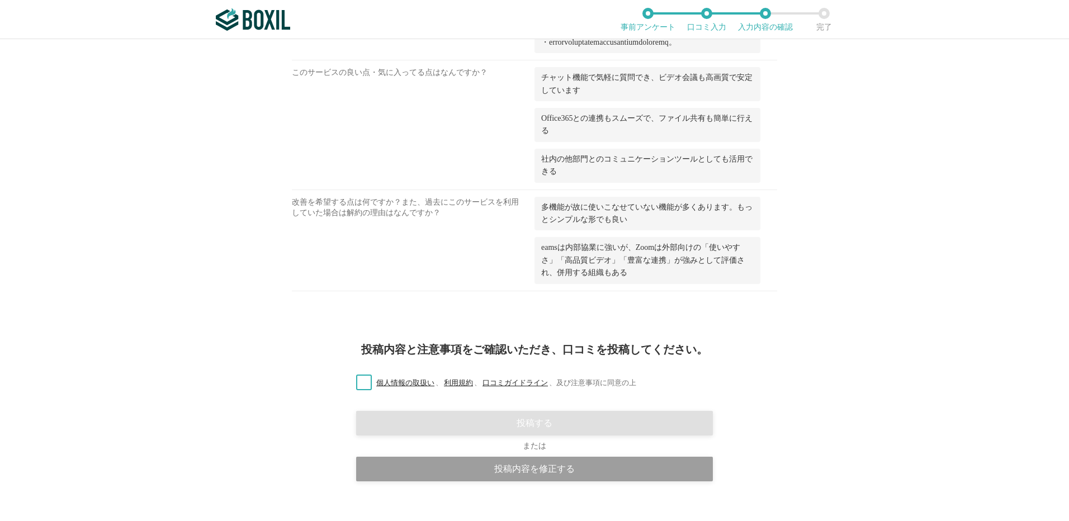
scroll to position [1595, 0]
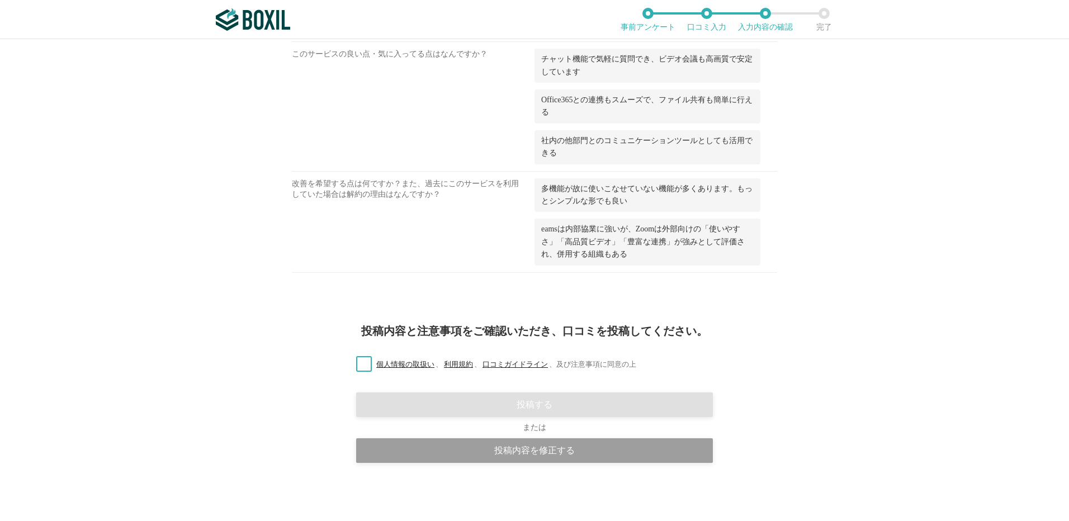
click at [359, 365] on label "個人情報の取扱い 、 利用規約 、 口コミガイドライン 、 及び注意事項に同意の上" at bounding box center [491, 365] width 289 height 12
click at [0, 0] on input "個人情報の取扱い 、 利用規約 、 口コミガイドライン 、 及び注意事項に同意の上" at bounding box center [0, 0] width 0 height 0
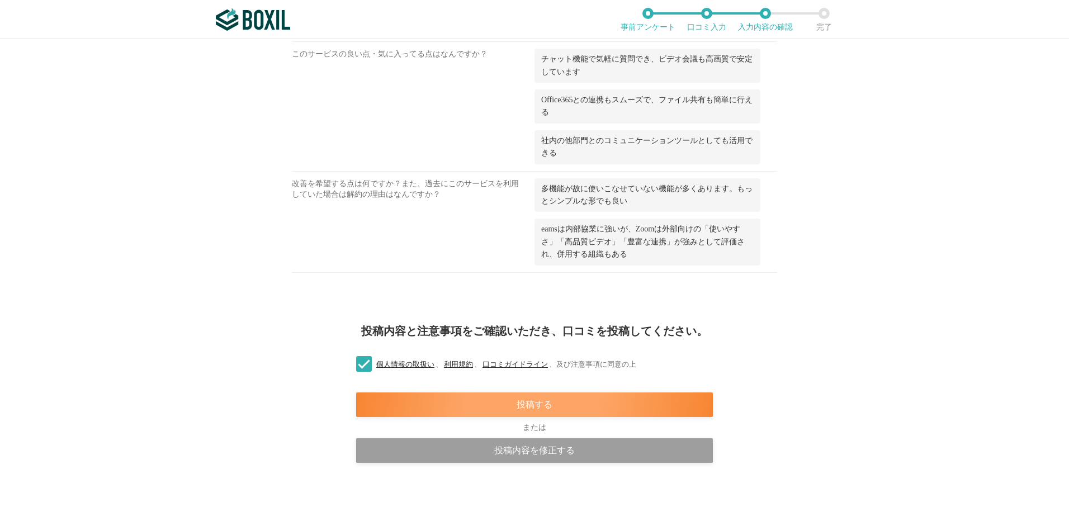
click at [531, 403] on div "投稿する" at bounding box center [534, 404] width 357 height 25
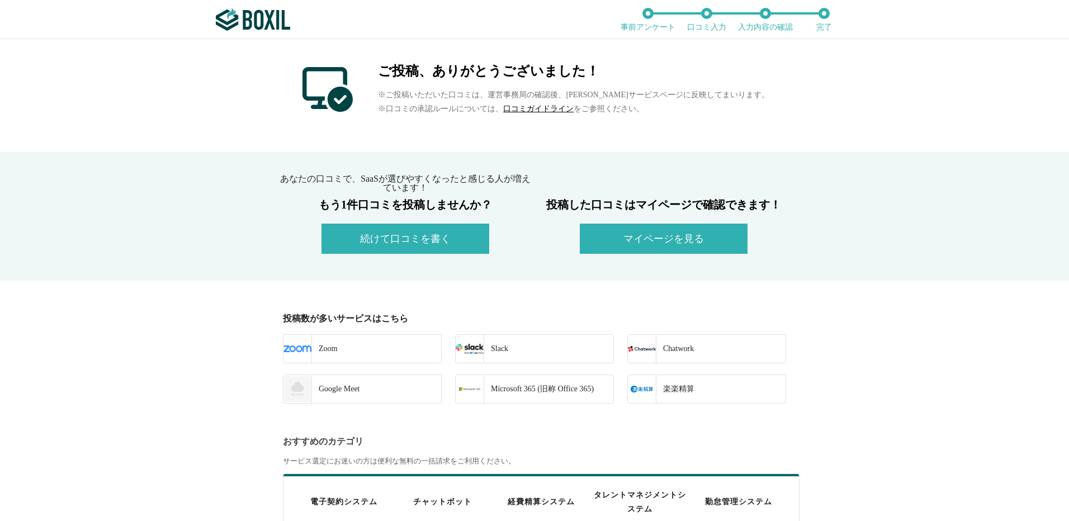
scroll to position [168, 0]
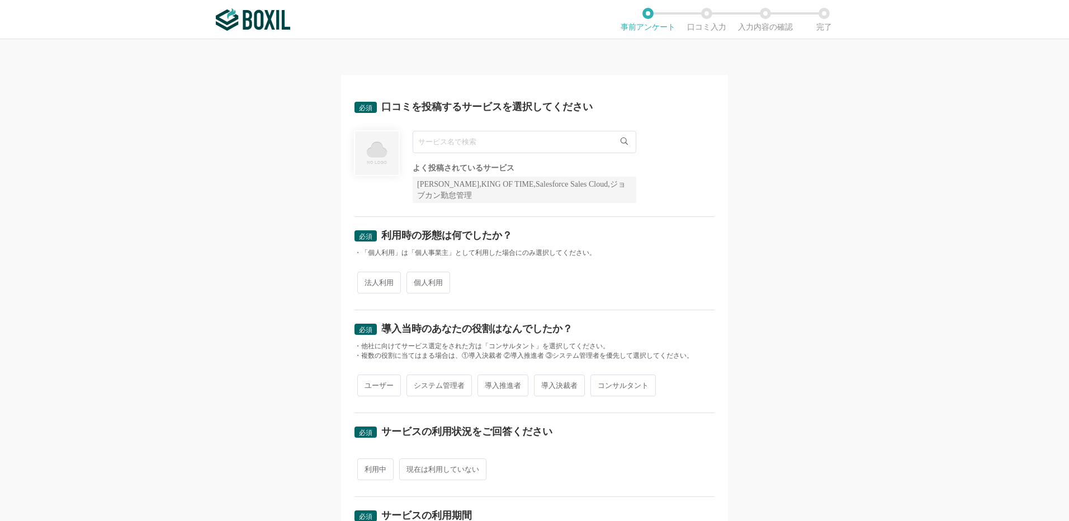
click at [458, 143] on input "text" at bounding box center [525, 142] width 224 height 22
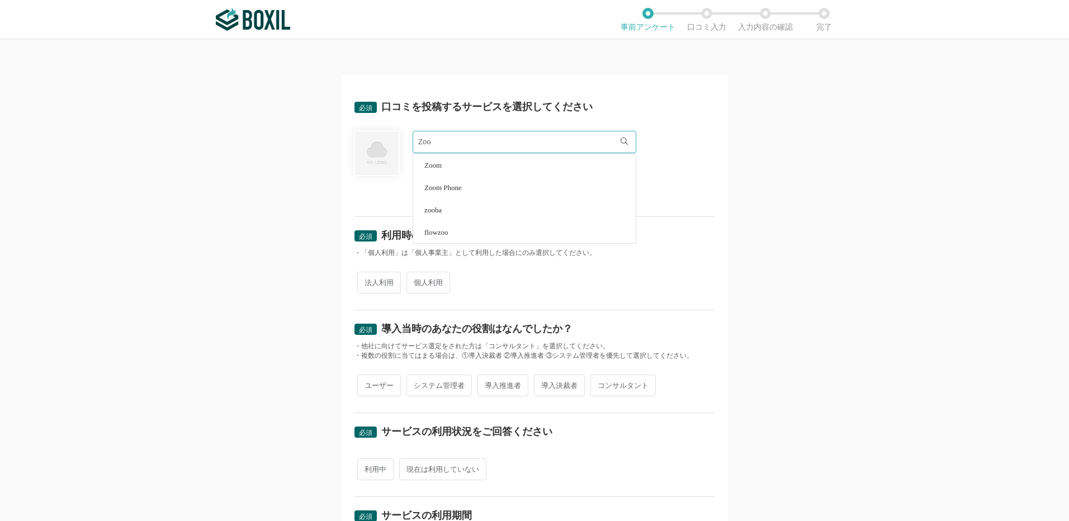
click at [442, 162] on li "Zoom" at bounding box center [524, 165] width 222 height 22
type input "Zoom"
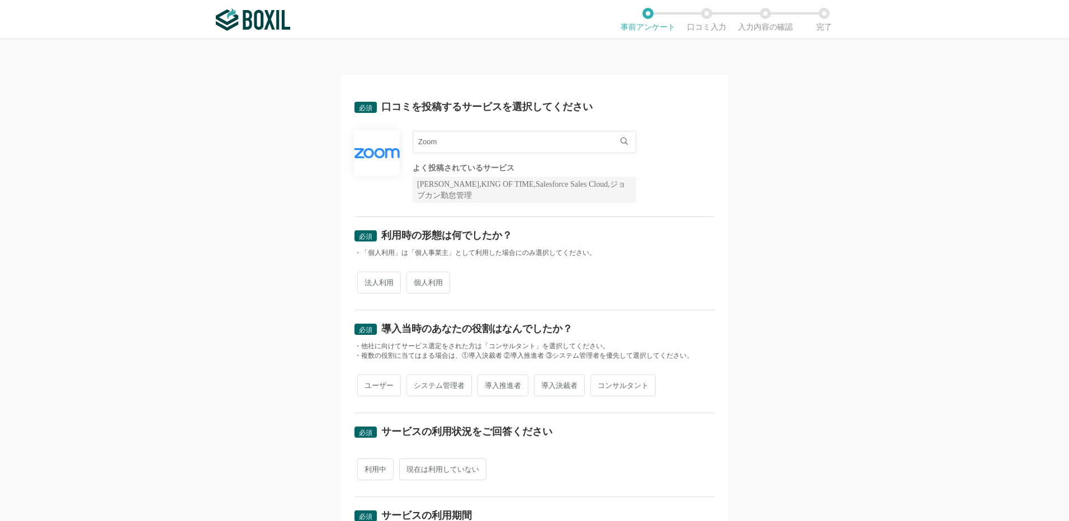
click at [385, 283] on span "法人利用" at bounding box center [379, 283] width 44 height 22
click at [367, 281] on input "法人利用" at bounding box center [363, 276] width 7 height 7
radio input "true"
click at [367, 386] on span "ユーザー" at bounding box center [379, 386] width 44 height 22
click at [367, 383] on input "ユーザー" at bounding box center [363, 379] width 7 height 7
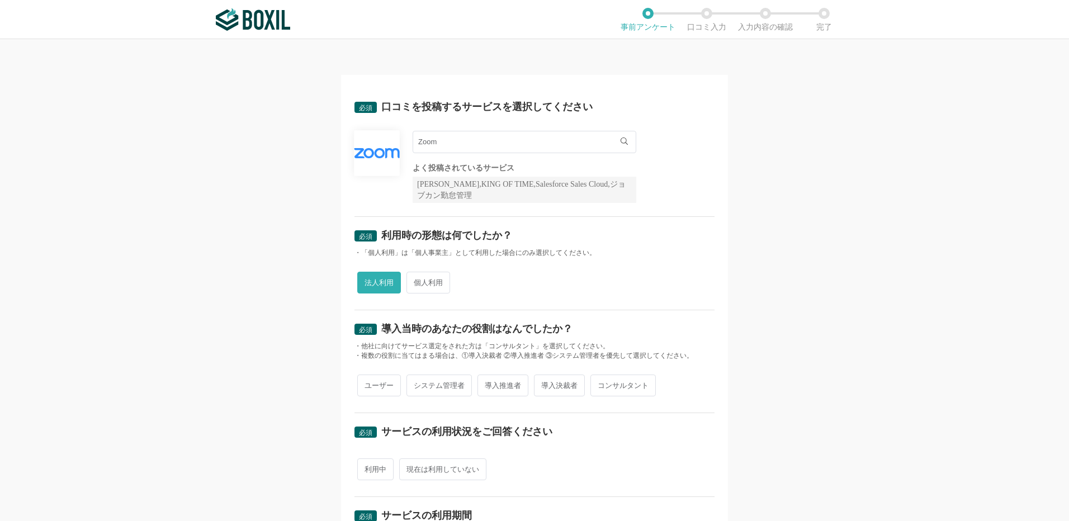
radio input "true"
click at [369, 469] on span "利用中" at bounding box center [375, 469] width 36 height 22
click at [367, 467] on input "利用中" at bounding box center [363, 463] width 7 height 7
radio input "true"
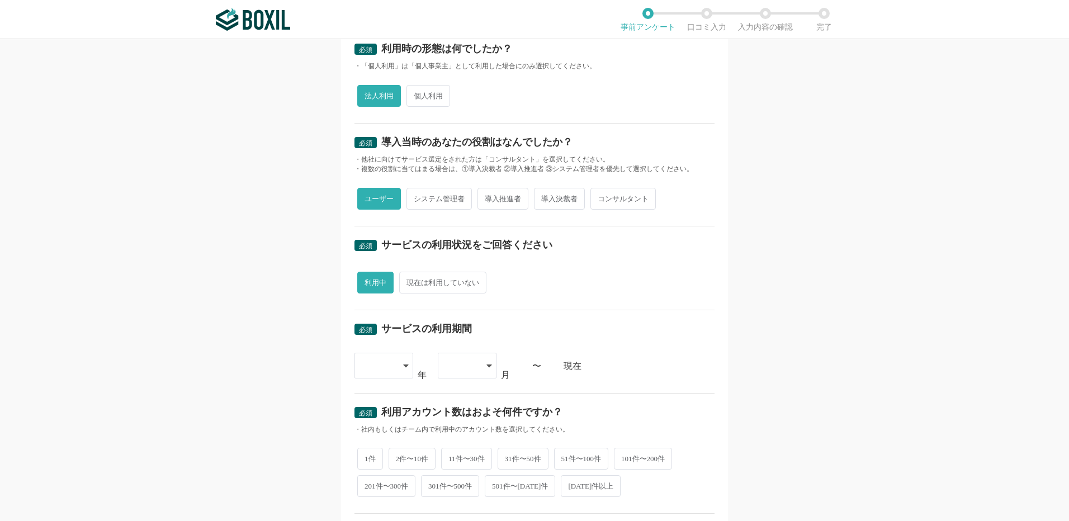
scroll to position [335, 0]
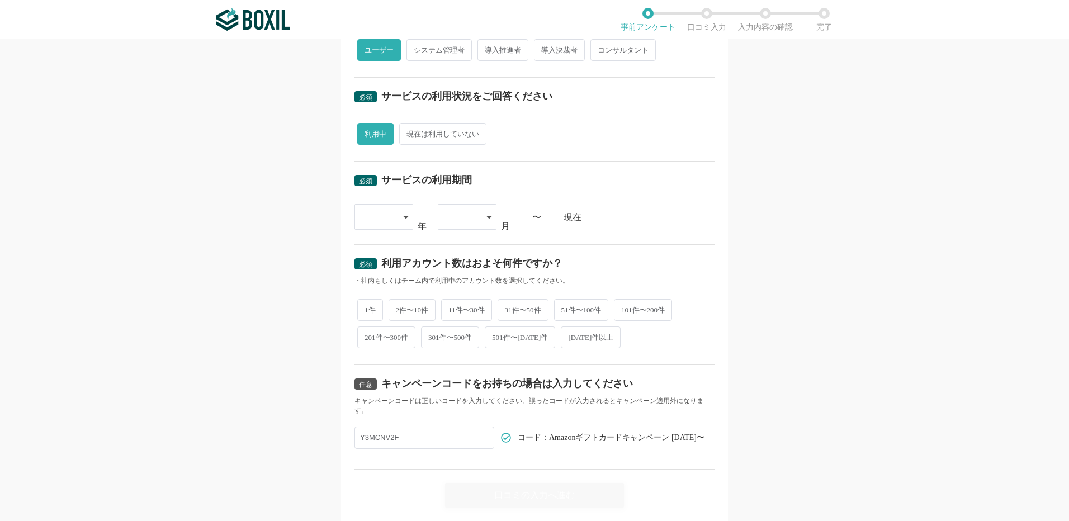
click at [406, 217] on div at bounding box center [383, 217] width 59 height 26
drag, startPoint x: 374, startPoint y: 354, endPoint x: 383, endPoint y: 339, distance: 17.1
click at [375, 354] on span "[DATE]" at bounding box center [377, 356] width 29 height 9
click at [479, 220] on div at bounding box center [467, 217] width 59 height 26
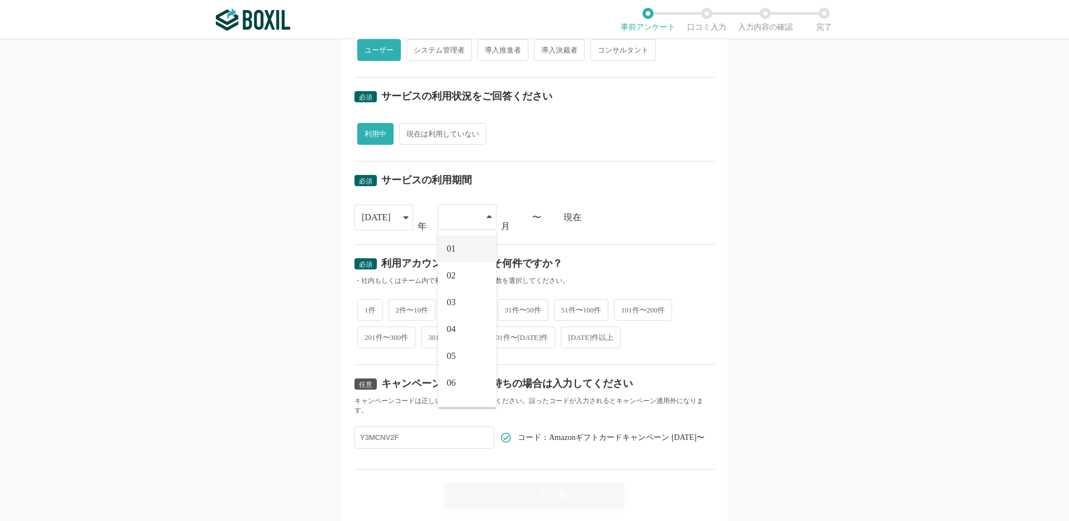
click at [463, 252] on li "01" at bounding box center [467, 248] width 59 height 27
click at [401, 311] on span "2件〜10件" at bounding box center [413, 309] width 48 height 22
click at [399, 307] on input "2件〜10件" at bounding box center [394, 303] width 7 height 7
radio input "true"
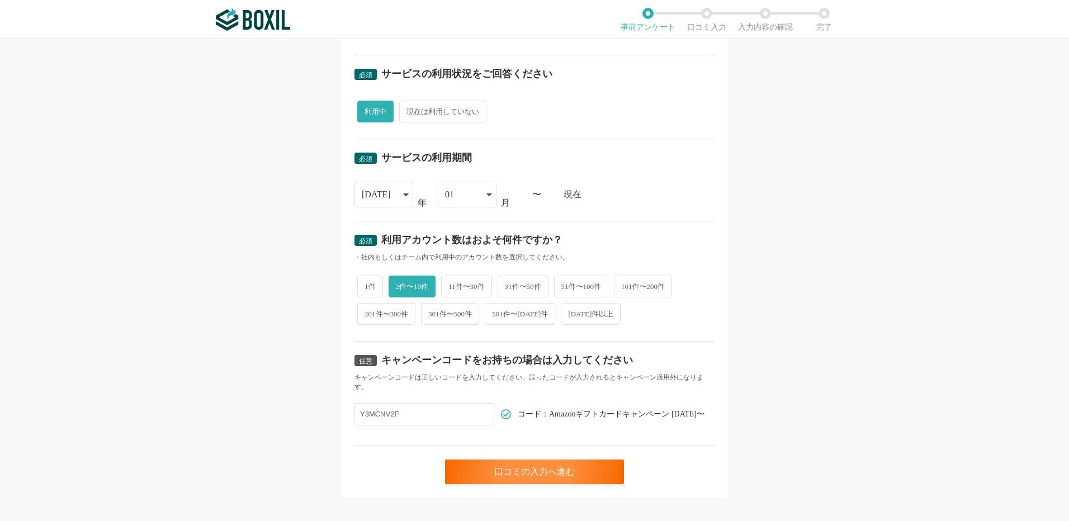
scroll to position [370, 0]
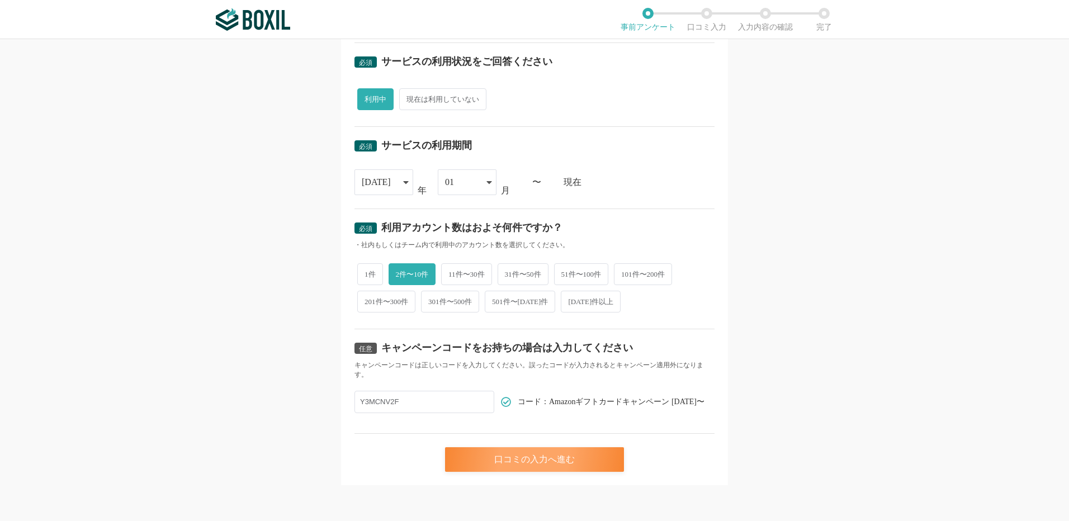
click at [561, 463] on div "口コミの入力へ進む" at bounding box center [534, 459] width 179 height 25
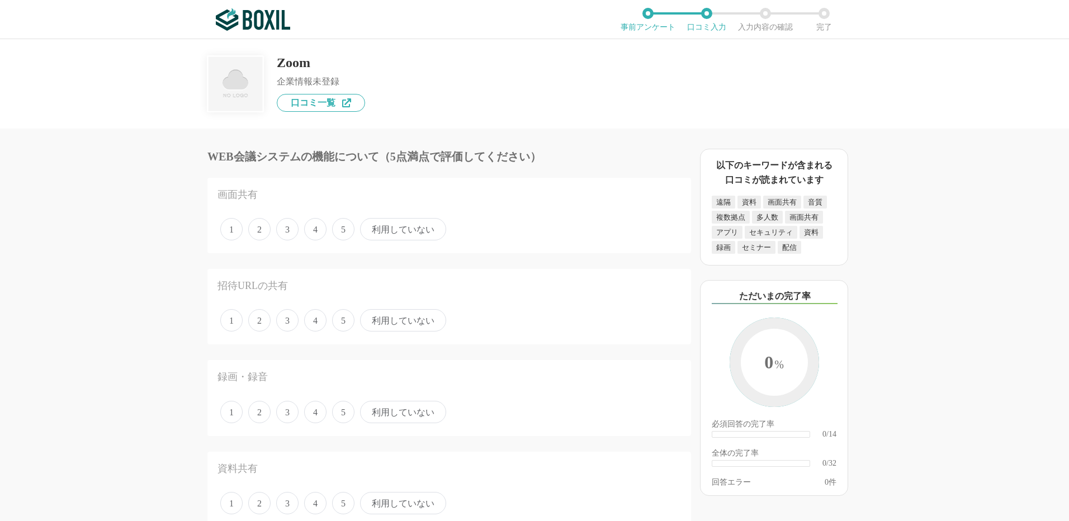
click at [344, 230] on span "5" at bounding box center [343, 229] width 22 height 22
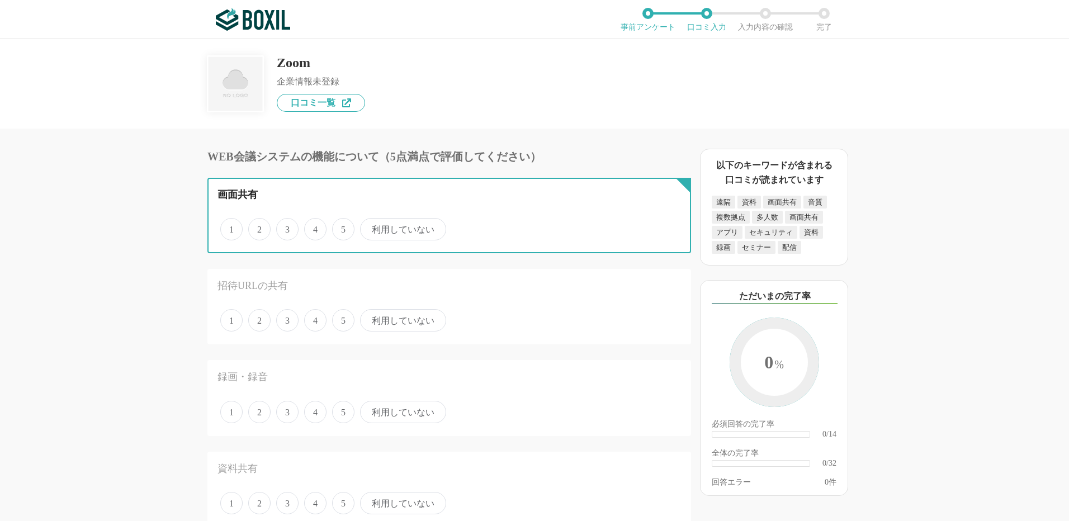
click at [342, 227] on input "5" at bounding box center [338, 223] width 7 height 7
radio input "true"
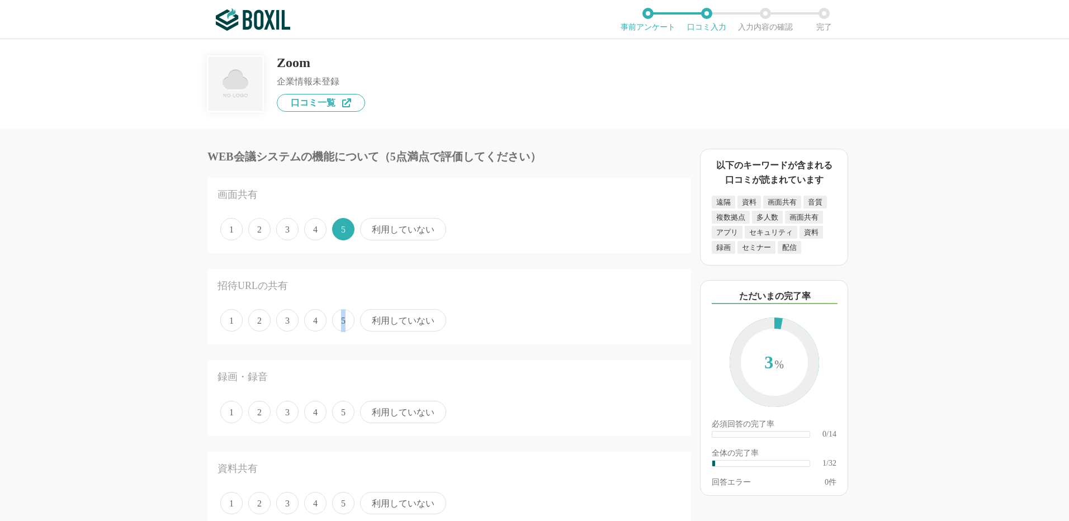
click at [343, 315] on span "5" at bounding box center [343, 320] width 22 height 22
click at [338, 412] on span "5" at bounding box center [343, 412] width 22 height 22
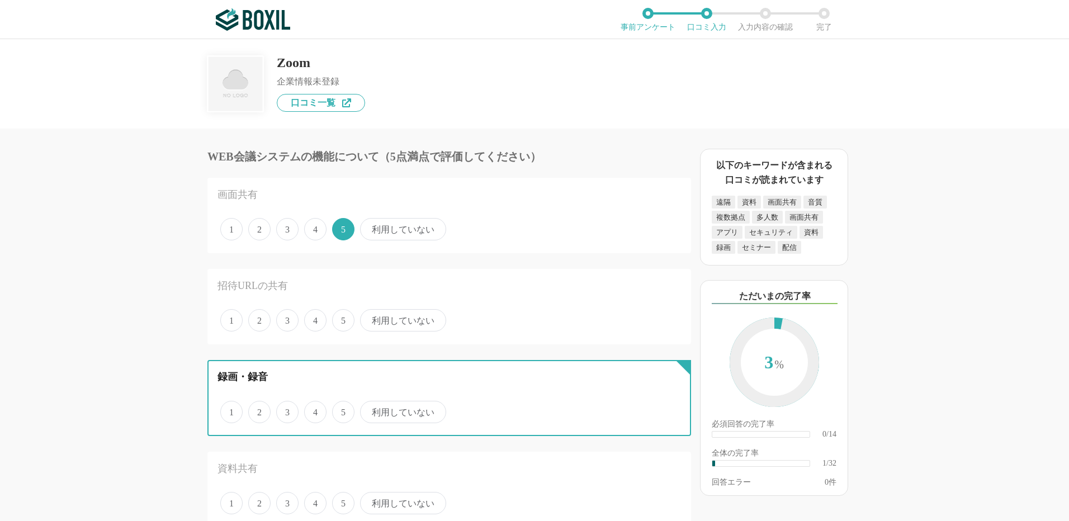
click at [338, 410] on input "5" at bounding box center [338, 406] width 7 height 7
radio input "true"
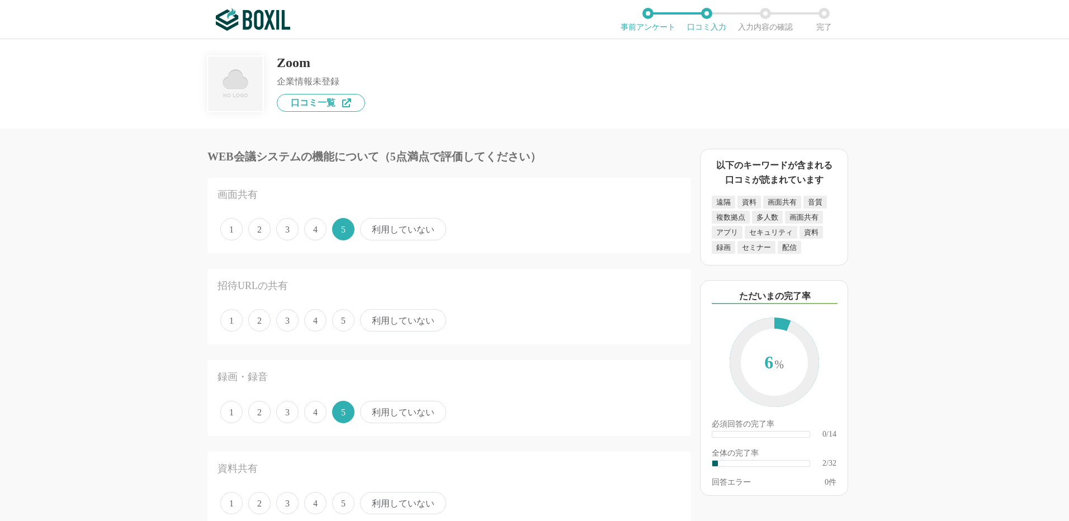
click at [351, 320] on span "5" at bounding box center [343, 320] width 22 height 22
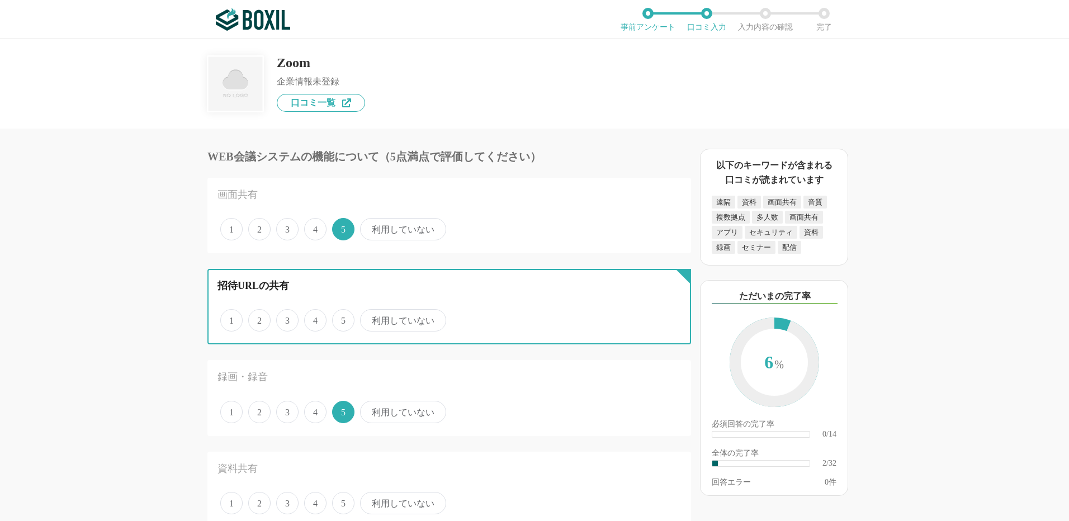
click at [342, 318] on input "5" at bounding box center [338, 314] width 7 height 7
radio input "true"
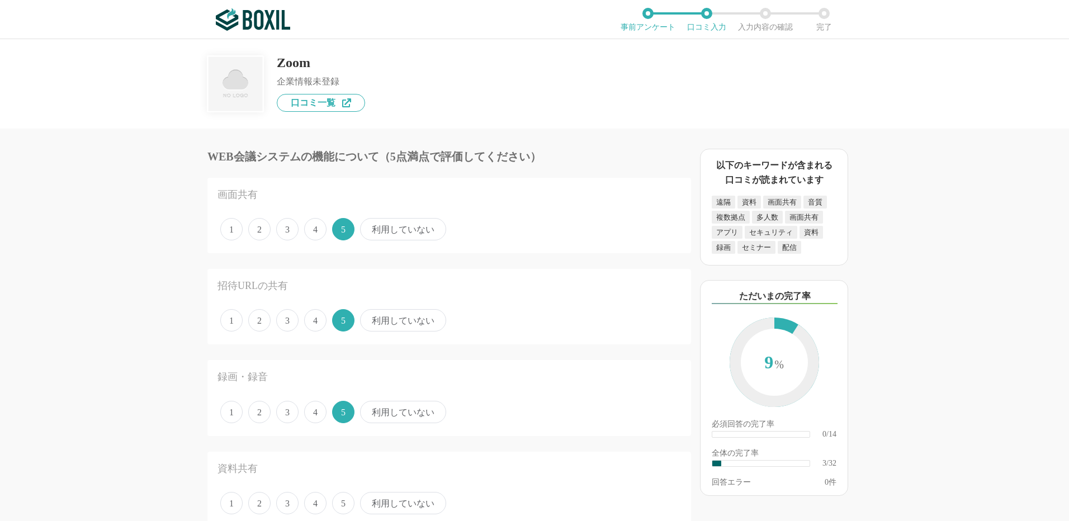
click at [291, 411] on span "3" at bounding box center [287, 412] width 22 height 22
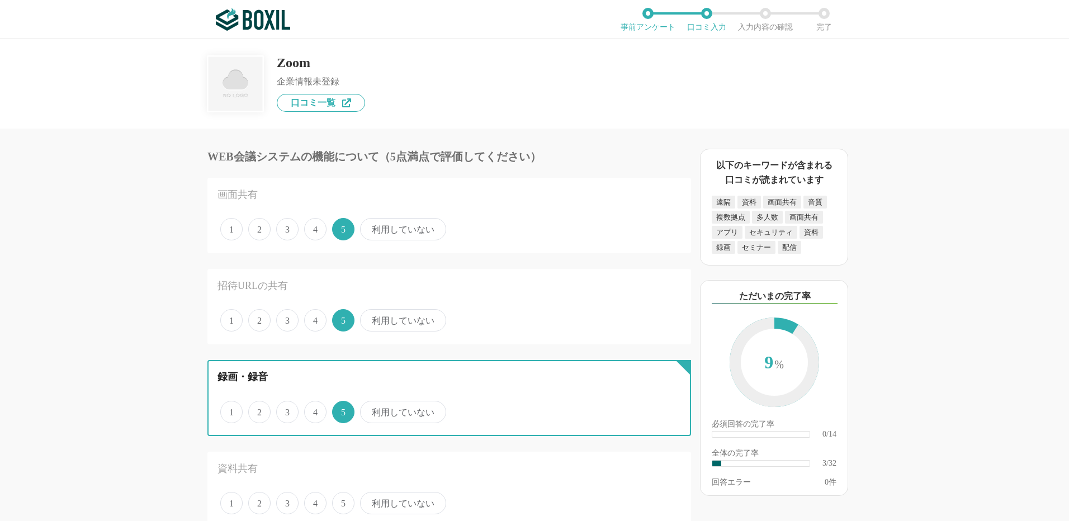
click at [286, 410] on input "3" at bounding box center [282, 406] width 7 height 7
radio input "true"
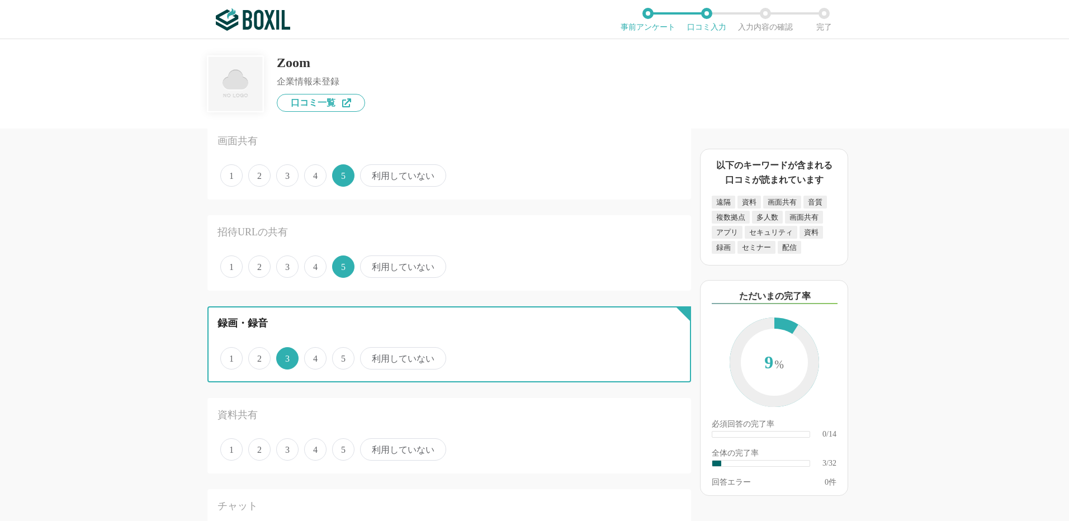
scroll to position [112, 0]
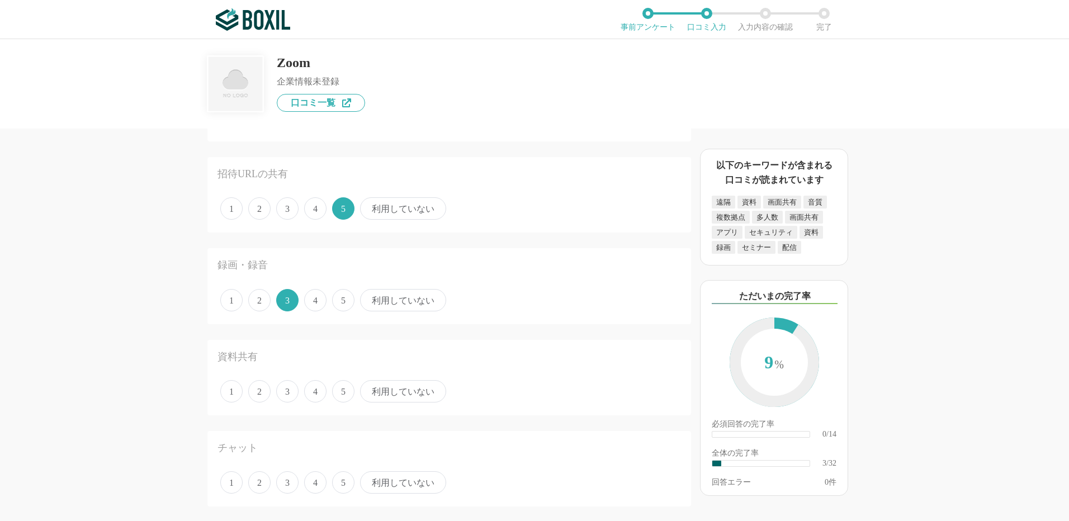
click at [344, 394] on span "5" at bounding box center [343, 391] width 22 height 22
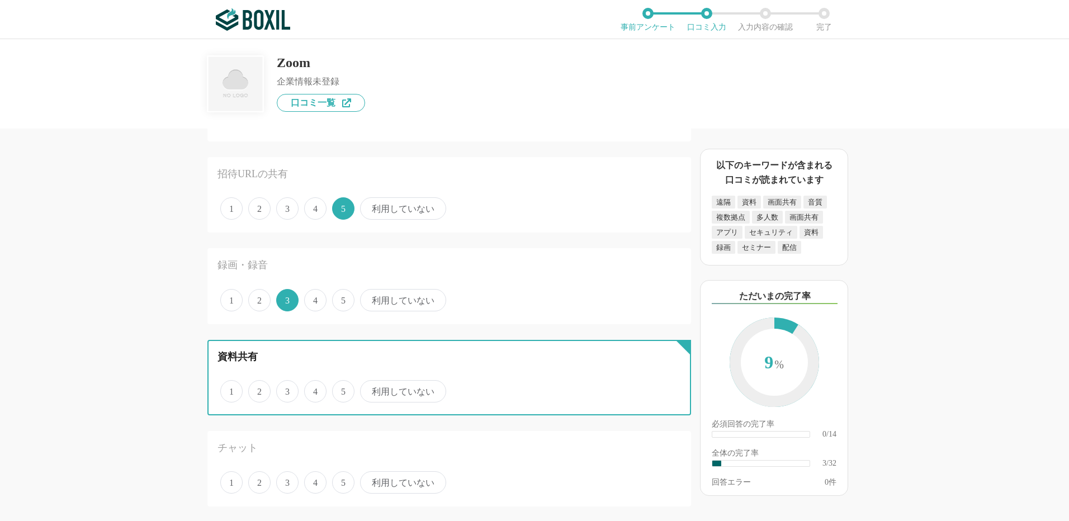
click at [342, 389] on input "5" at bounding box center [338, 385] width 7 height 7
radio input "true"
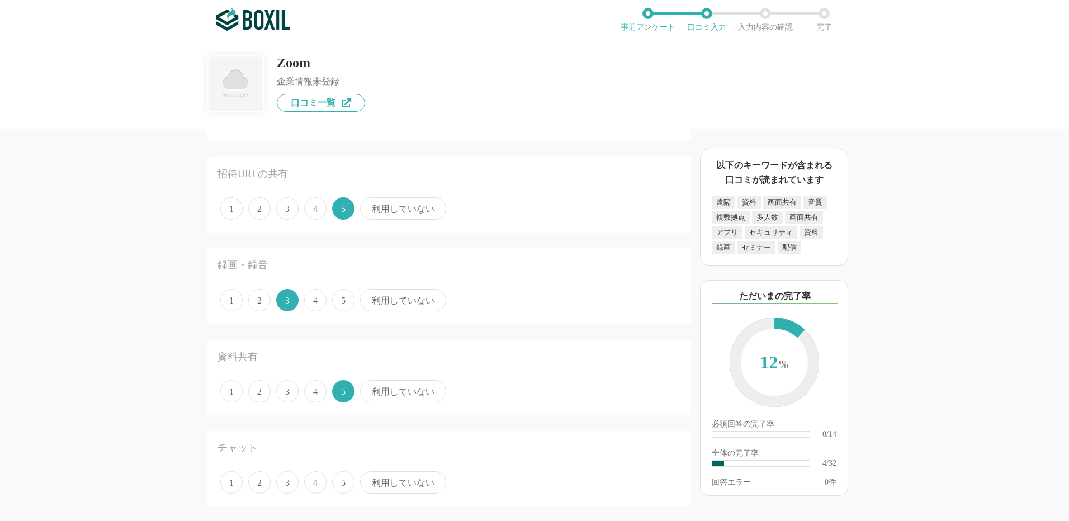
click at [295, 482] on span "3" at bounding box center [287, 482] width 22 height 22
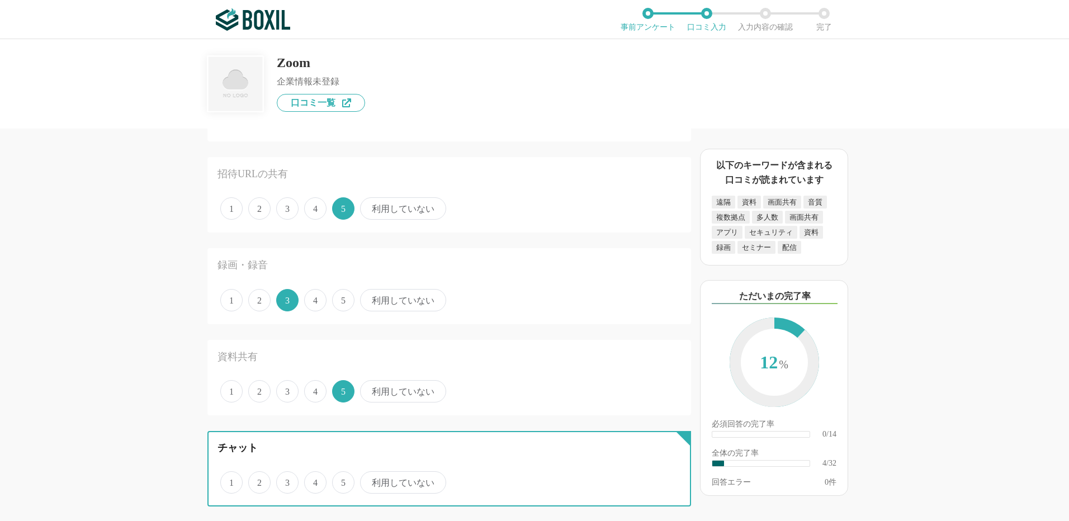
click at [286, 480] on input "3" at bounding box center [282, 476] width 7 height 7
radio input "true"
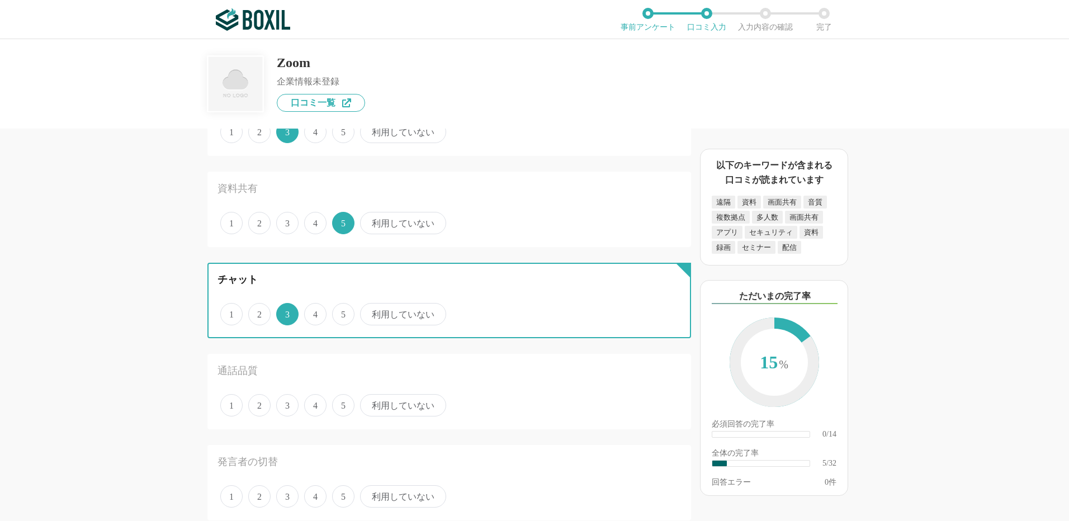
scroll to position [391, 0]
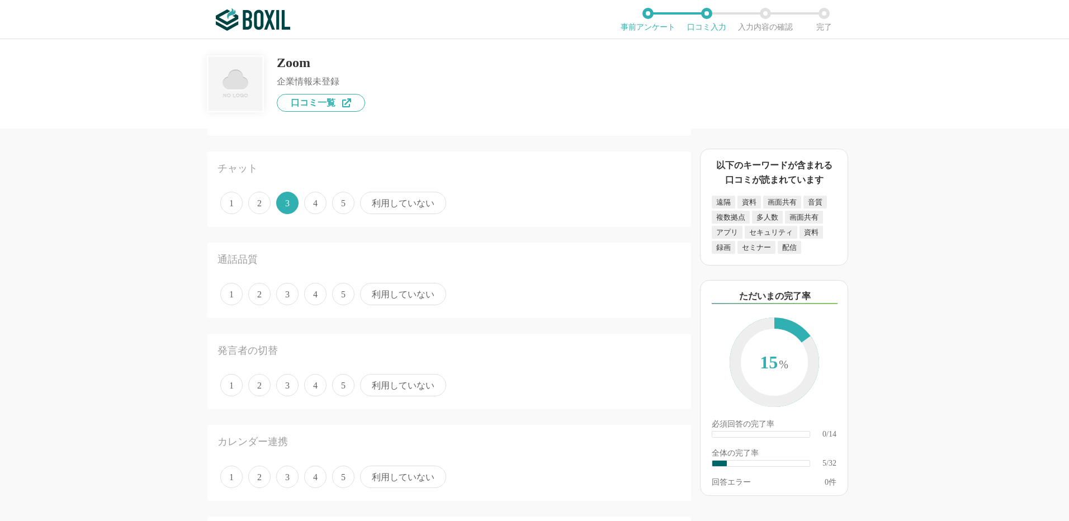
click at [336, 295] on span "5" at bounding box center [343, 294] width 22 height 22
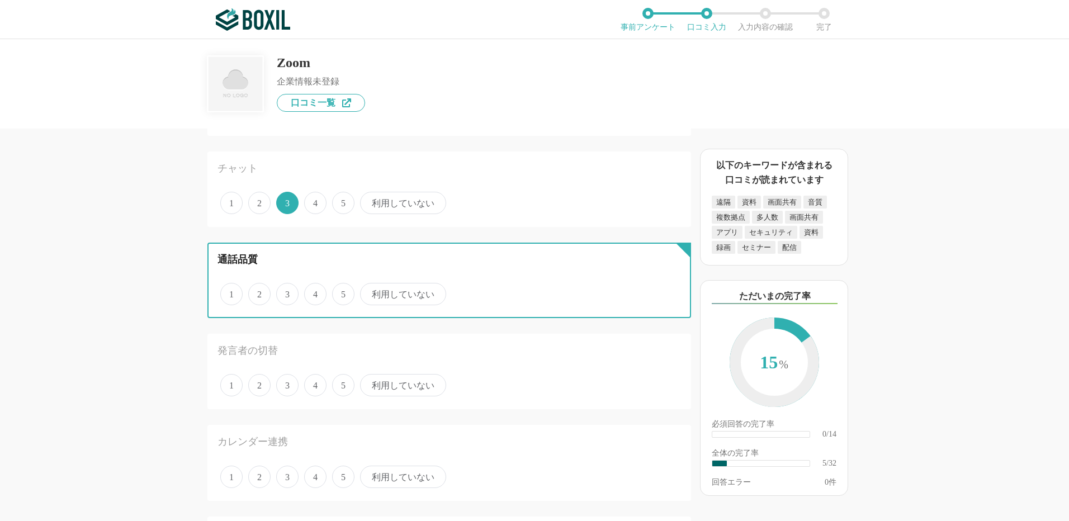
click at [336, 292] on input "5" at bounding box center [338, 288] width 7 height 7
radio input "true"
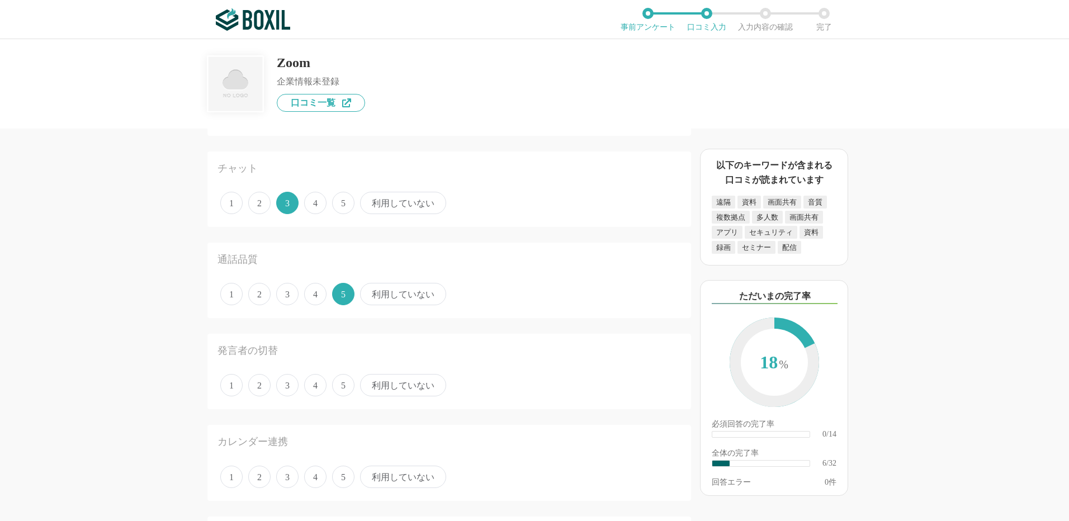
click at [288, 387] on span "3" at bounding box center [287, 385] width 22 height 22
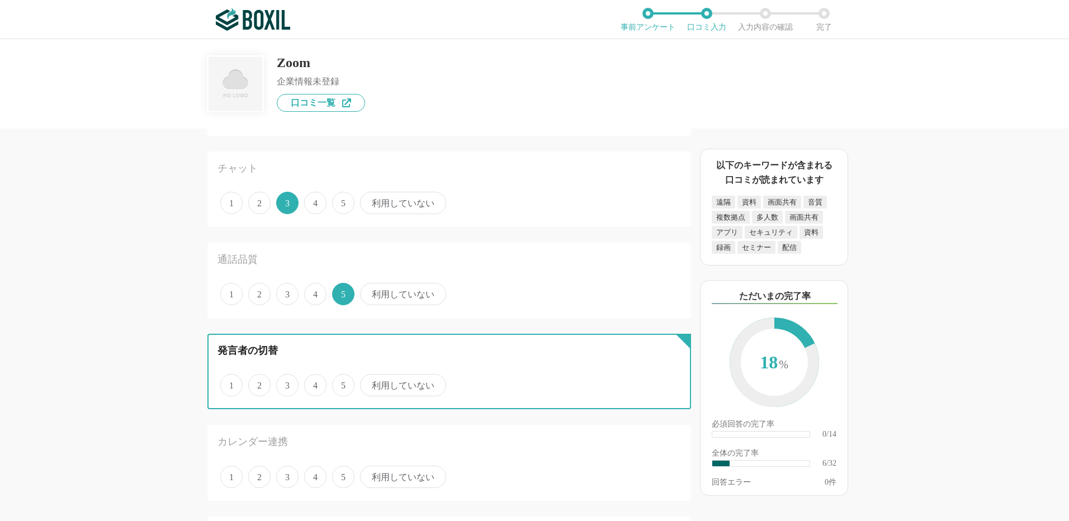
click at [286, 383] on input "3" at bounding box center [282, 379] width 7 height 7
radio input "true"
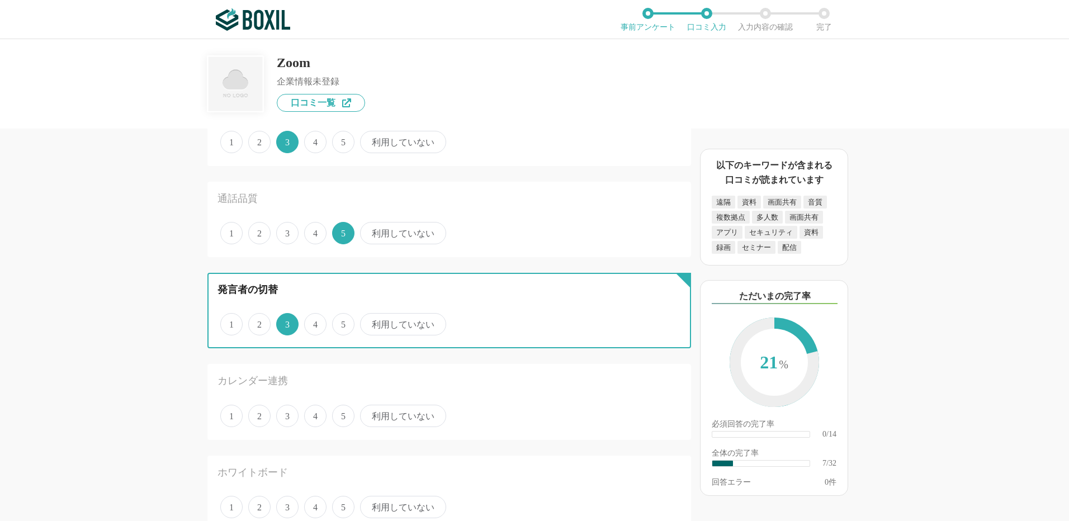
scroll to position [615, 0]
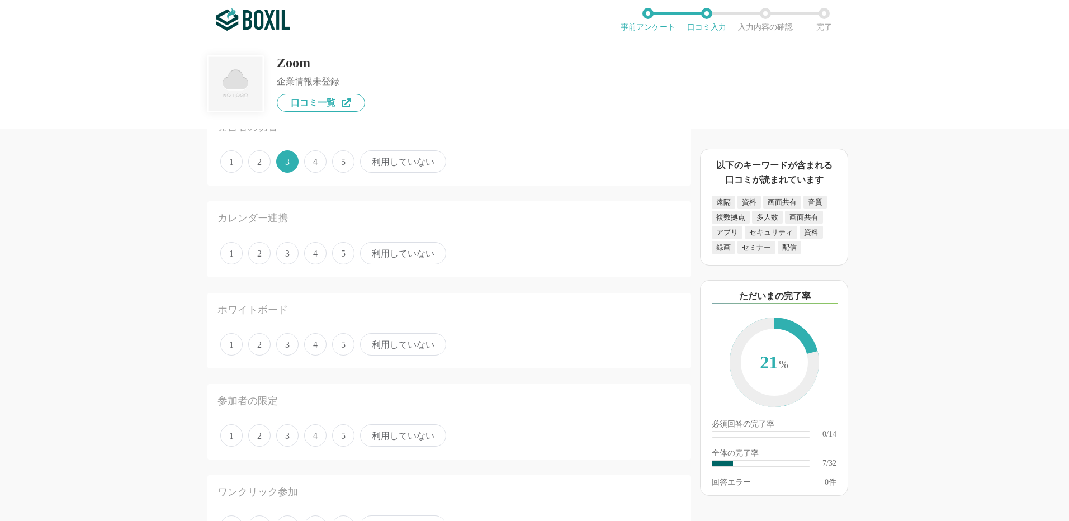
click at [401, 254] on span "利用していない" at bounding box center [403, 253] width 86 height 22
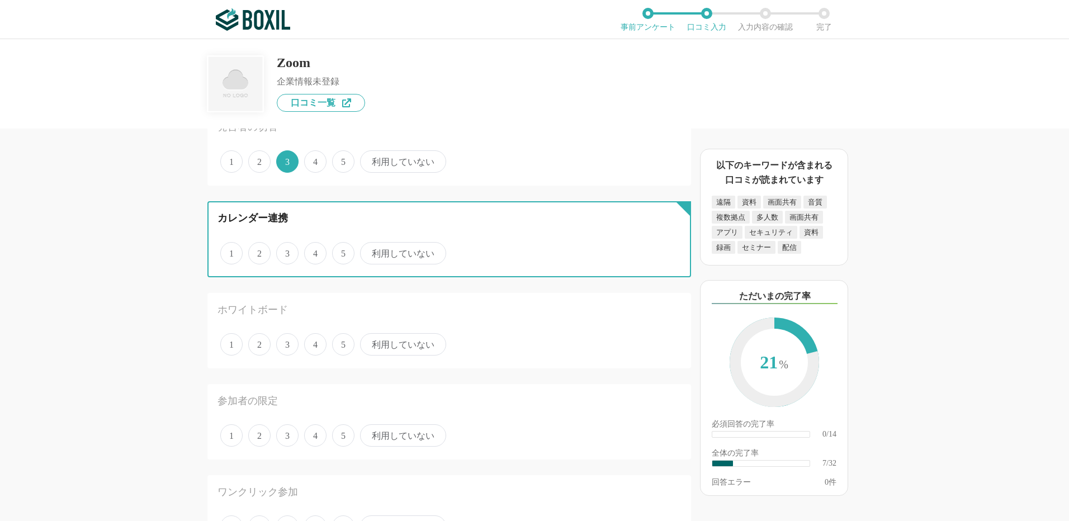
click at [370, 251] on input "利用していない" at bounding box center [366, 247] width 7 height 7
radio input "true"
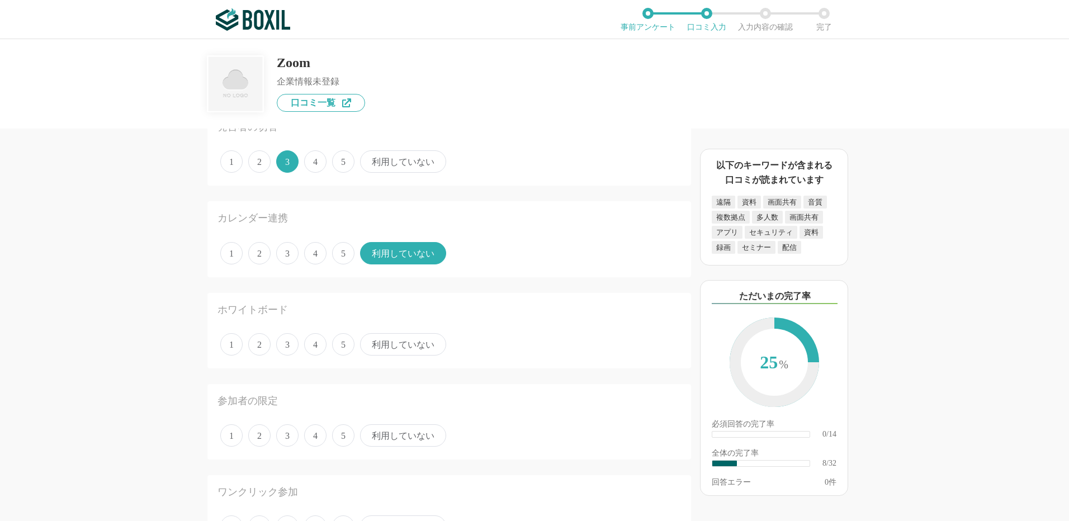
click at [399, 348] on span "利用していない" at bounding box center [403, 344] width 86 height 22
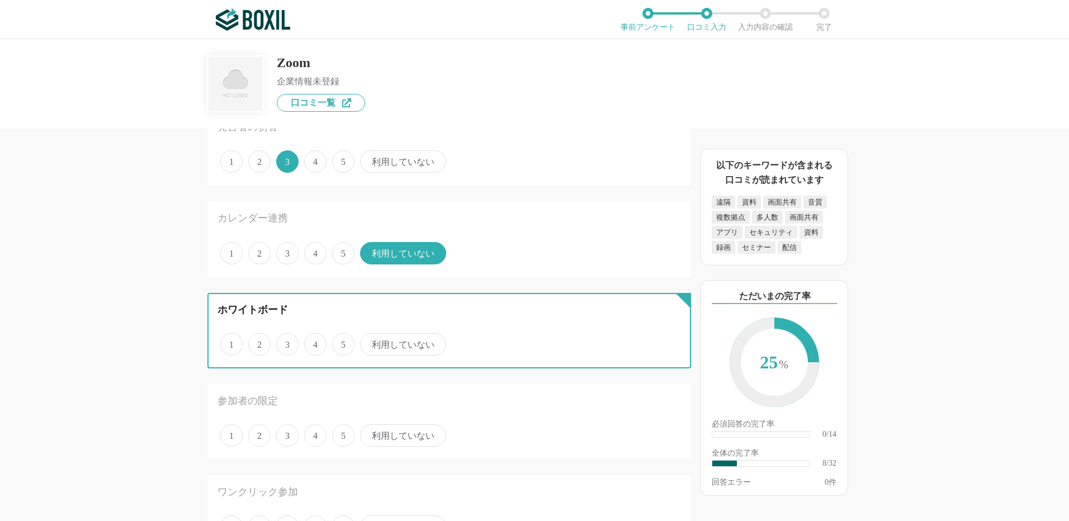
click at [370, 342] on input "利用していない" at bounding box center [366, 338] width 7 height 7
radio input "true"
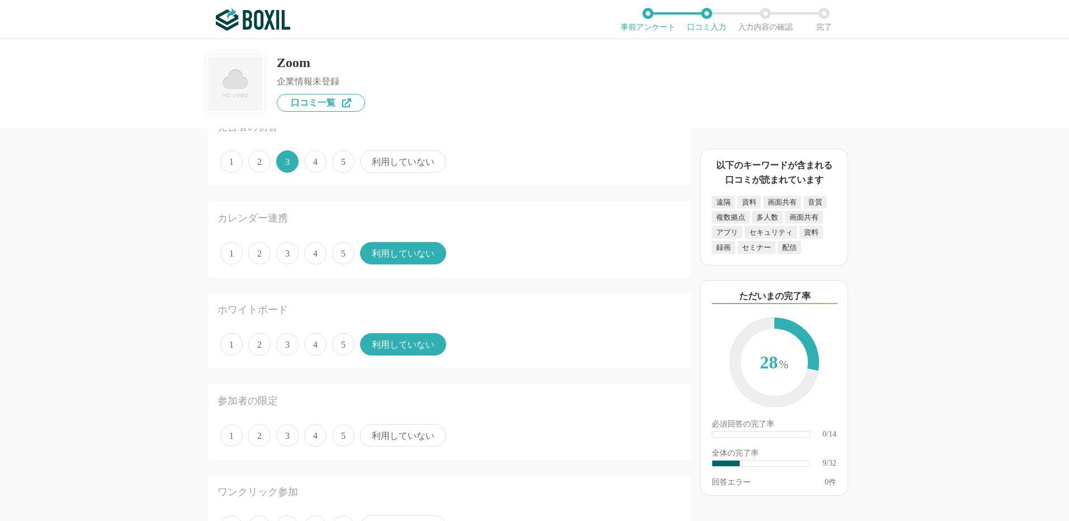
click at [287, 336] on span "3" at bounding box center [287, 344] width 22 height 22
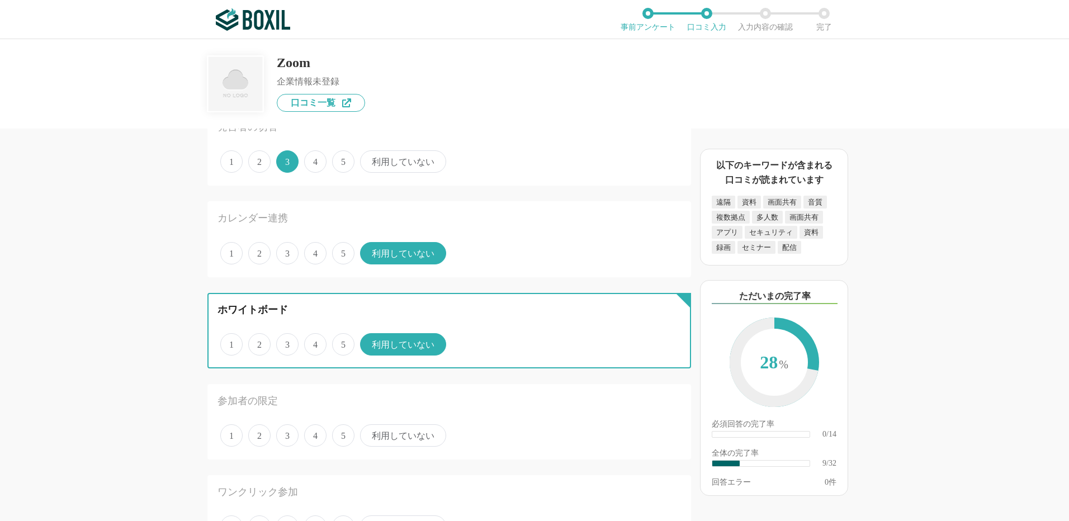
click at [286, 336] on input "3" at bounding box center [282, 338] width 7 height 7
radio input "true"
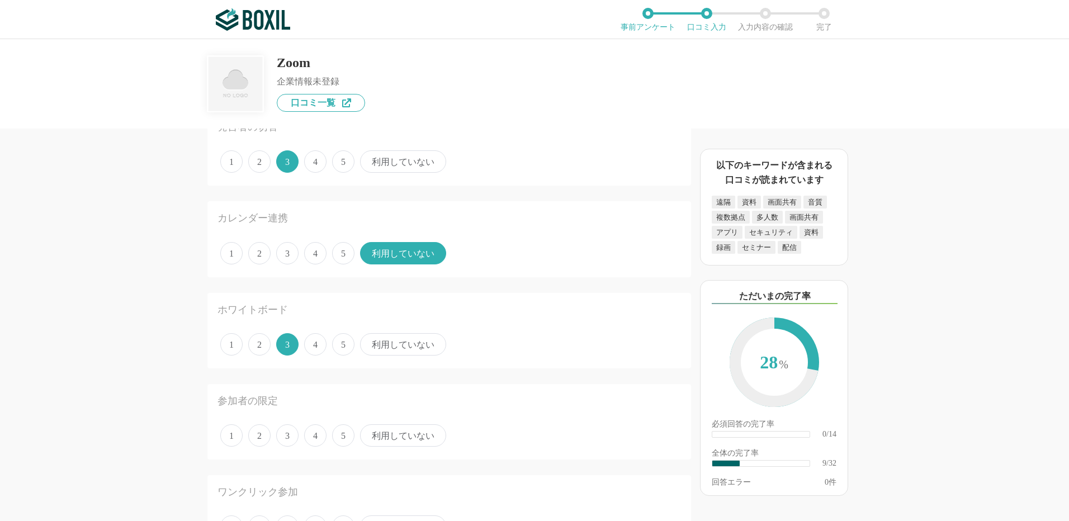
click at [316, 433] on span "4" at bounding box center [315, 435] width 22 height 22
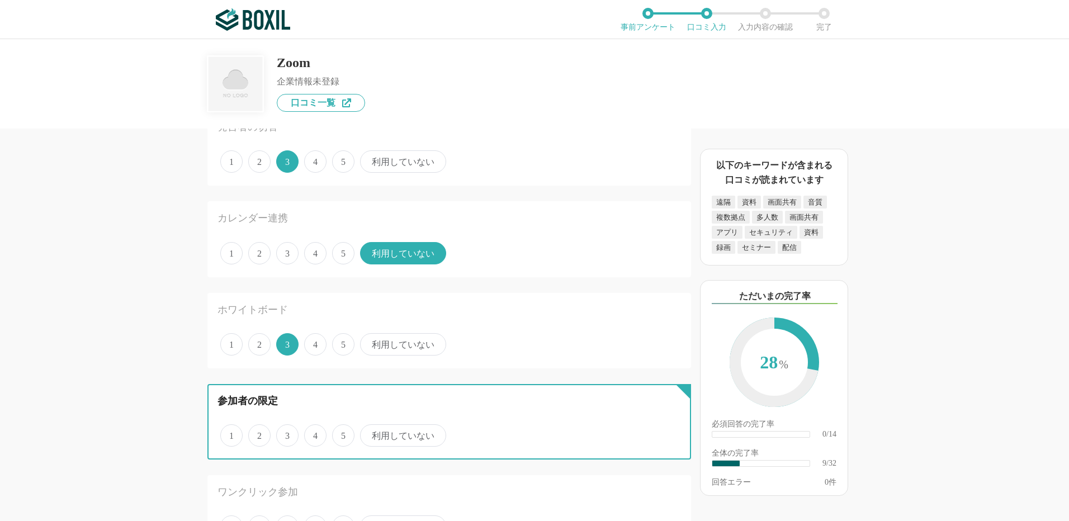
click at [314, 433] on input "4" at bounding box center [310, 429] width 7 height 7
radio input "true"
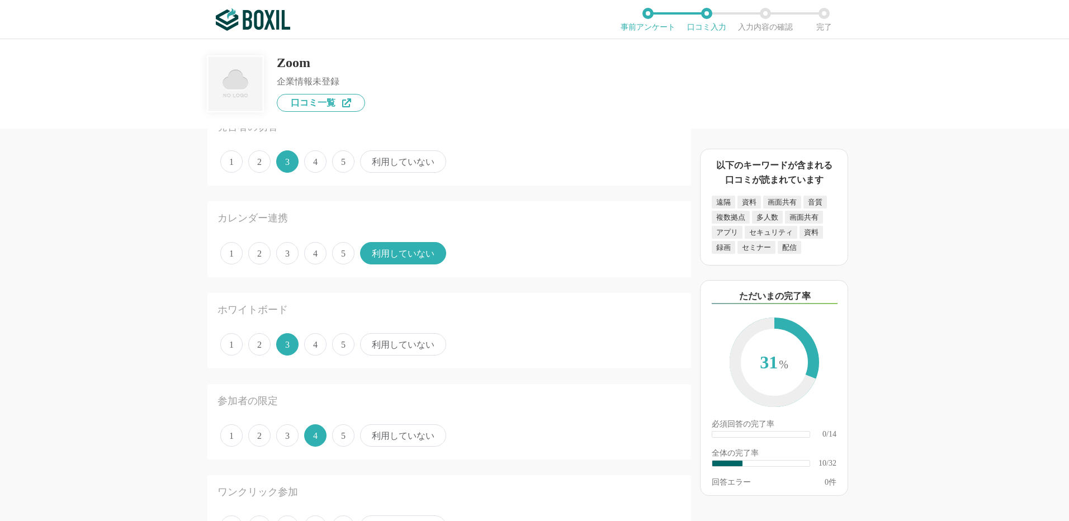
click at [341, 433] on span "5" at bounding box center [343, 435] width 22 height 22
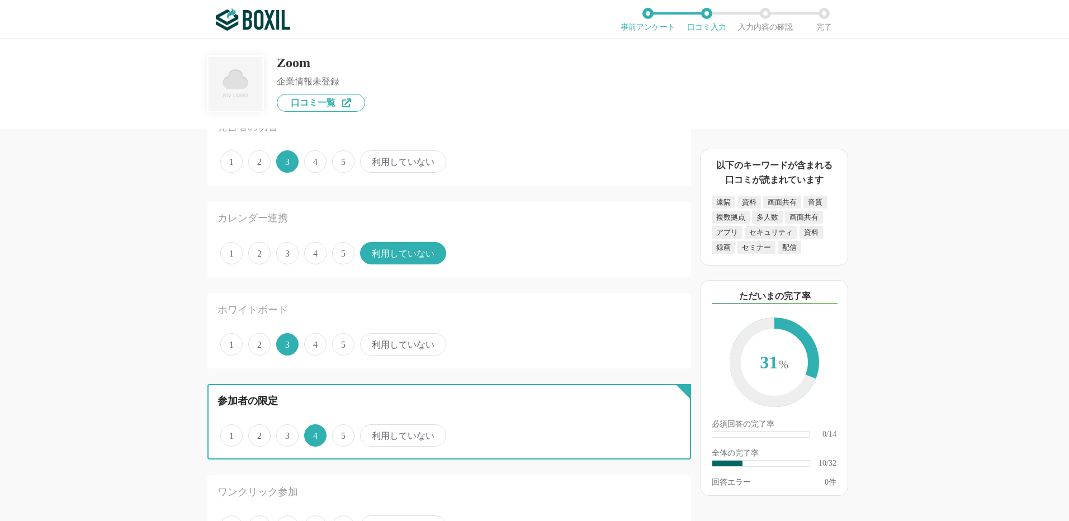
click at [341, 433] on input "5" at bounding box center [338, 429] width 7 height 7
radio input "true"
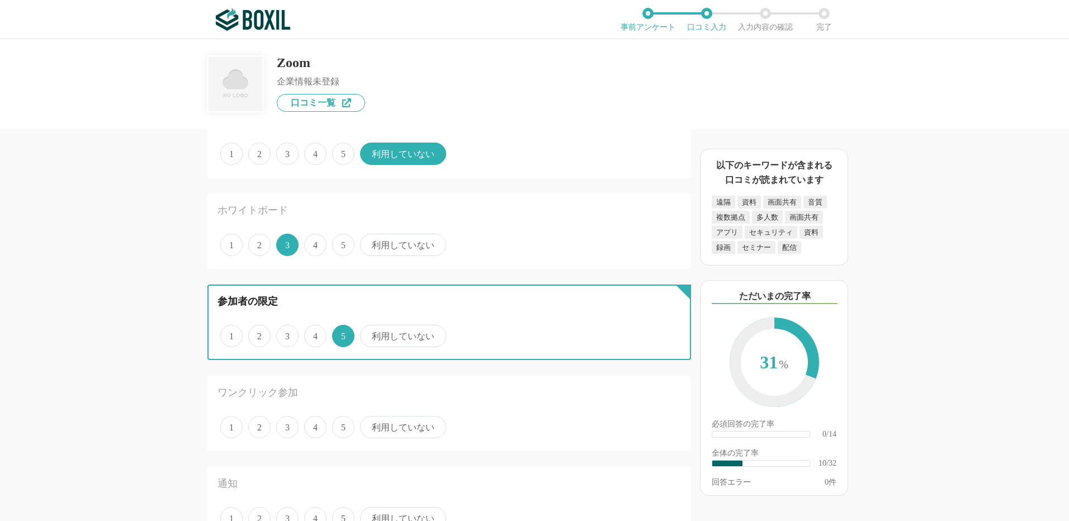
scroll to position [894, 0]
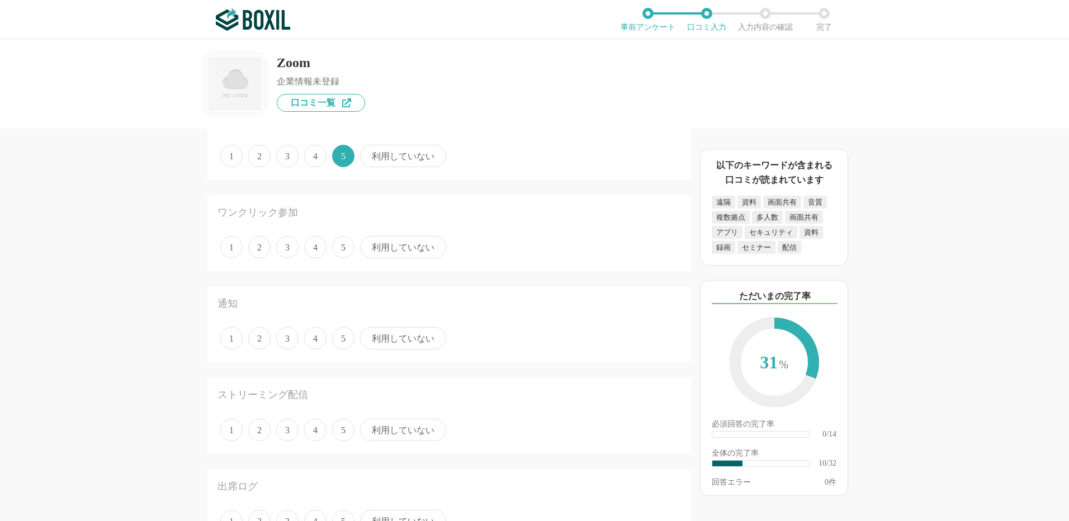
click at [343, 250] on span "5" at bounding box center [343, 247] width 22 height 22
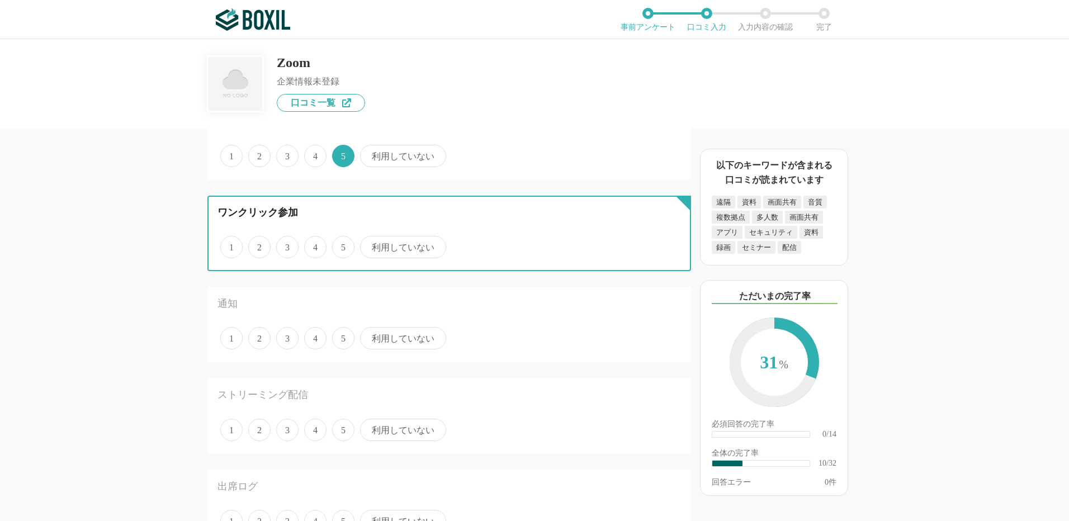
click at [342, 245] on input "5" at bounding box center [338, 241] width 7 height 7
radio input "true"
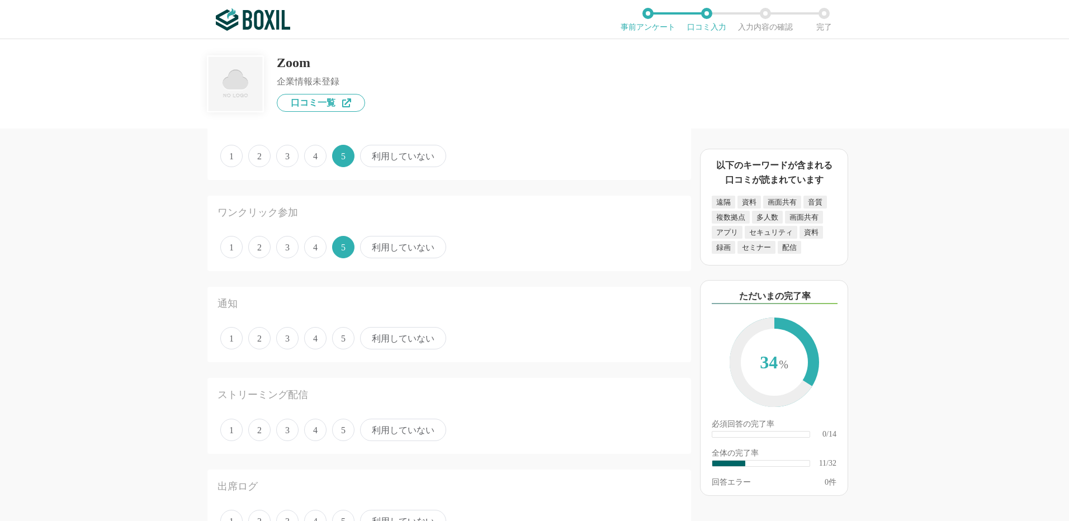
click at [344, 338] on span "5" at bounding box center [343, 338] width 22 height 22
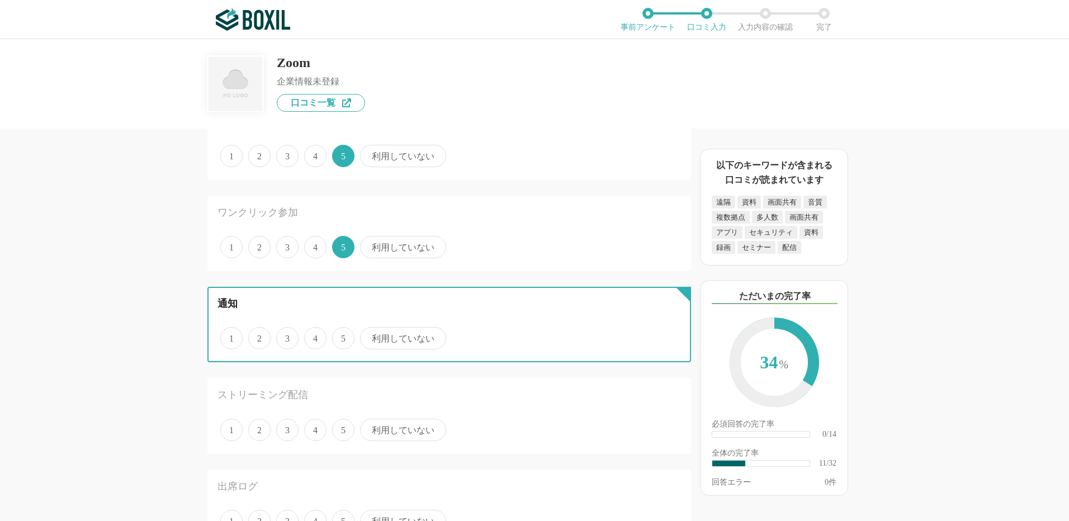
click at [342, 336] on input "5" at bounding box center [338, 332] width 7 height 7
radio input "true"
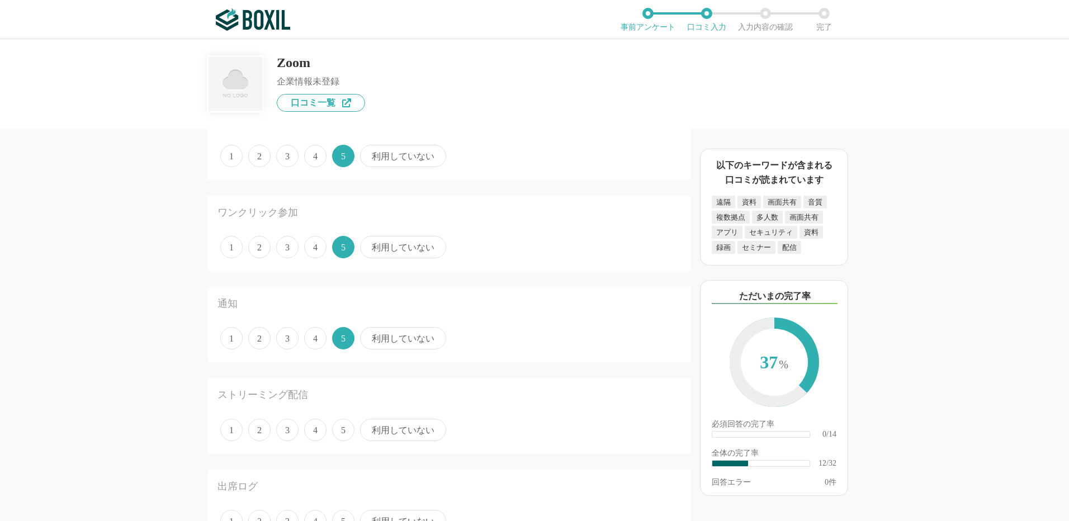
click at [384, 434] on span "利用していない" at bounding box center [403, 430] width 86 height 22
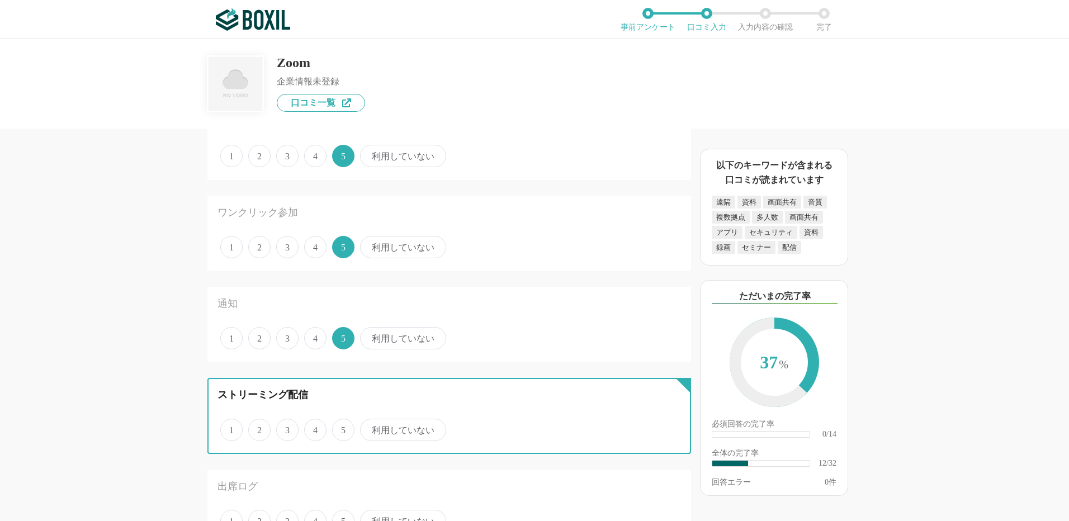
click at [370, 428] on input "利用していない" at bounding box center [366, 423] width 7 height 7
radio input "true"
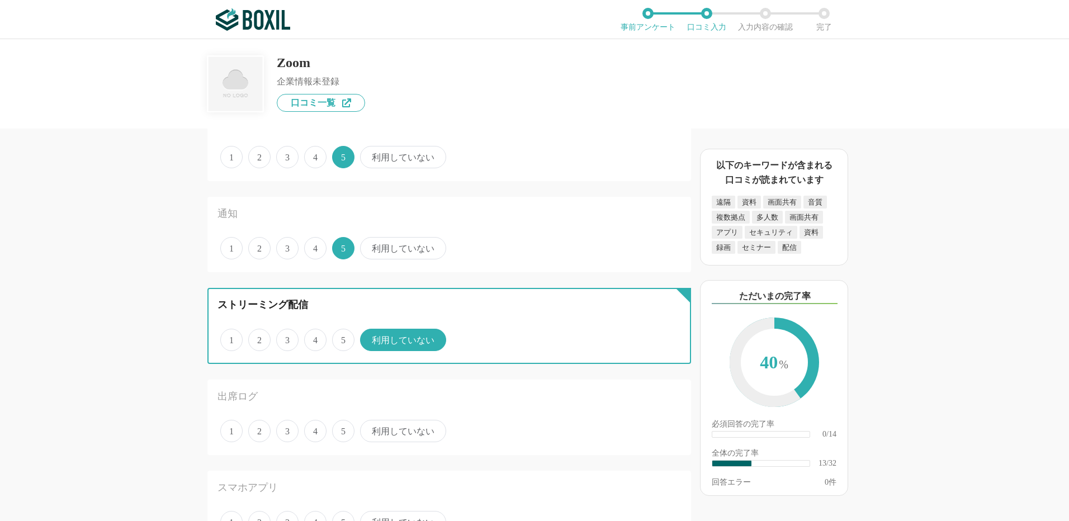
scroll to position [1062, 0]
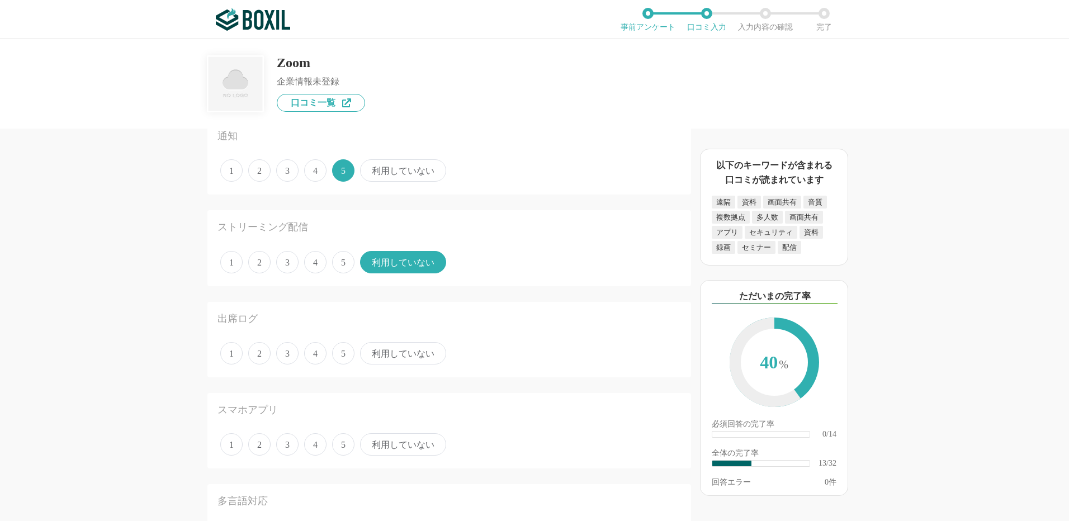
click at [380, 359] on span "利用していない" at bounding box center [403, 353] width 86 height 22
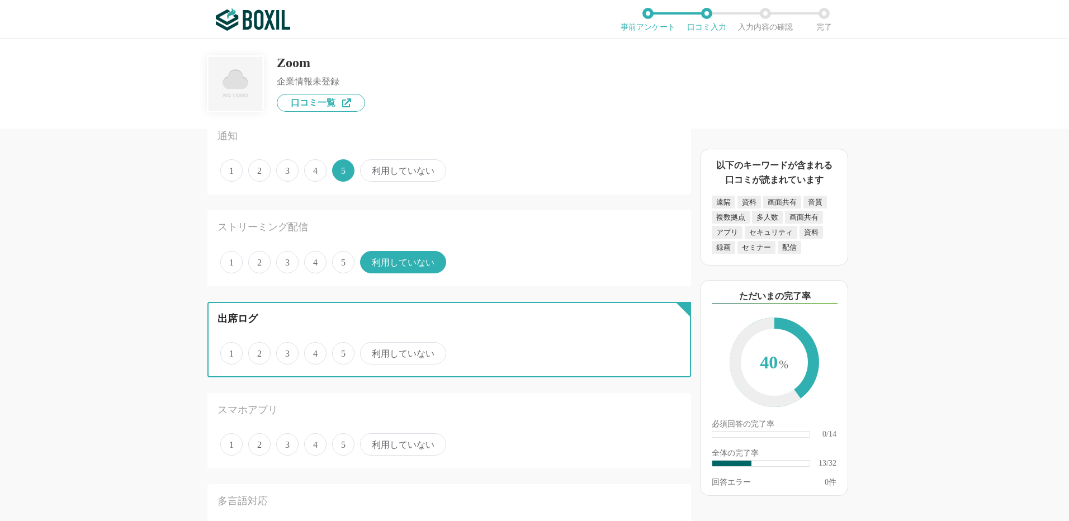
click at [370, 351] on input "利用していない" at bounding box center [366, 347] width 7 height 7
radio input "true"
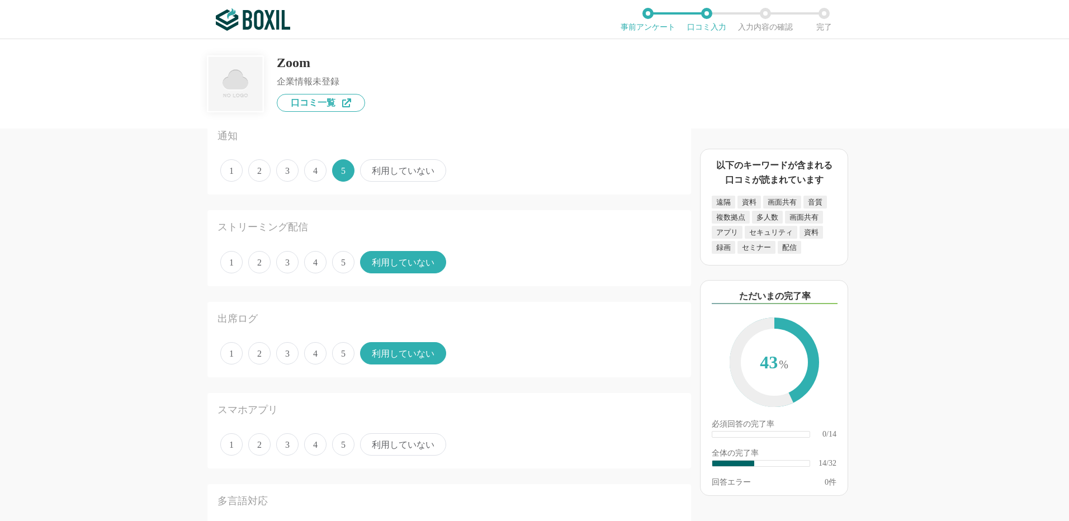
click at [395, 439] on span "利用していない" at bounding box center [403, 444] width 86 height 22
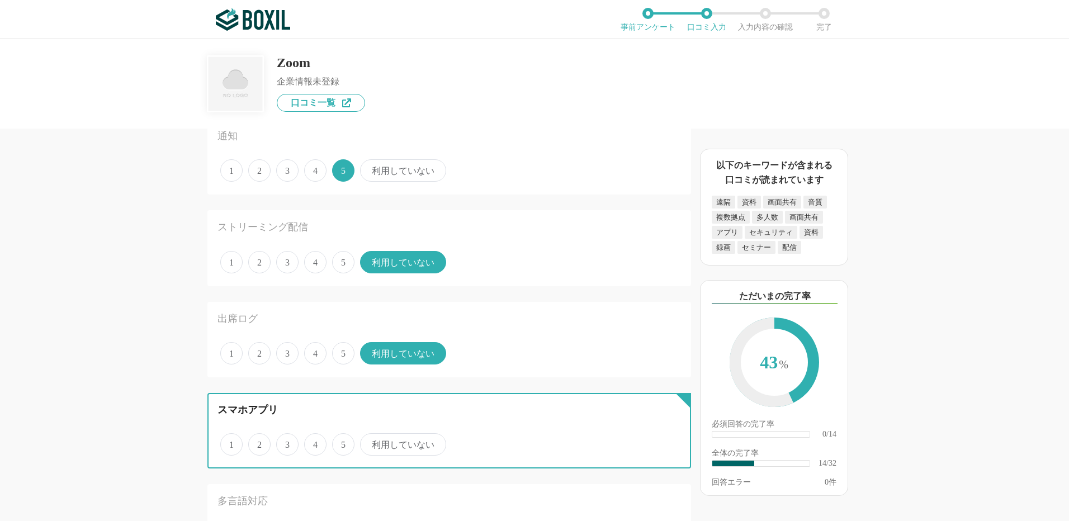
click at [370, 439] on input "利用していない" at bounding box center [366, 438] width 7 height 7
radio input "true"
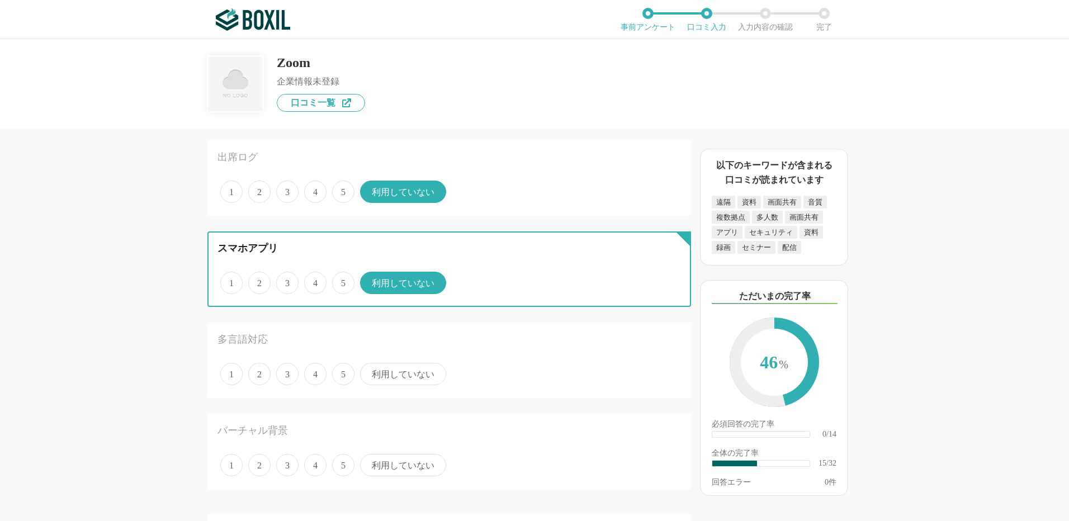
scroll to position [1286, 0]
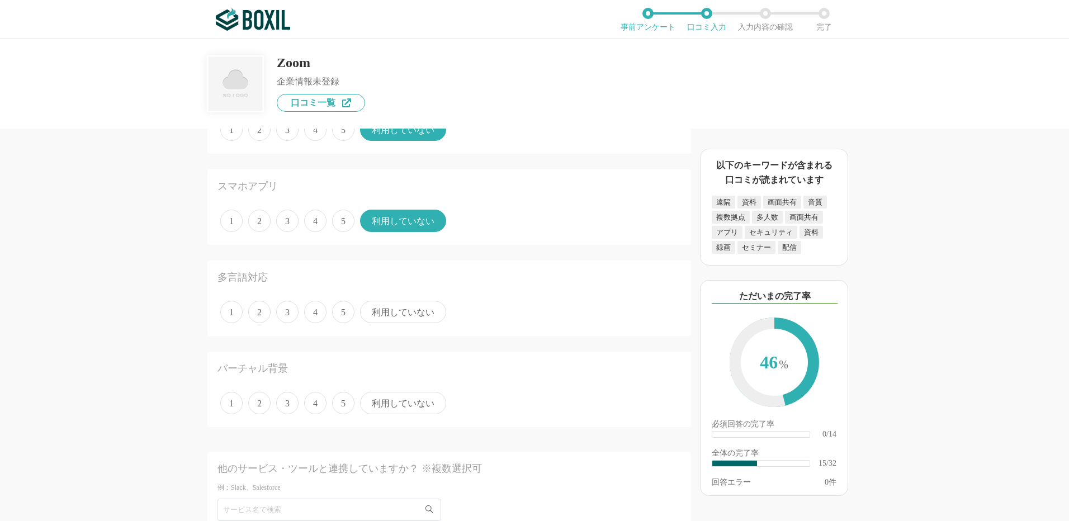
click at [404, 315] on span "利用していない" at bounding box center [403, 312] width 86 height 22
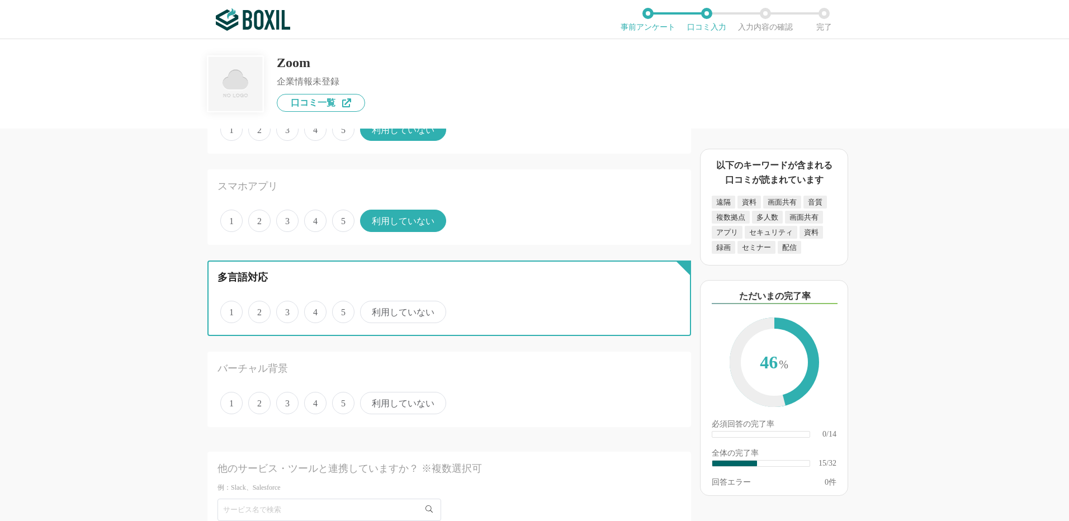
click at [370, 310] on input "利用していない" at bounding box center [366, 305] width 7 height 7
radio input "true"
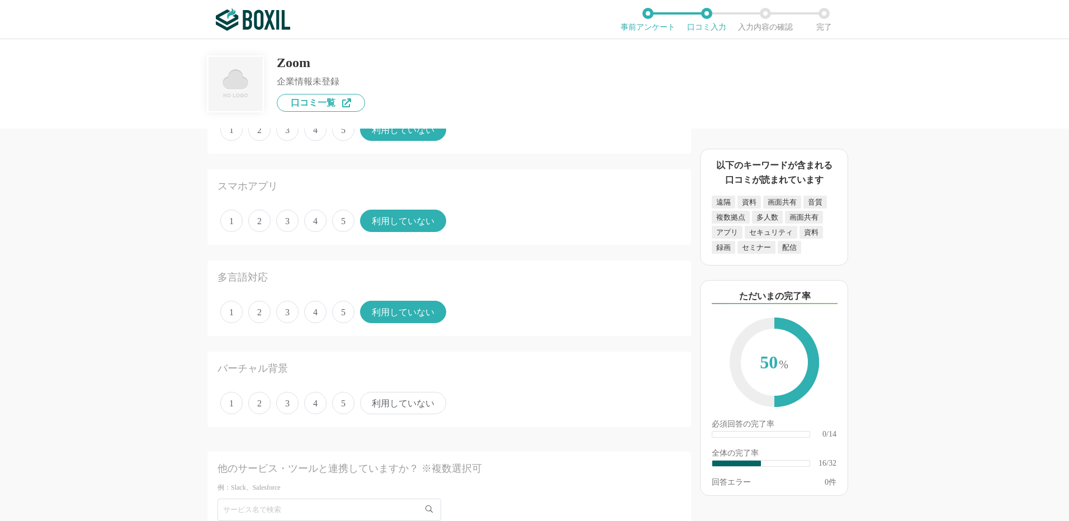
click at [342, 404] on span "5" at bounding box center [343, 403] width 22 height 22
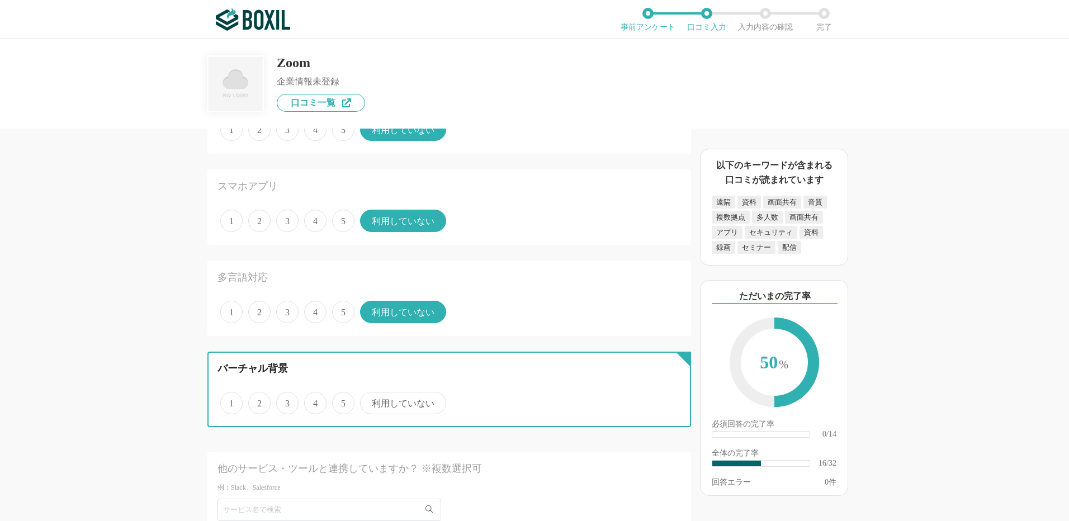
click at [342, 401] on input "5" at bounding box center [338, 397] width 7 height 7
radio input "true"
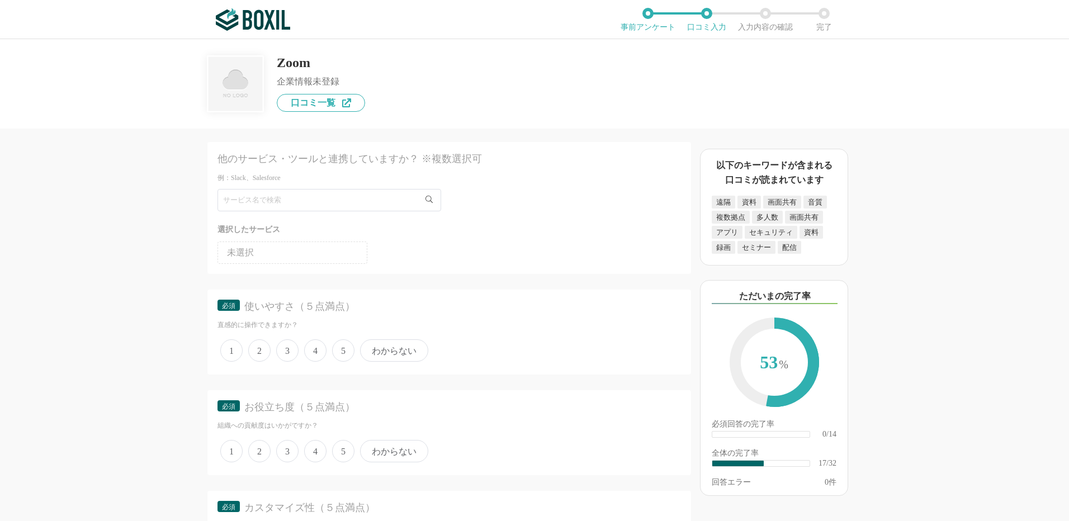
scroll to position [1677, 0]
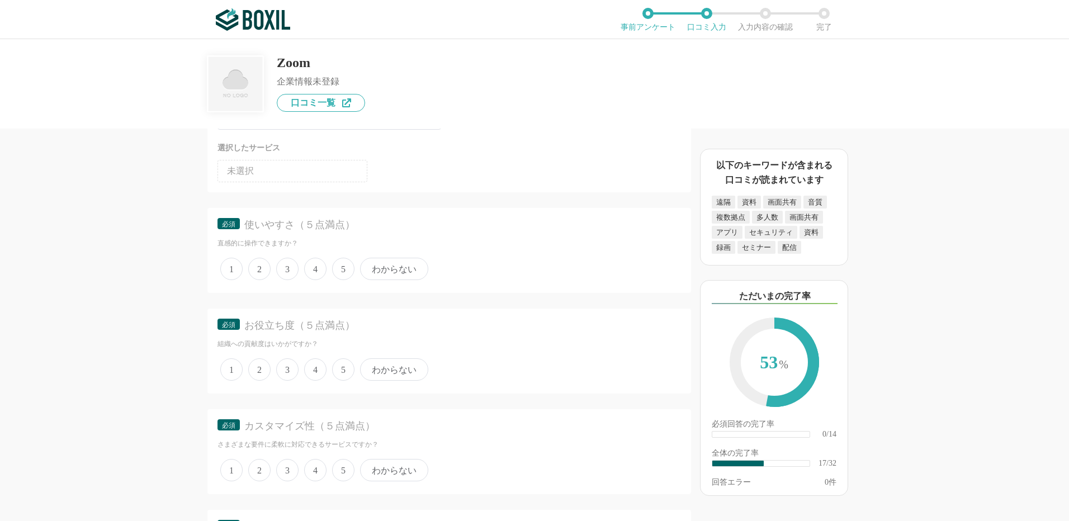
click at [340, 268] on span "5" at bounding box center [343, 269] width 22 height 22
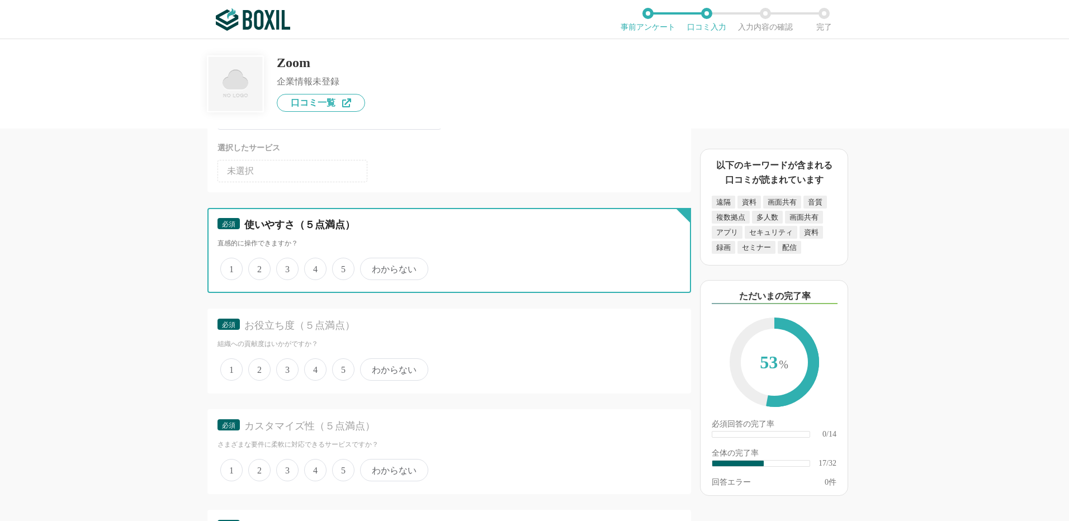
click at [340, 267] on input "5" at bounding box center [338, 262] width 7 height 7
radio input "true"
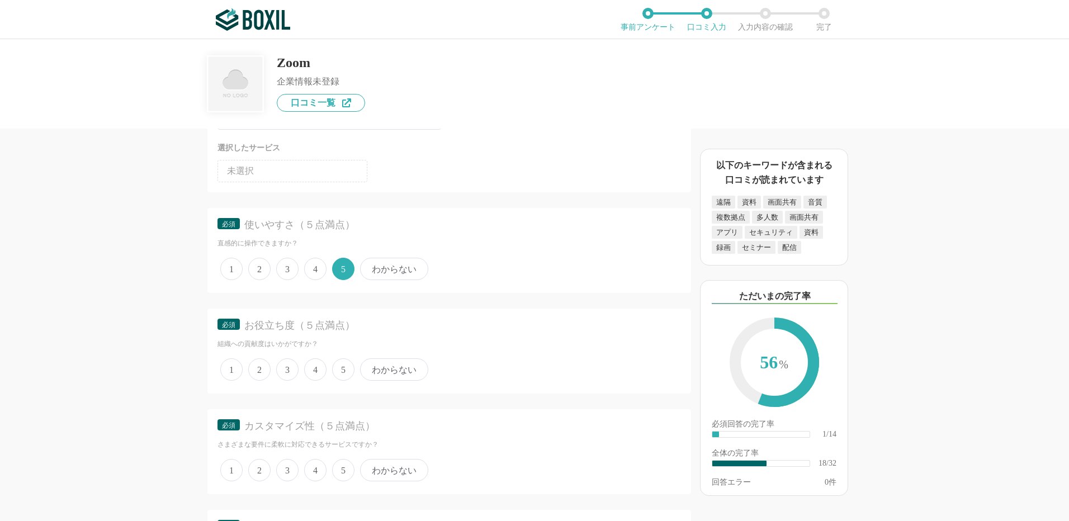
click at [343, 368] on span "5" at bounding box center [343, 369] width 22 height 22
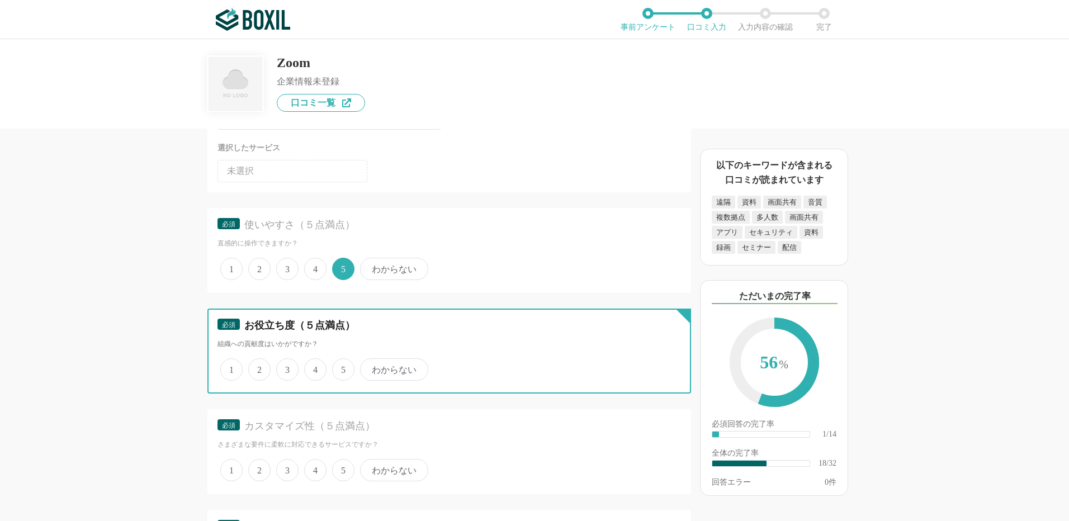
click at [342, 367] on input "5" at bounding box center [338, 363] width 7 height 7
radio input "true"
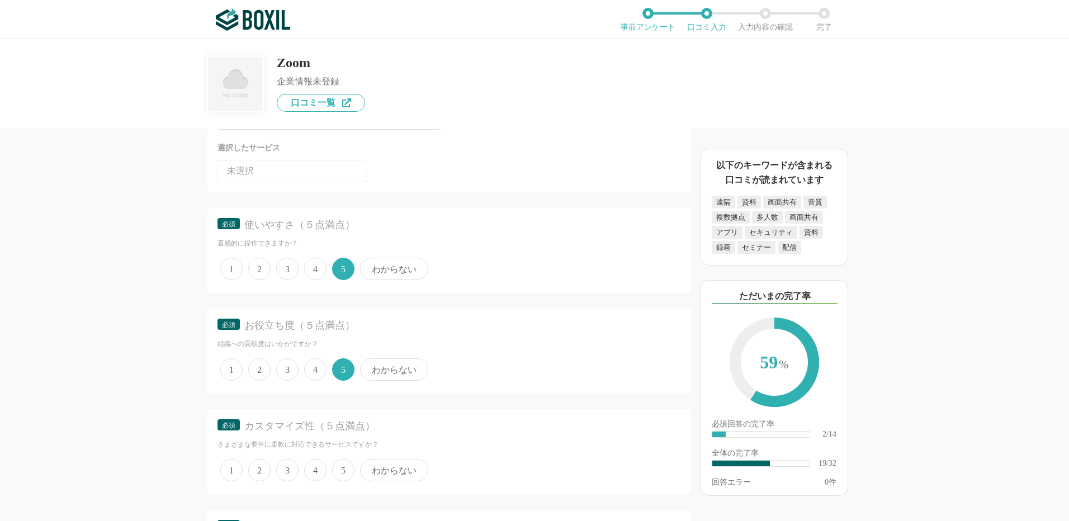
click at [290, 468] on span "3" at bounding box center [287, 470] width 22 height 22
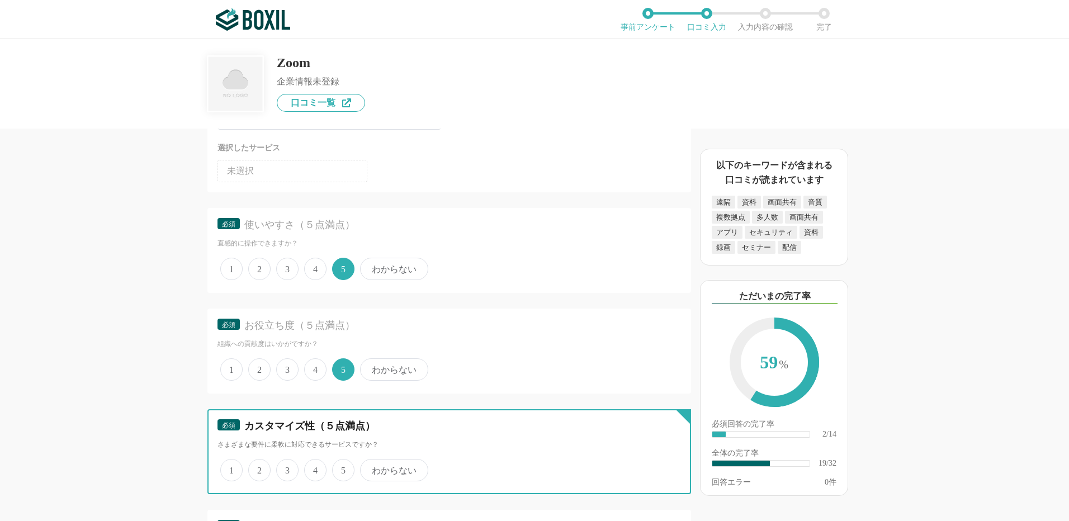
click at [286, 468] on input "3" at bounding box center [282, 464] width 7 height 7
radio input "true"
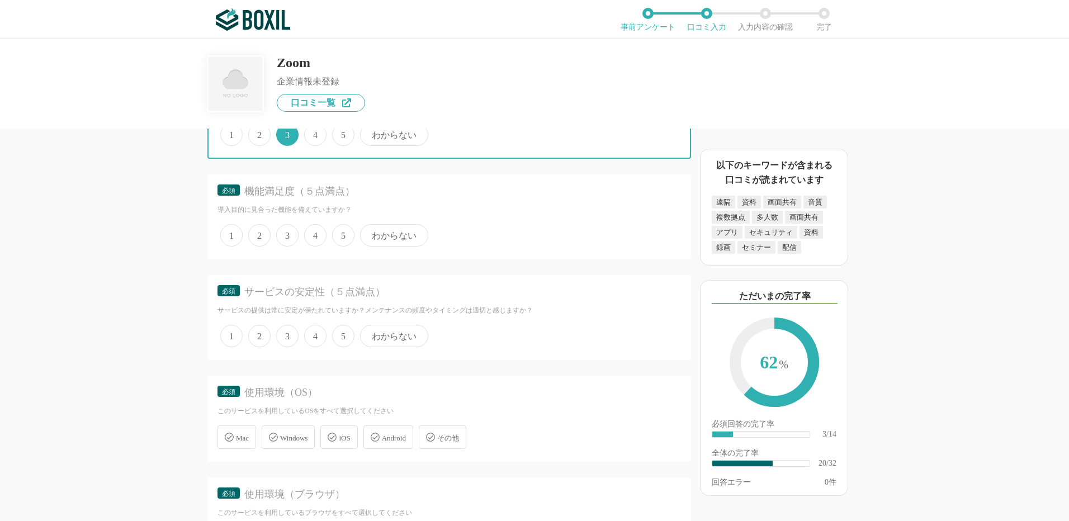
scroll to position [1957, 0]
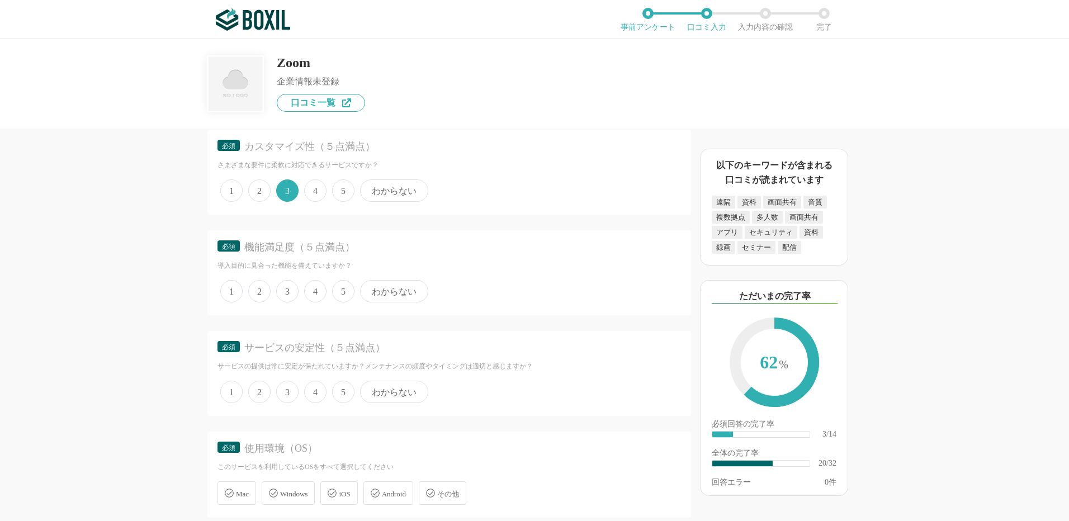
click at [341, 300] on span "5" at bounding box center [343, 291] width 22 height 22
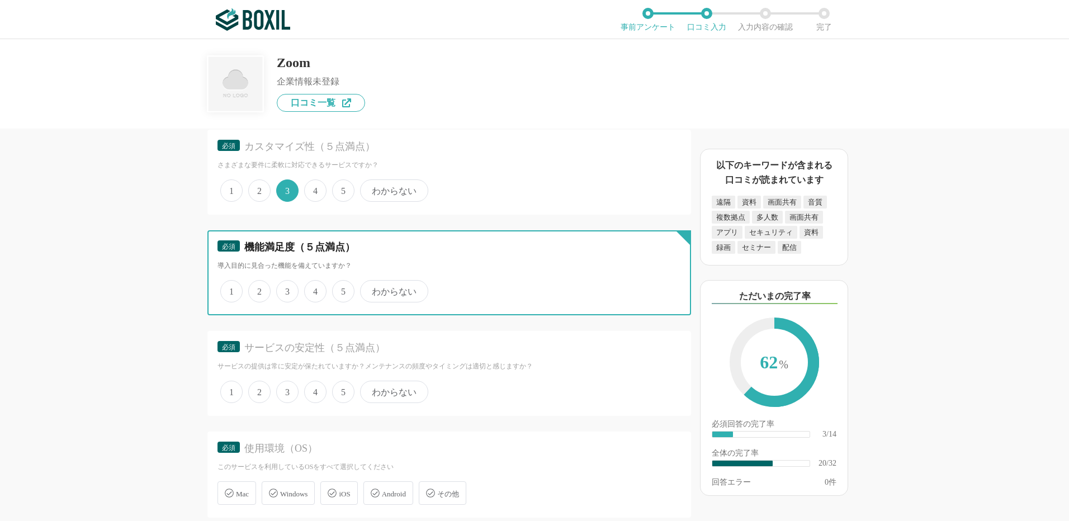
click at [341, 289] on input "5" at bounding box center [338, 285] width 7 height 7
radio input "true"
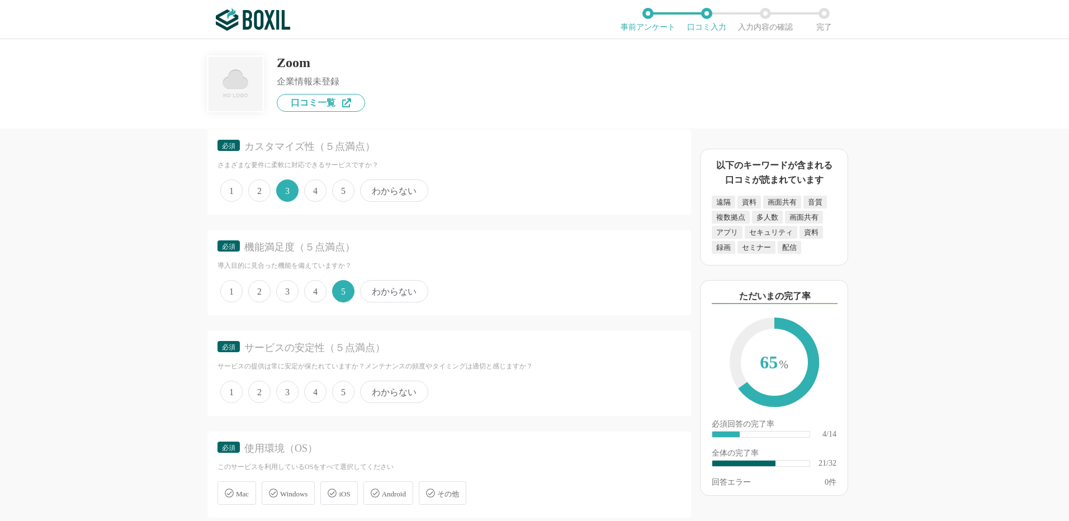
click at [339, 394] on span "5" at bounding box center [343, 392] width 22 height 22
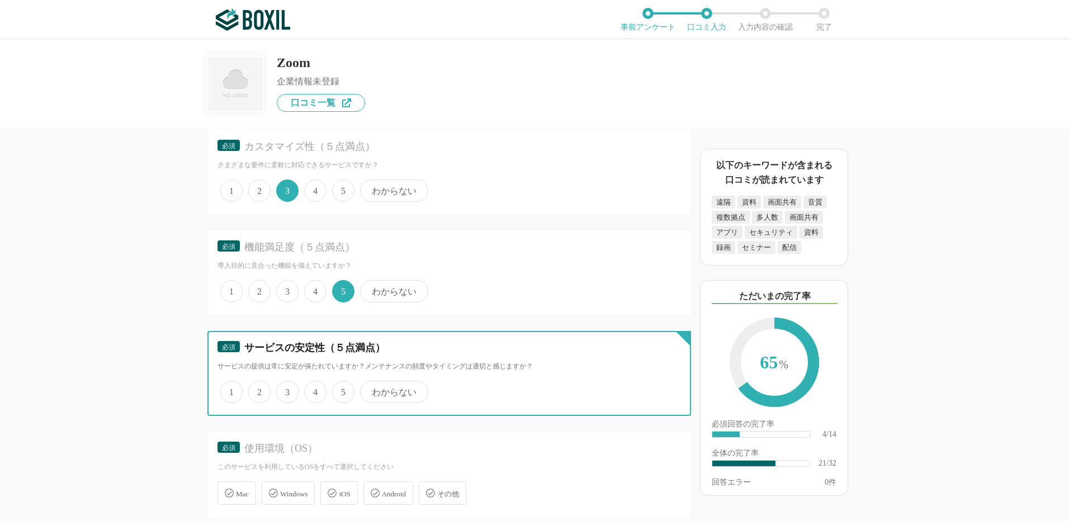
click at [339, 390] on input "5" at bounding box center [338, 385] width 7 height 7
radio input "true"
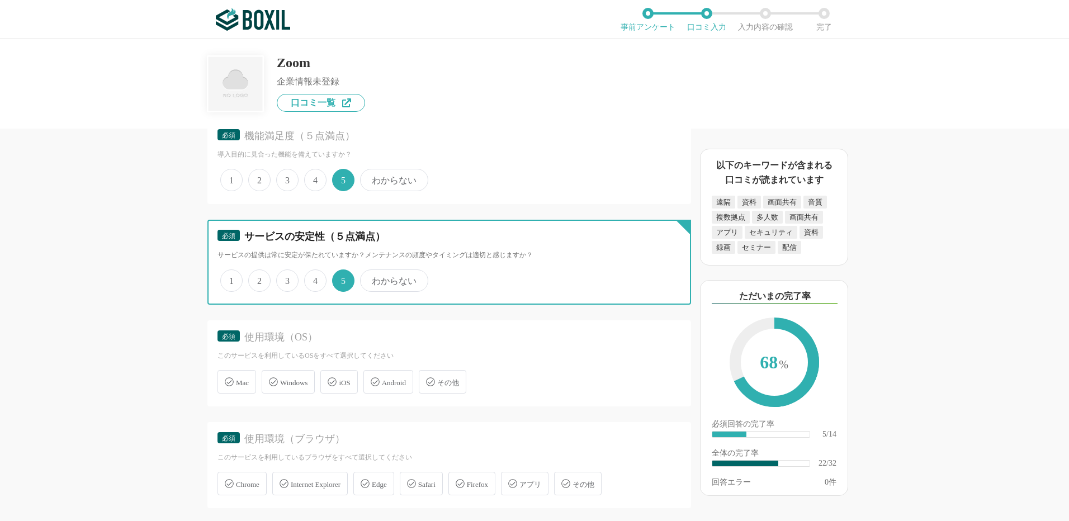
scroll to position [2068, 0]
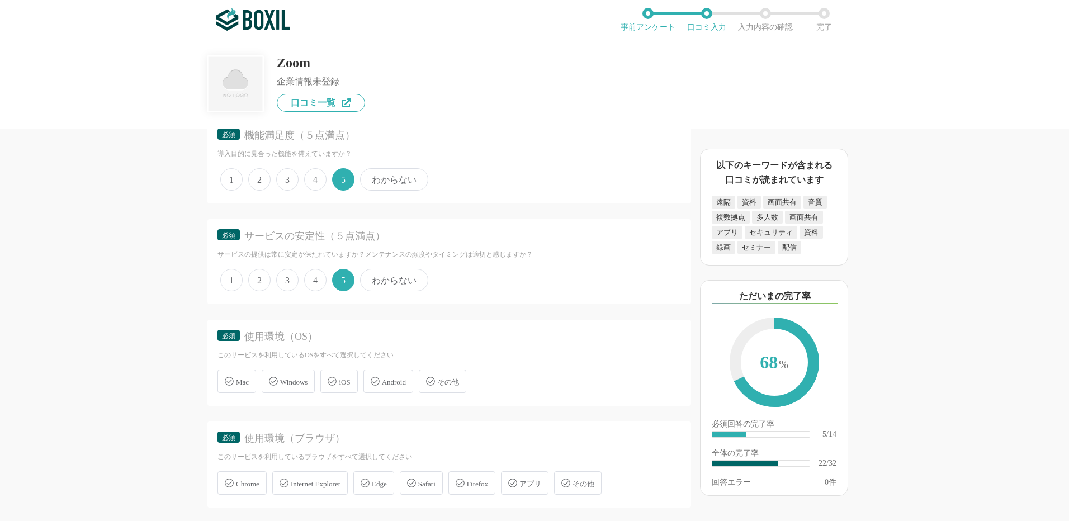
click at [281, 380] on span "Windows" at bounding box center [293, 382] width 27 height 8
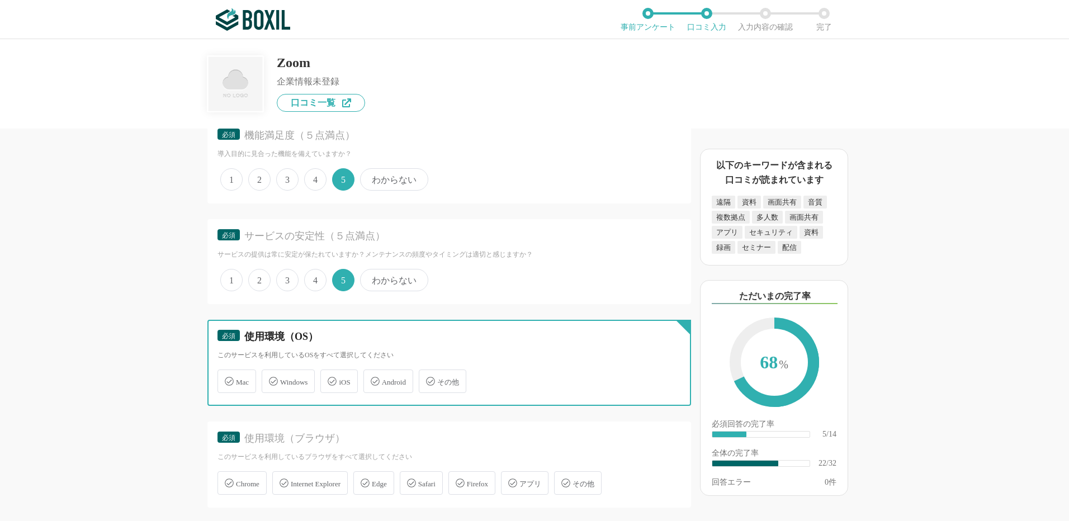
click at [271, 378] on input "Windows" at bounding box center [267, 374] width 7 height 7
checkbox input "true"
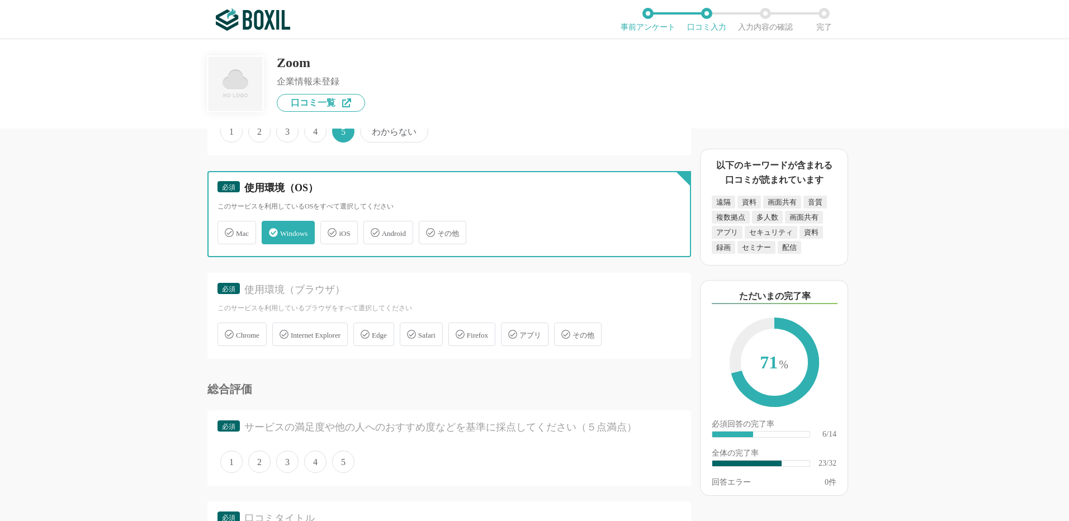
scroll to position [2236, 0]
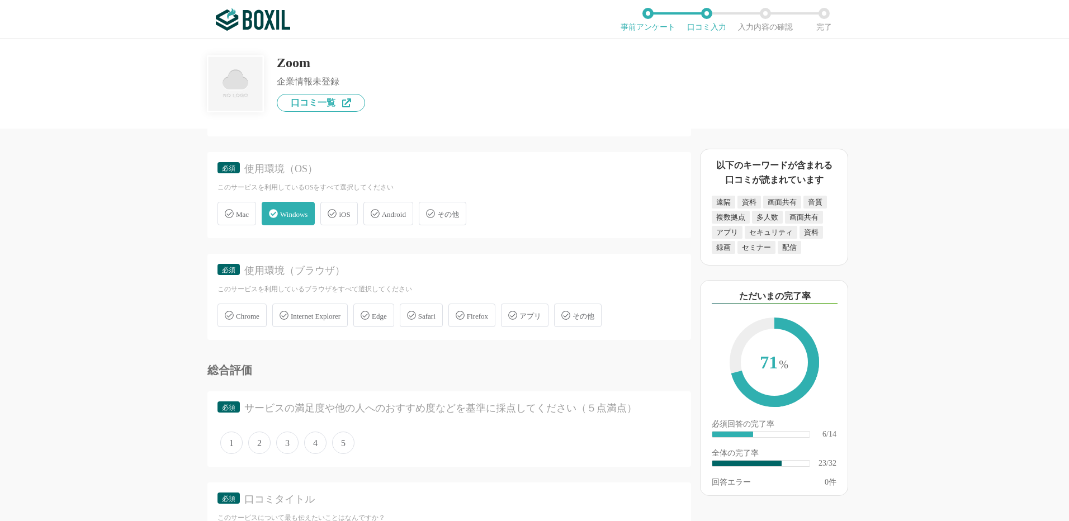
click at [254, 315] on span "Chrome" at bounding box center [247, 316] width 23 height 8
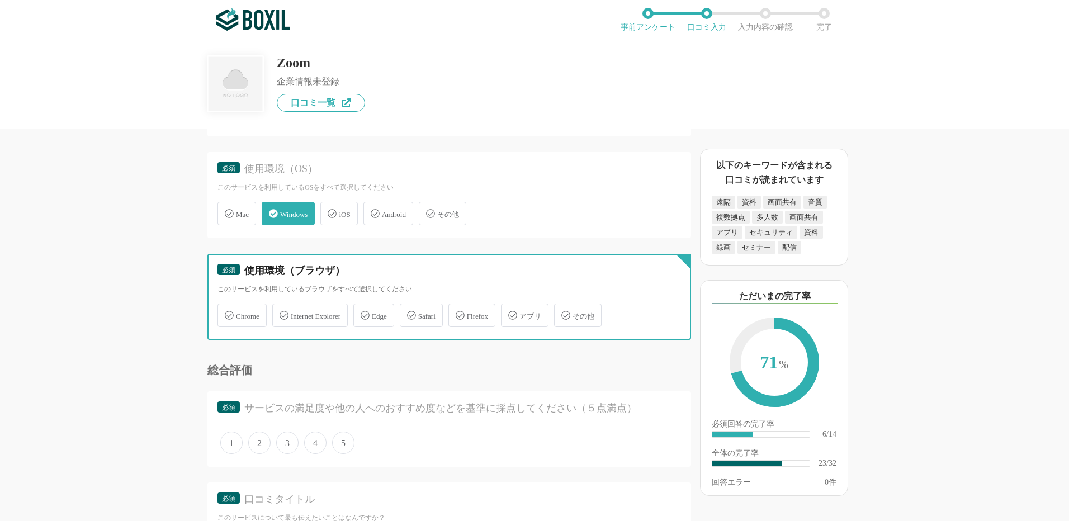
click at [227, 313] on input "Chrome" at bounding box center [223, 308] width 7 height 7
checkbox input "true"
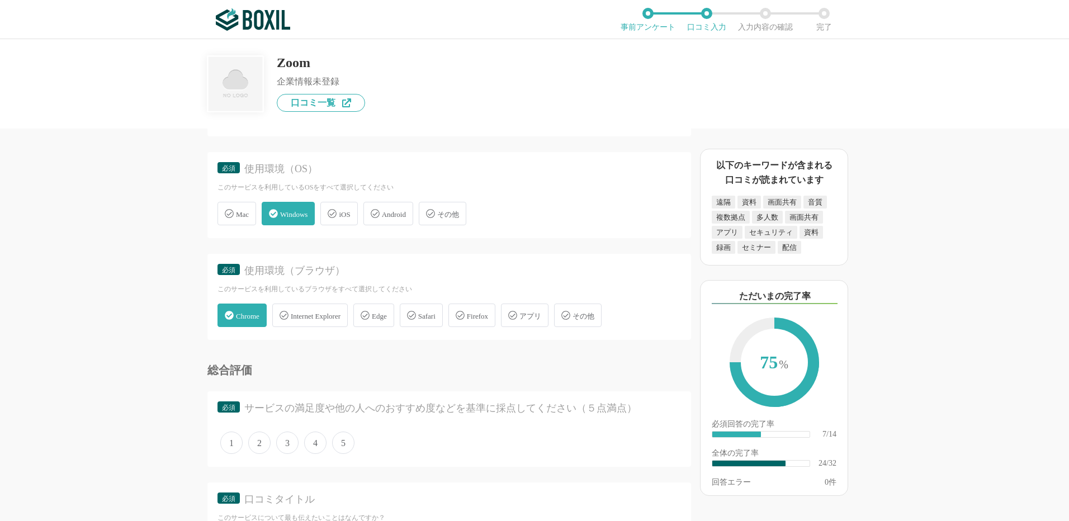
click at [345, 444] on span "5" at bounding box center [343, 443] width 22 height 22
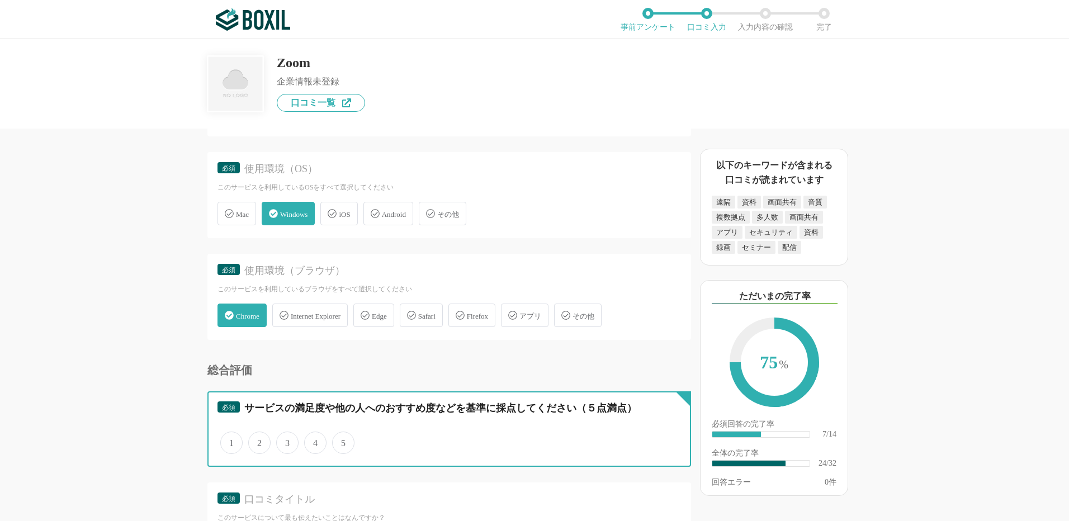
click at [342, 441] on input "5" at bounding box center [338, 436] width 7 height 7
radio input "true"
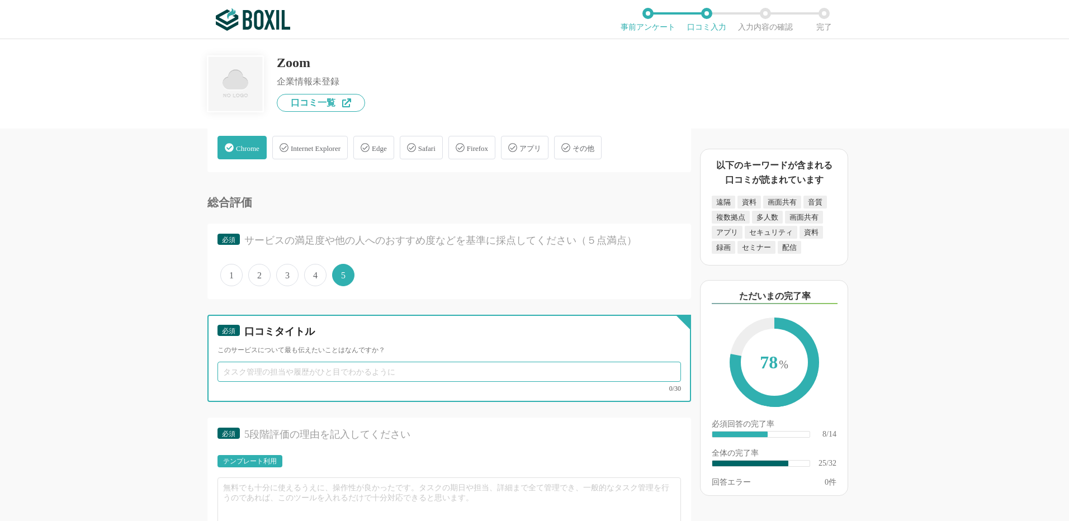
click at [249, 369] on input "text" at bounding box center [448, 372] width 463 height 20
paste input "リモート会議の必須ツール！使いやすさと安定性が魅力"
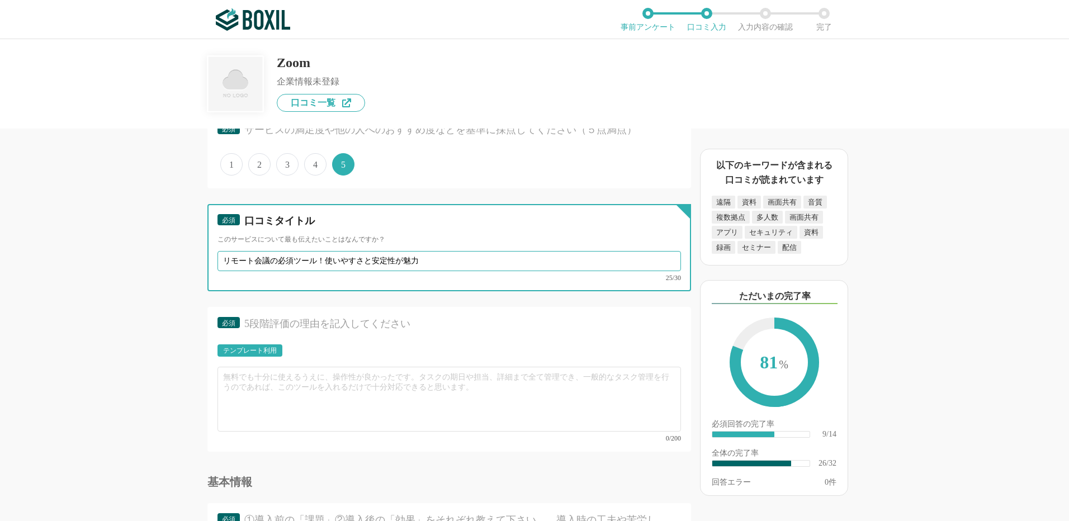
scroll to position [2516, 0]
type input "リモート会議の必須ツール！使いやすさと安定性が魅力"
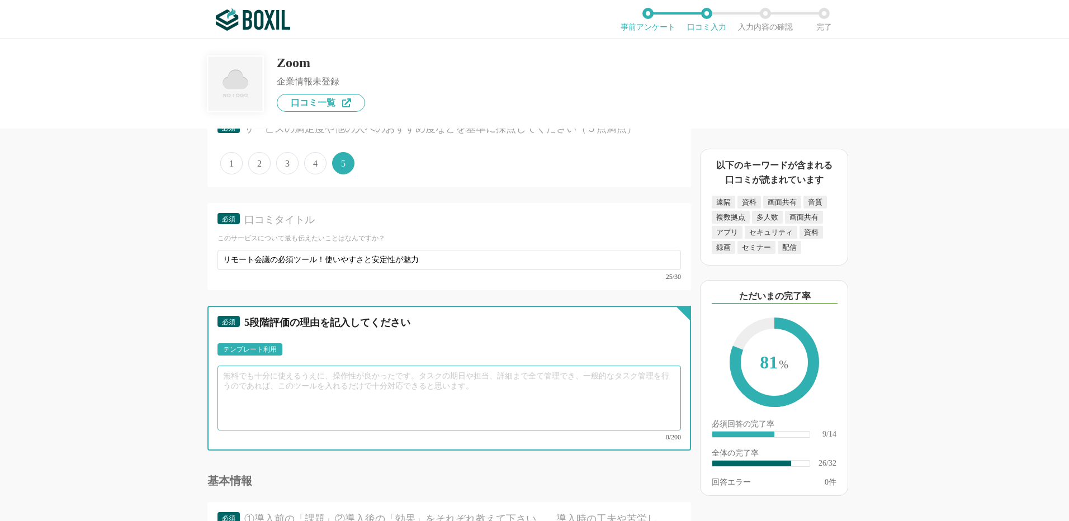
click at [258, 385] on textarea at bounding box center [448, 398] width 463 height 65
paste textarea "Zoomは直感的に操作できるため、社内外の誰でもすぐに利用を始められました。資料共有や画面共有もスムーズで、会議の進行が滞ることがなくなり、時間の有効活用につ…"
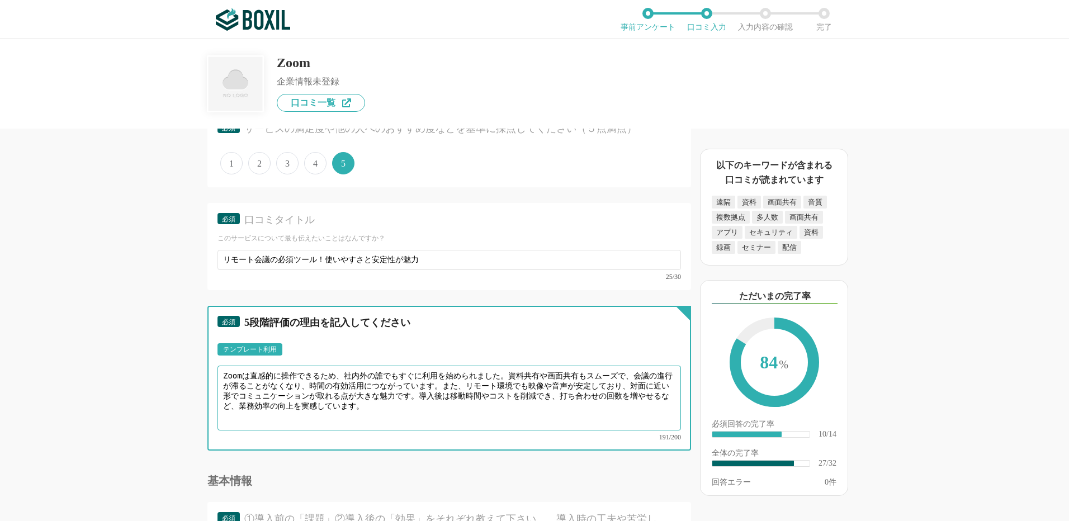
drag, startPoint x: 339, startPoint y: 377, endPoint x: 368, endPoint y: 395, distance: 34.4
click at [371, 373] on textarea "Zoomは直感的に操作できるため、社内外の誰でもすぐに利用を始められました。資料共有や画面共有もスムーズで、会議の進行が滞ることがなくなり、時間の有効活用につ…" at bounding box center [448, 398] width 463 height 65
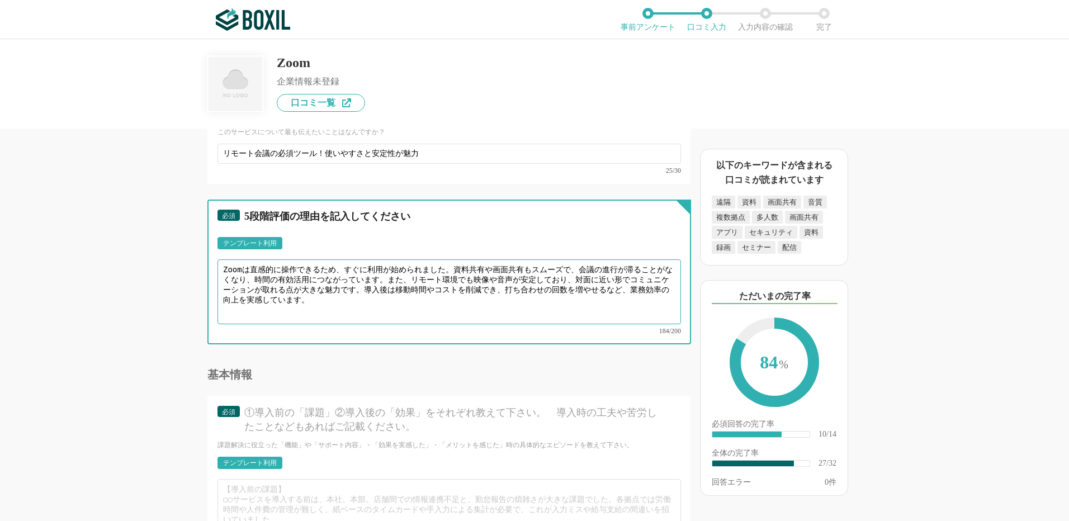
scroll to position [2739, 0]
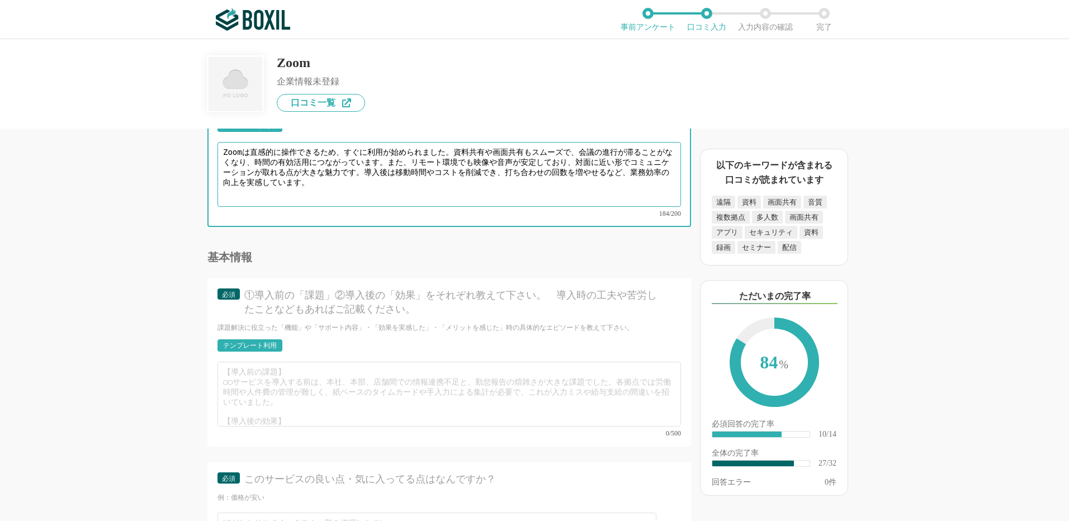
type textarea "Zoomは直感的に操作できるため、すぐに利用が始められました。資料共有や画面共有もスムーズで、会議の進行が滞ることがなくなり、時間の有効活用につながっています…"
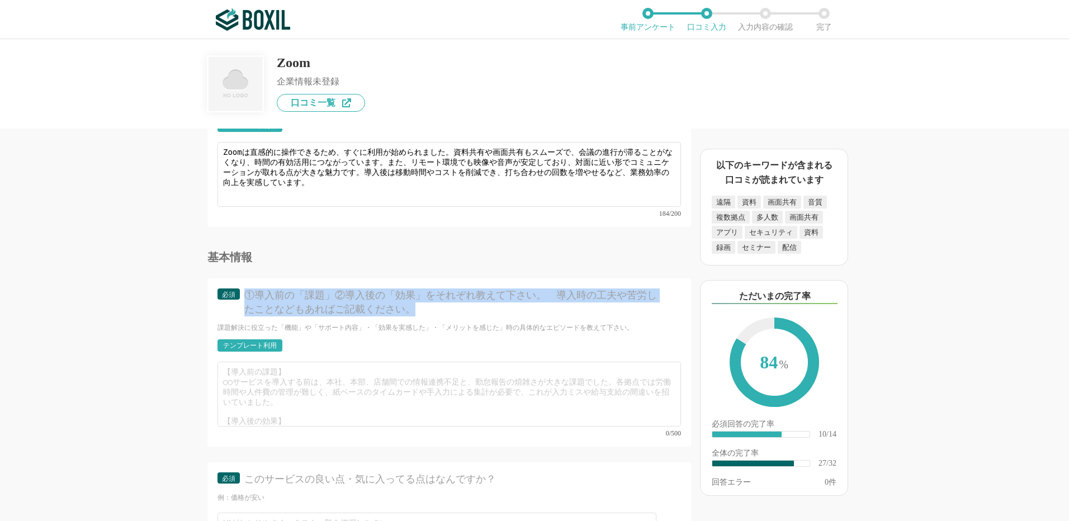
drag, startPoint x: 246, startPoint y: 290, endPoint x: 420, endPoint y: 312, distance: 175.8
copy div "①導入前の「課題」②導入後の「効果」をそれぞれ教えて下さい。　導入時の工夫や苦労したことなどもあればご記載ください。"
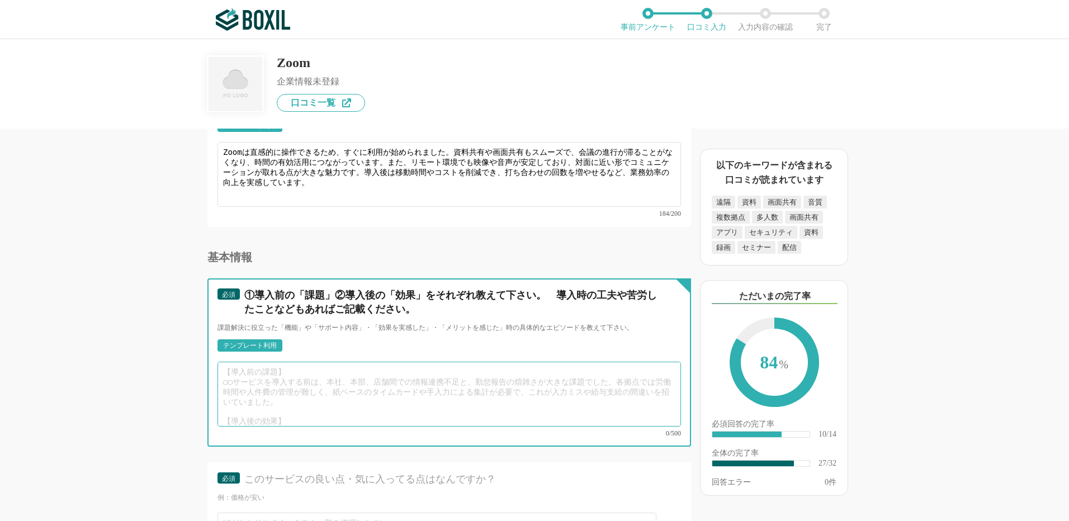
click at [248, 362] on textarea at bounding box center [448, 394] width 463 height 65
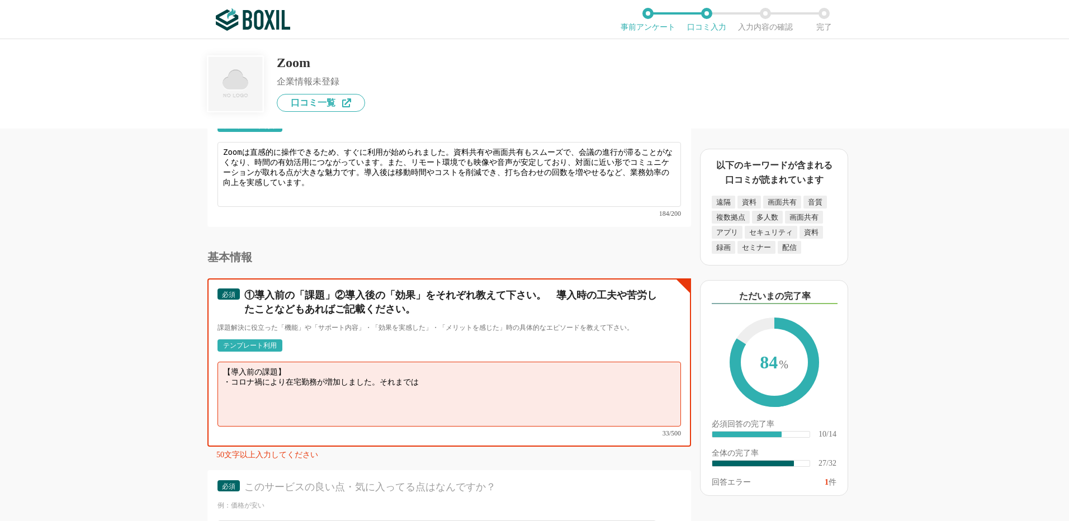
click at [445, 371] on textarea "【導入前の課題】 ・コロナ禍により在宅勤務が増加しました。それまでは" at bounding box center [448, 394] width 463 height 65
paste textarea "打ち合わせは電話やメール中心で、情報共有に時間がかかっていました。"
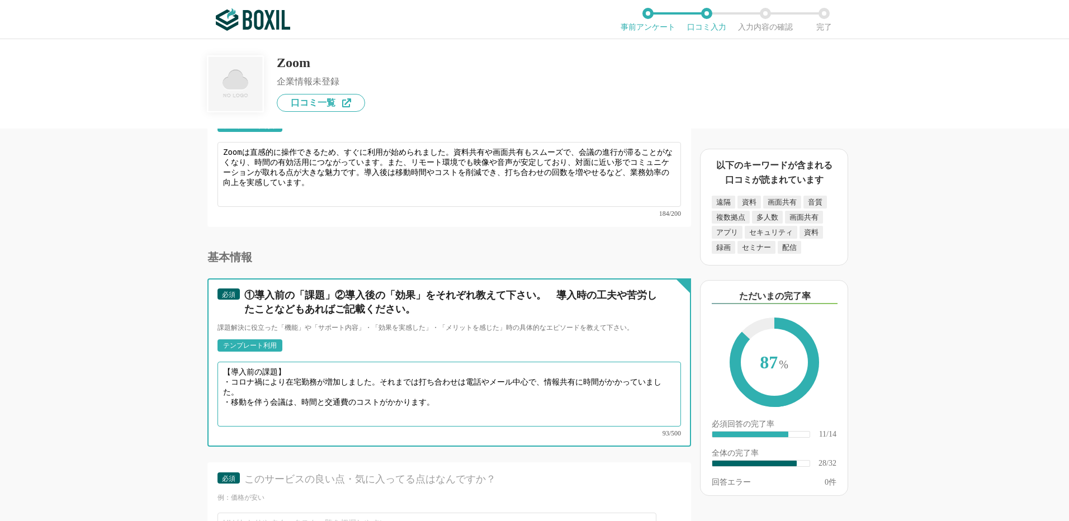
click at [452, 389] on textarea "【導入前の課題】 ・コロナ禍により在宅勤務が増加しました。それまでは打ち合わせは電話やメール中心で、情報共有に時間がかかっていました。 ・移動を伴う会議は、時…" at bounding box center [448, 394] width 463 height 65
click at [226, 409] on textarea "【導入前の課題】 ・コロナ禍により在宅勤務が増加しました。それまでは打ち合わせは電話やメール中心で、情報共有に時間がかかっていました。 ・移動を伴う会議は、時…" at bounding box center [448, 394] width 463 height 65
paste textarea "ワンクリックで会議に参加でき、ITに詳しくない社員や外部の方でも簡単に利用できました。 画面共有や録画機能を活用することで、会議内容の理解度が向上し、議事録作…"
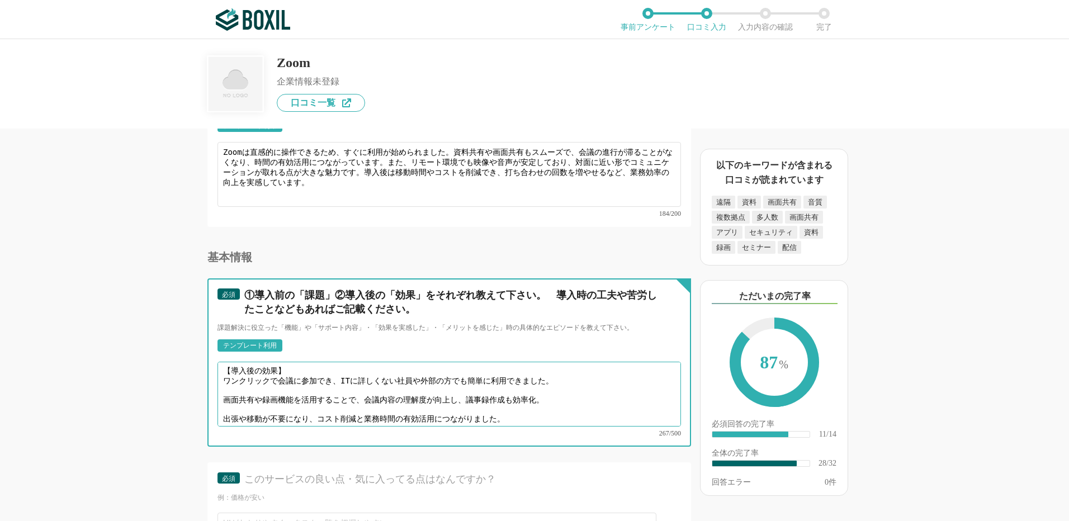
click at [224, 362] on textarea "【導入前の課題】 ・コロナ禍により在宅勤務が増加しました。それまでは打ち合わせは電話やメール中心で、情報共有に時間がかかっていました。 ・移動を伴う会議は、時…" at bounding box center [448, 394] width 463 height 65
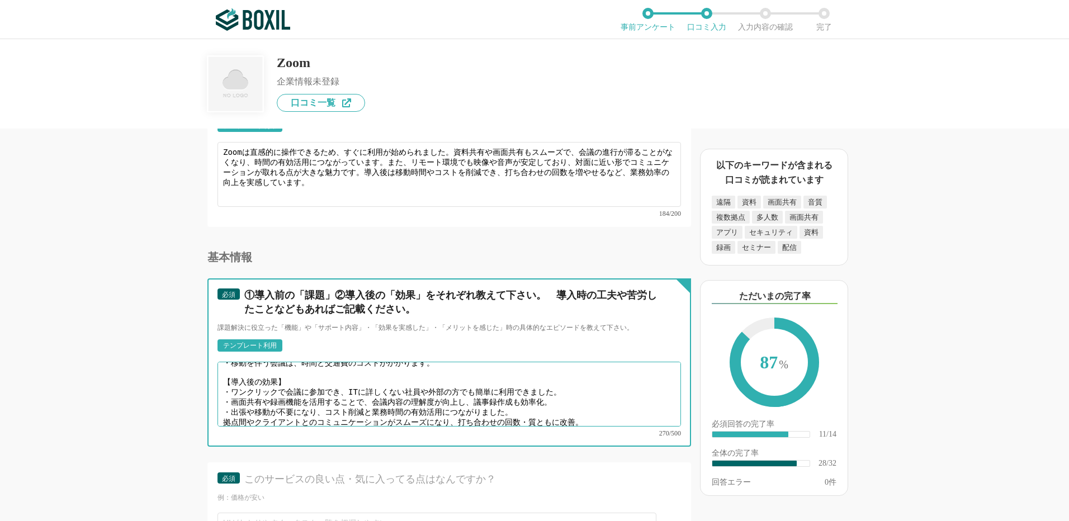
scroll to position [31, 0]
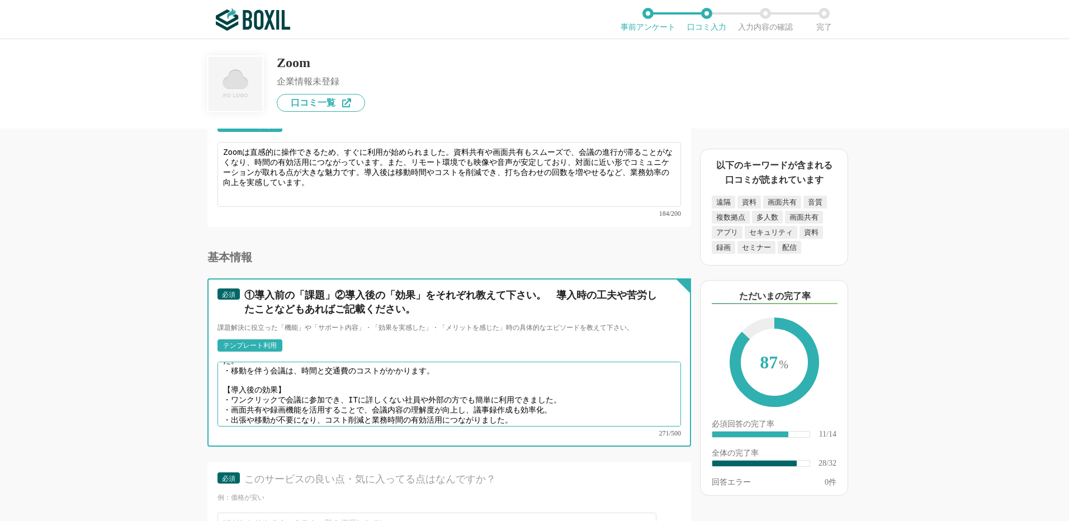
click at [605, 409] on textarea "【導入前の課題】 ・コロナ禍により在宅勤務が増加しました。それまでは打ち合わせは電話やメール中心で、情報共有に時間がかかっていました。 ・移動を伴う会議は、時…" at bounding box center [448, 394] width 463 height 65
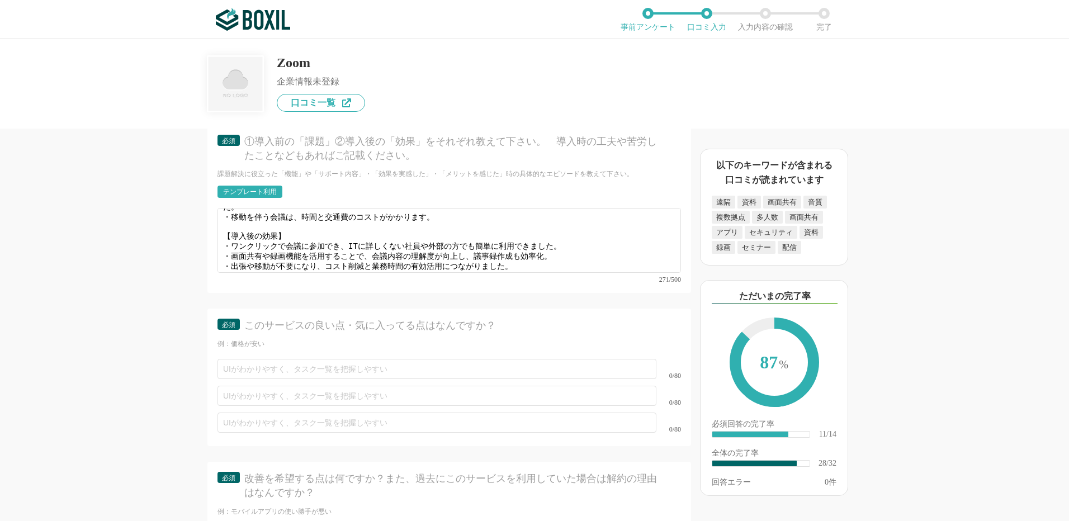
scroll to position [2851, 0]
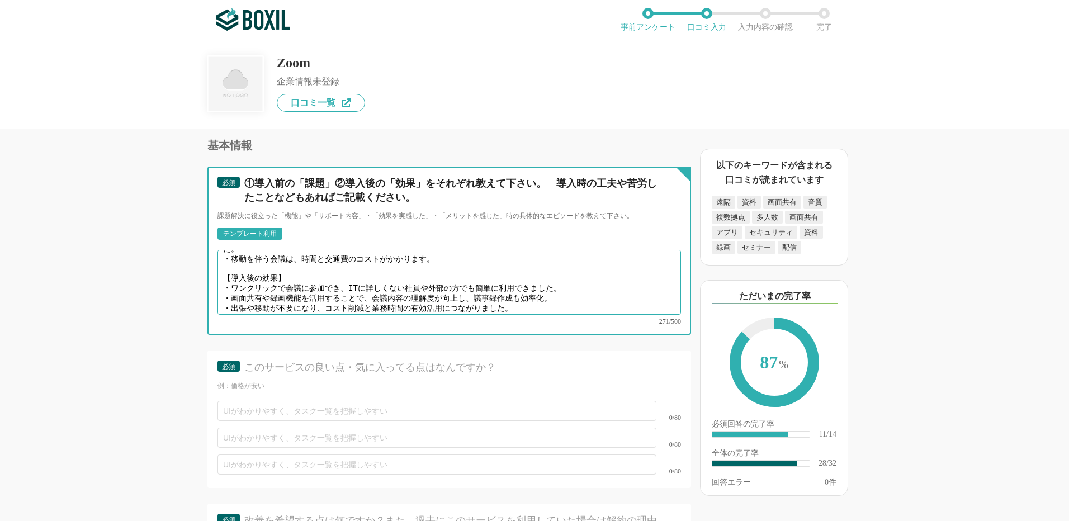
click at [440, 259] on textarea "【導入前の課題】 ・コロナ禍により在宅勤務が増加しました。それまでは打ち合わせは電話やメール中心で、情報共有に時間がかかっていました。 ・移動を伴う会議は、時…" at bounding box center [448, 282] width 463 height 65
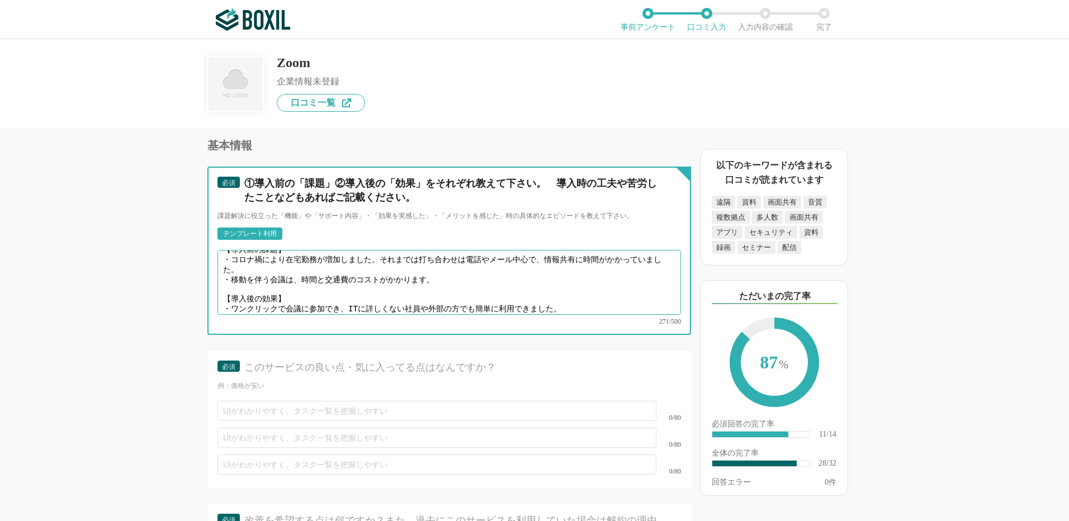
scroll to position [0, 0]
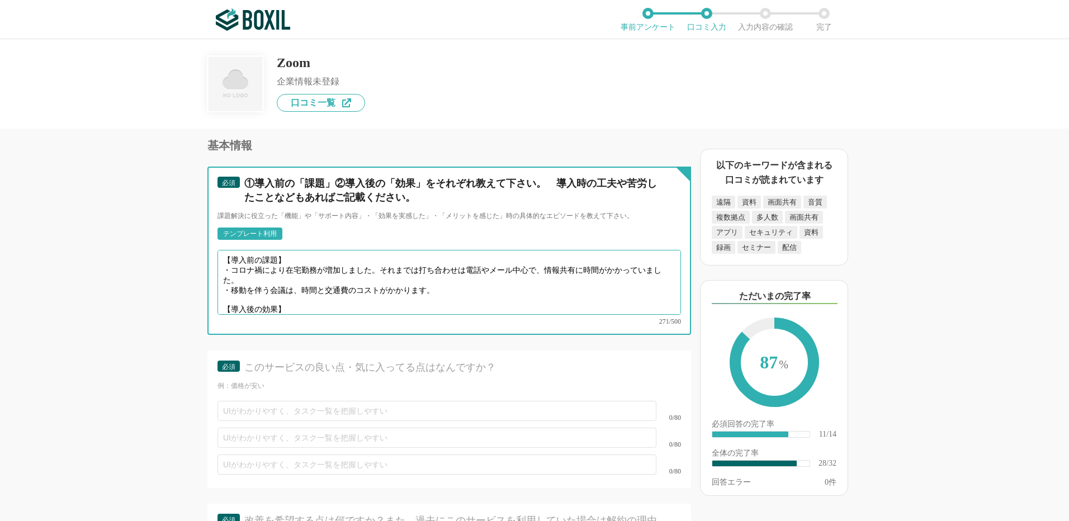
click at [435, 277] on textarea "【導入前の課題】 ・コロナ禍により在宅勤務が増加しました。それまでは打ち合わせは電話やメール中心で、情報共有に時間がかかっていました。 ・移動を伴う会議は、時…" at bounding box center [448, 282] width 463 height 65
paste textarea "電話やメールでは細かいニュアンスが伝わらず、認識のずれが生じることもありました。"
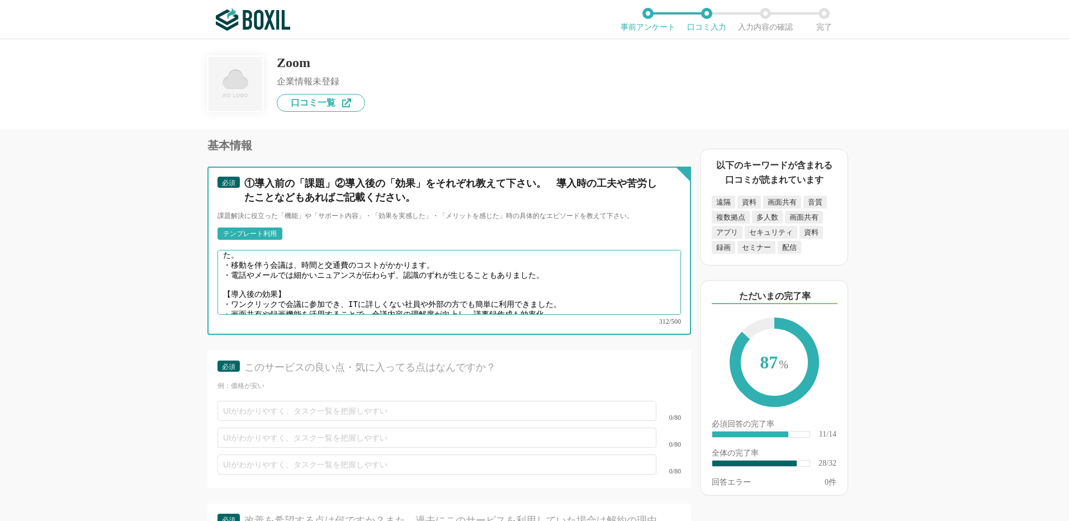
scroll to position [39, 0]
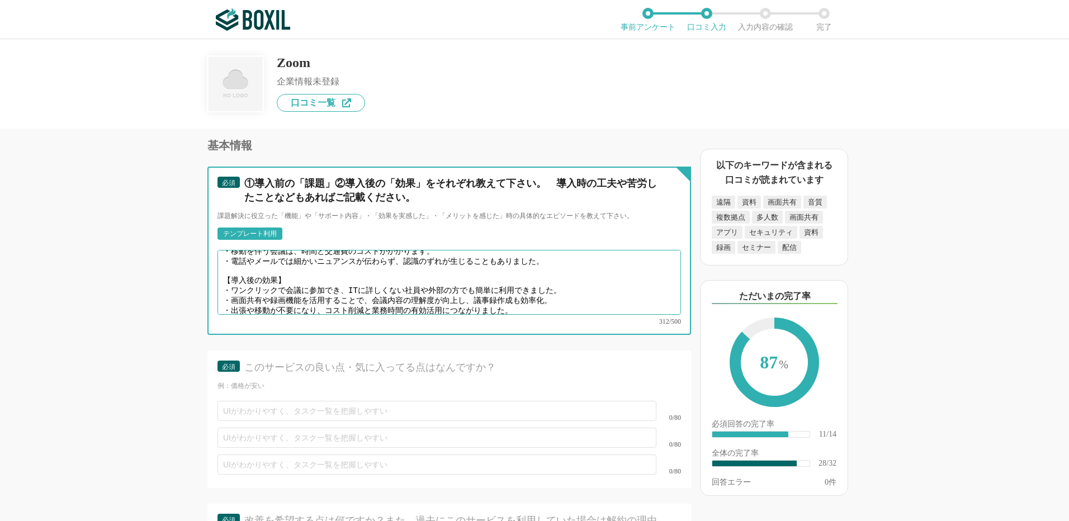
type textarea "【導入前の課題】 ・コロナ禍により在宅勤務が増加しました。それまでは打ち合わせは電話やメール中心で、情報共有に時間がかかっていました。 ・移動を伴う会議は、時…"
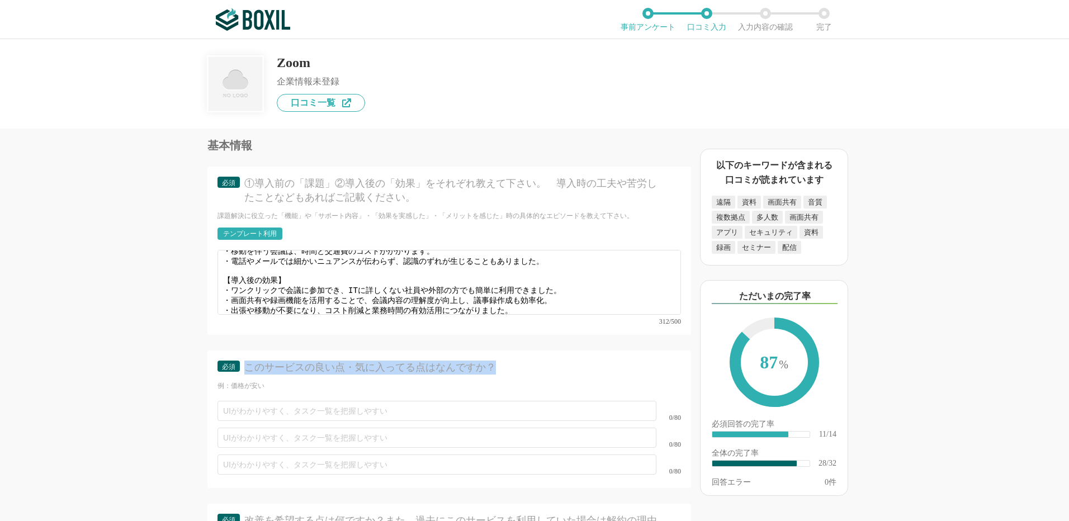
drag, startPoint x: 245, startPoint y: 354, endPoint x: 579, endPoint y: 355, distance: 333.7
copy div "このサービスの良い点・気に入ってる点はなんですか？"
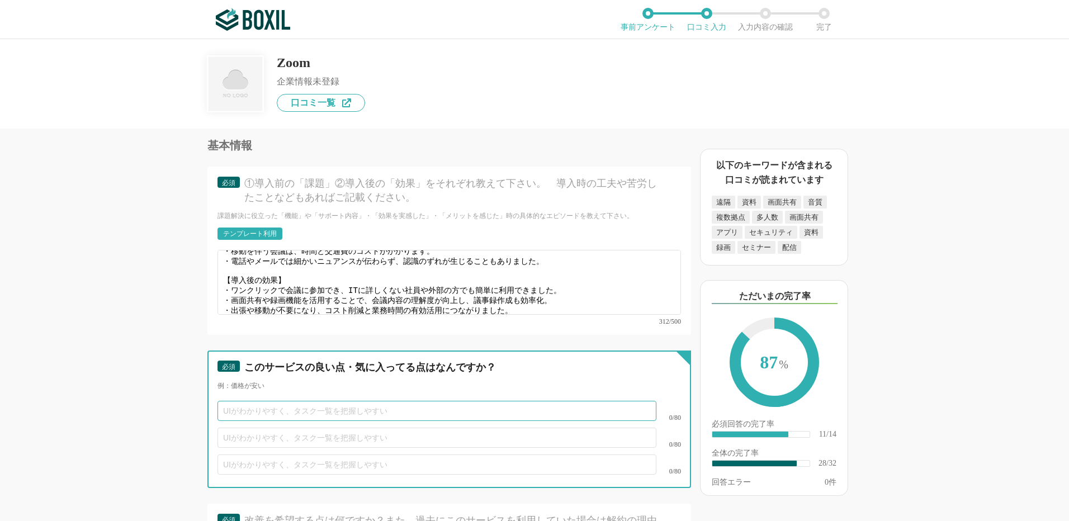
click at [232, 401] on input "text" at bounding box center [436, 411] width 439 height 20
paste input "リンクをクリックするだけで接続できるため、案内がスムーズ。"
click at [389, 401] on input "リンクをクリックするだけで接続できるため、案内がスムーズ。" at bounding box center [436, 411] width 439 height 20
type input "リンクをクリックするだけで接続できるため、相手への案内がスムーズ。"
click at [234, 428] on input "text" at bounding box center [436, 438] width 439 height 20
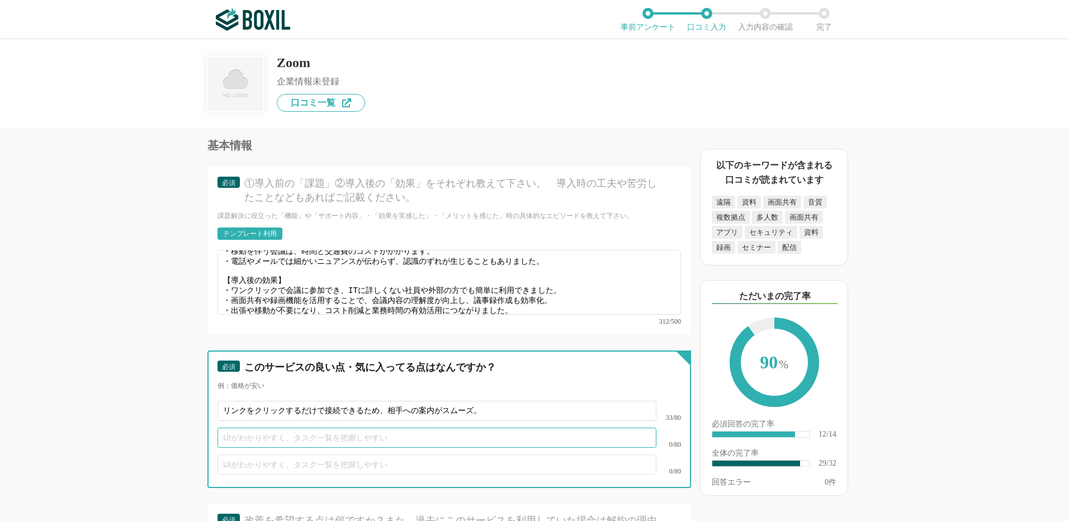
paste input "打ち合わせ中に途切れにくく、対面に近い感覚で会話できます。"
type input "打ち合わせ中に途切れにくく、対面に近い感覚で会話ができる。"
click at [244, 454] on input "text" at bounding box center [436, 464] width 439 height 20
paste input "プレゼンや資料説明がその場ででき、理解が深まりやすいです。"
type input "プレゼンや資料説明がその場ででき、理解が深まりやすいです。"
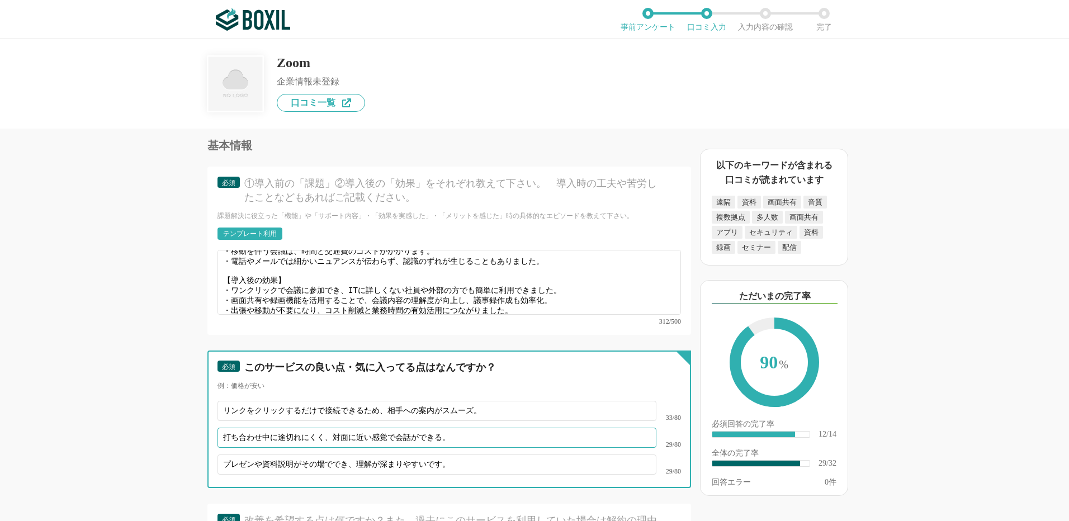
drag, startPoint x: 477, startPoint y: 423, endPoint x: 214, endPoint y: 435, distance: 263.6
paste input "出張や移動が不要になり、同じ時間で複数の打ち合わせを効率的に設定できます"
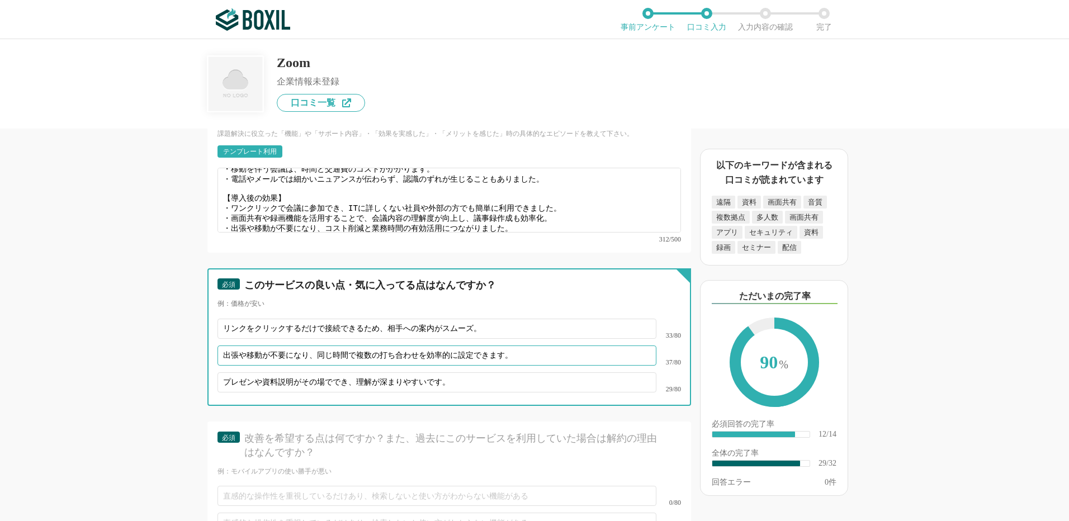
scroll to position [3019, 0]
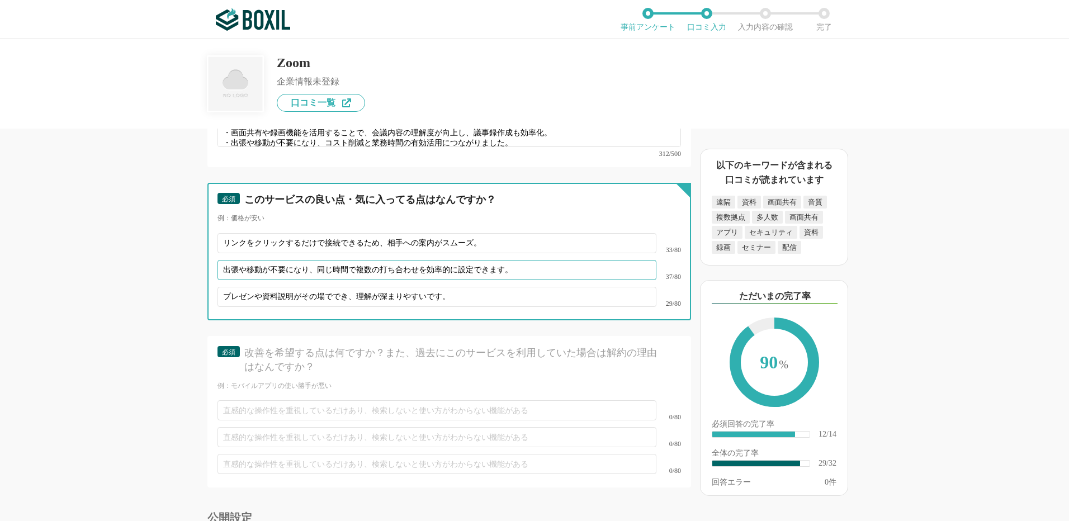
type input "出張や移動が不要になり、同じ時間で複数の打ち合わせを効率的に設定できます。"
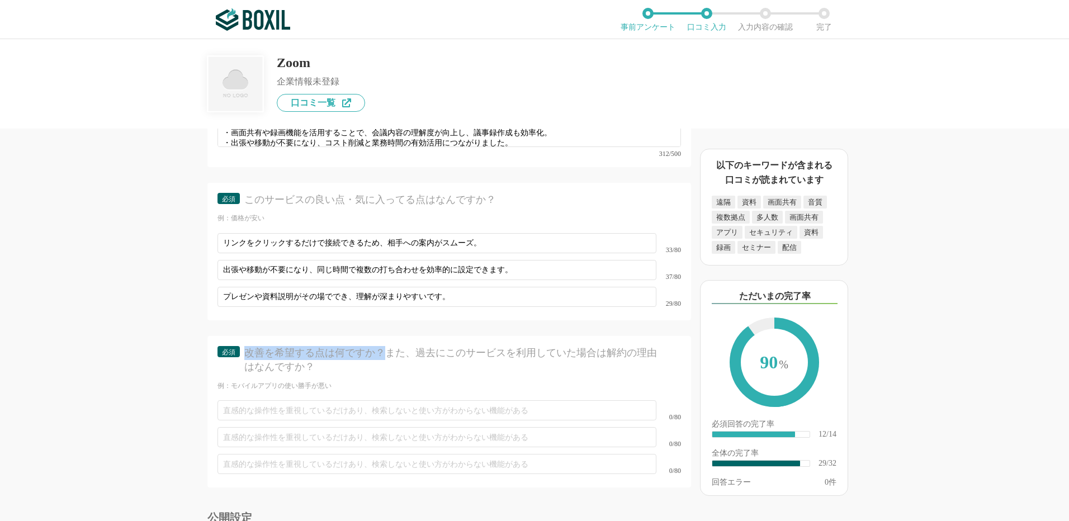
drag, startPoint x: 245, startPoint y: 338, endPoint x: 387, endPoint y: 343, distance: 141.5
copy div "改善を希望する点は何ですか？"
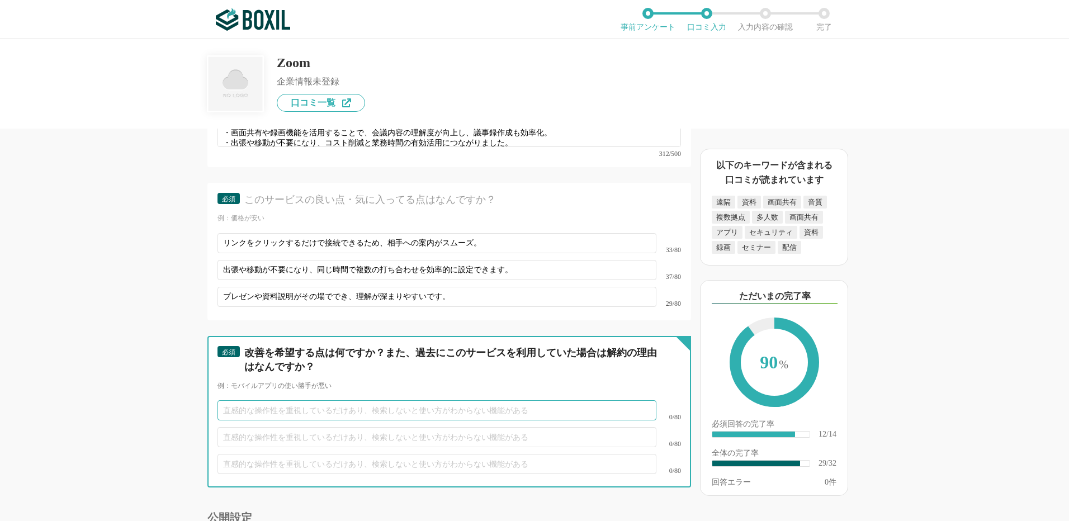
click at [278, 401] on input "text" at bounding box center [436, 410] width 439 height 20
paste input "参加者が多い場合、入退室管理やマイク・カメラ制御が煩雑になることがあります。"
type input "参加者が多い場合、入退室管理やマイク・カメラ制御が煩雑になることがあります。"
click at [267, 427] on input "text" at bounding box center [436, 437] width 439 height 20
paste input "複数の資料を同時に見せたい場合や注釈をつけたい場合、少し操作がわかりにくいことがあります。"
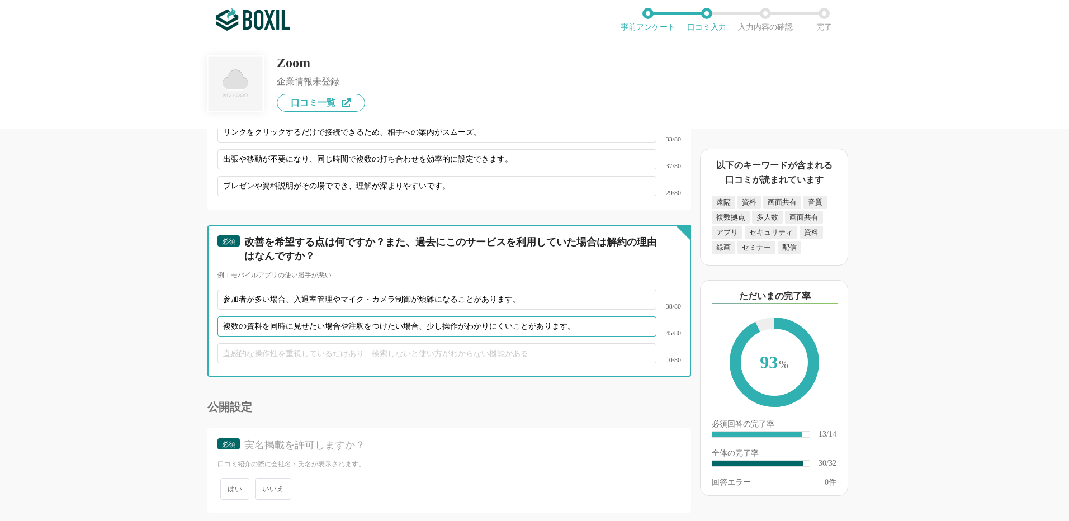
scroll to position [3131, 0]
type input "複数の資料を同時に見せたい場合や注釈をつけたい場合、少し操作がわかりにくいことがあります。"
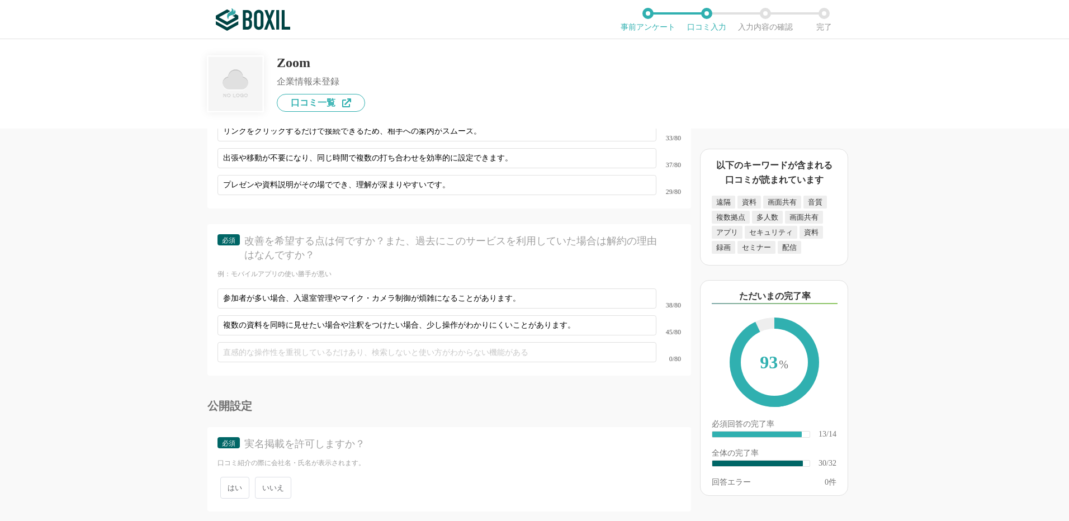
click at [272, 477] on span "いいえ" at bounding box center [273, 488] width 36 height 22
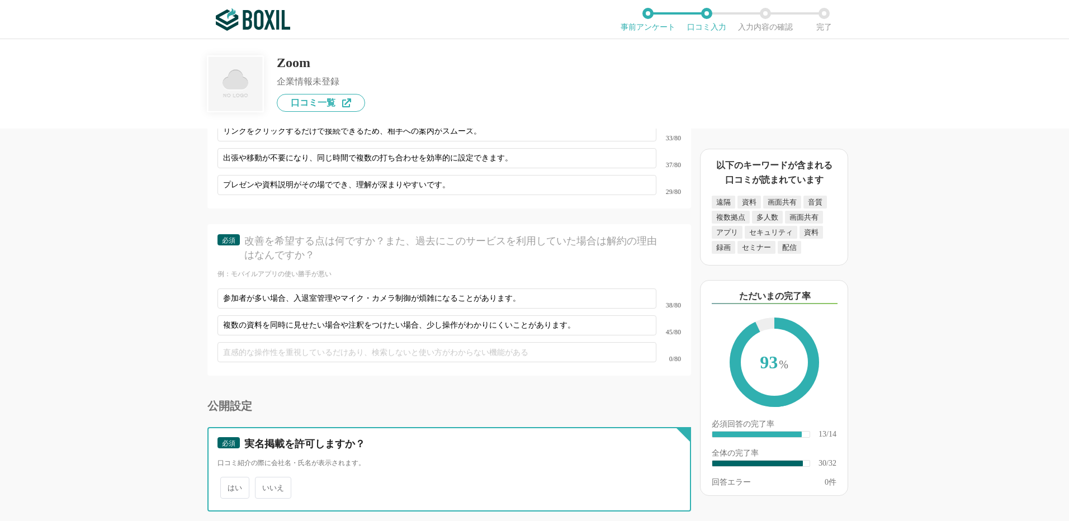
click at [265, 479] on input "いいえ" at bounding box center [261, 482] width 7 height 7
radio input "true"
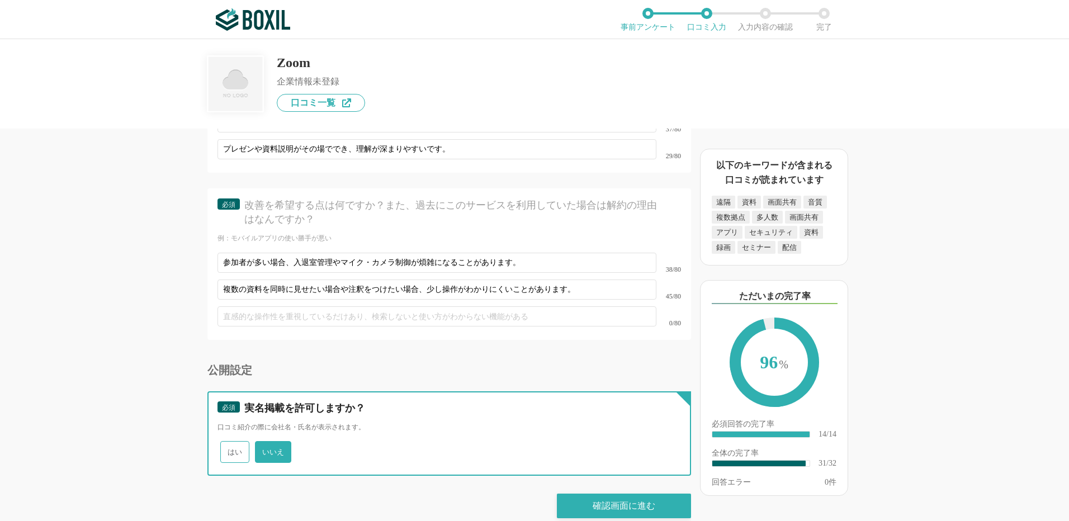
scroll to position [3167, 0]
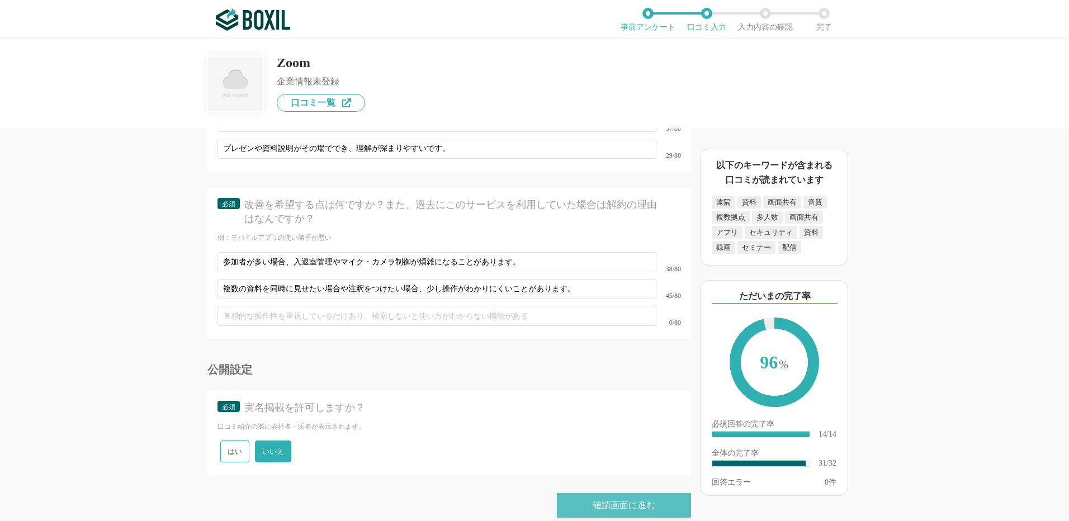
click at [614, 493] on div "確認画面に進む" at bounding box center [624, 505] width 134 height 25
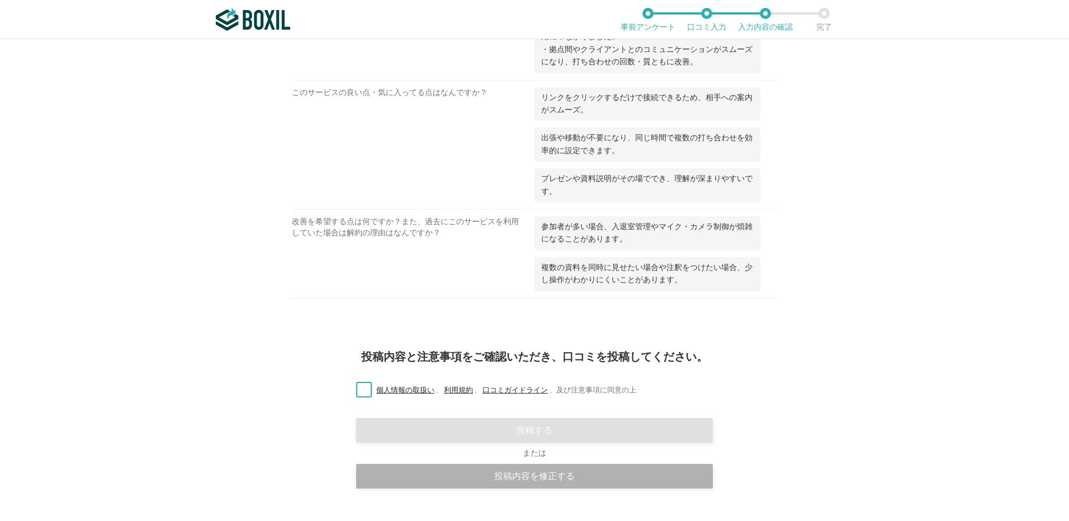
scroll to position [1541, 0]
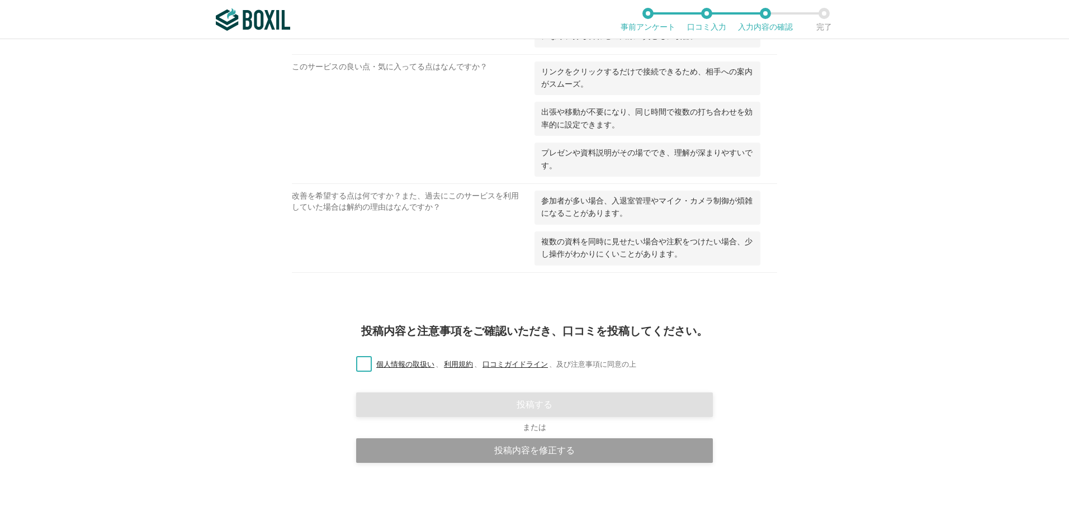
drag, startPoint x: 360, startPoint y: 363, endPoint x: 392, endPoint y: 376, distance: 34.9
click at [362, 363] on label "個人情報の取扱い 、 利用規約 、 口コミガイドライン 、 及び注意事項に同意の上" at bounding box center [491, 365] width 289 height 12
click at [0, 0] on input "個人情報の取扱い 、 利用規約 、 口コミガイドライン 、 及び注意事項に同意の上" at bounding box center [0, 0] width 0 height 0
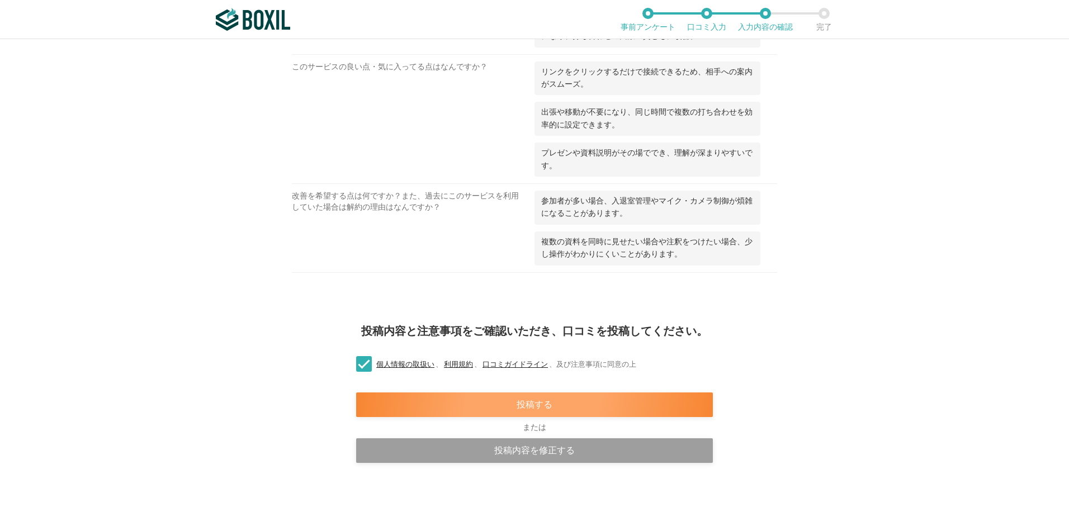
click at [512, 406] on div "投稿する" at bounding box center [534, 404] width 357 height 25
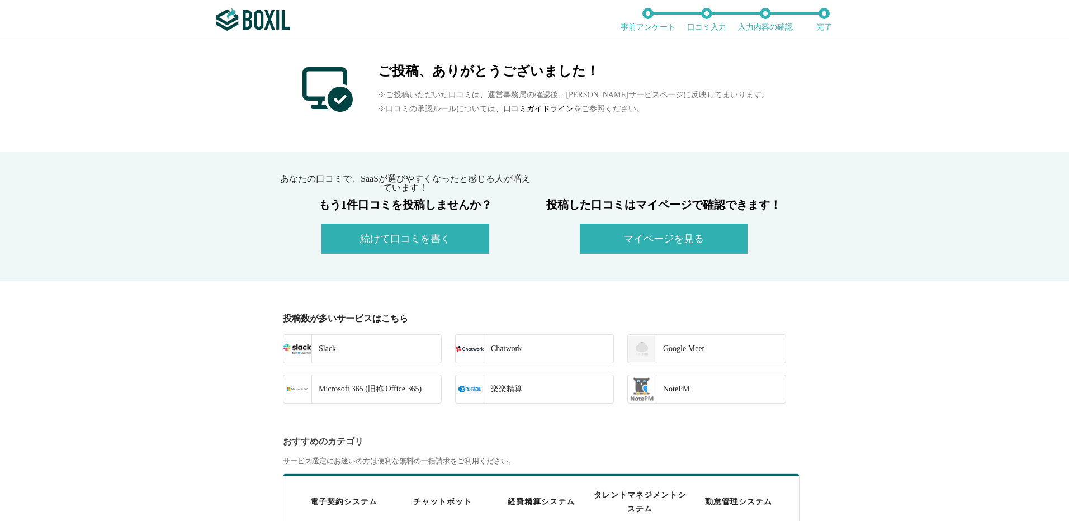
click at [384, 233] on button "続けて口コミを書く" at bounding box center [405, 239] width 168 height 30
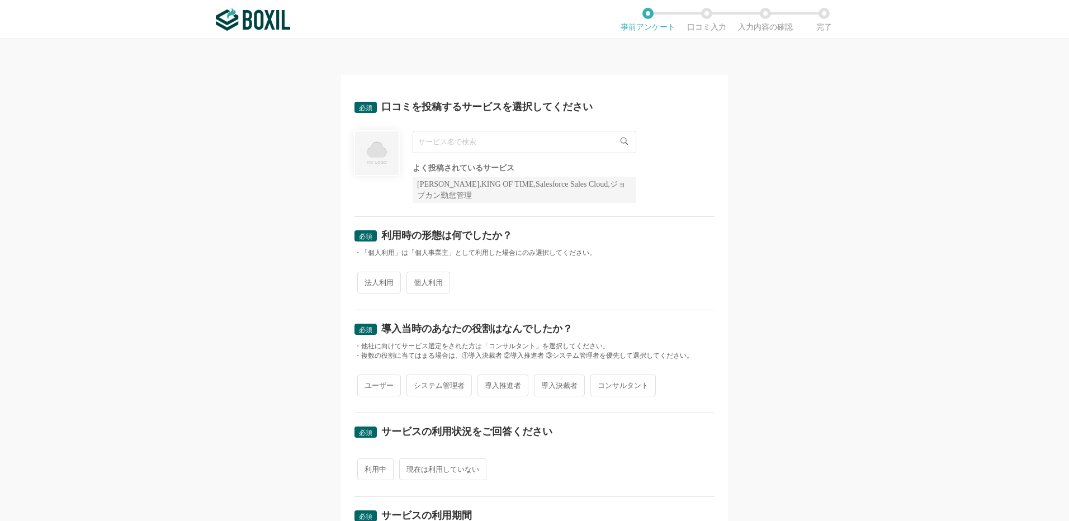
click at [443, 140] on input "text" at bounding box center [525, 142] width 224 height 22
type input "P"
